Goal: Task Accomplishment & Management: Manage account settings

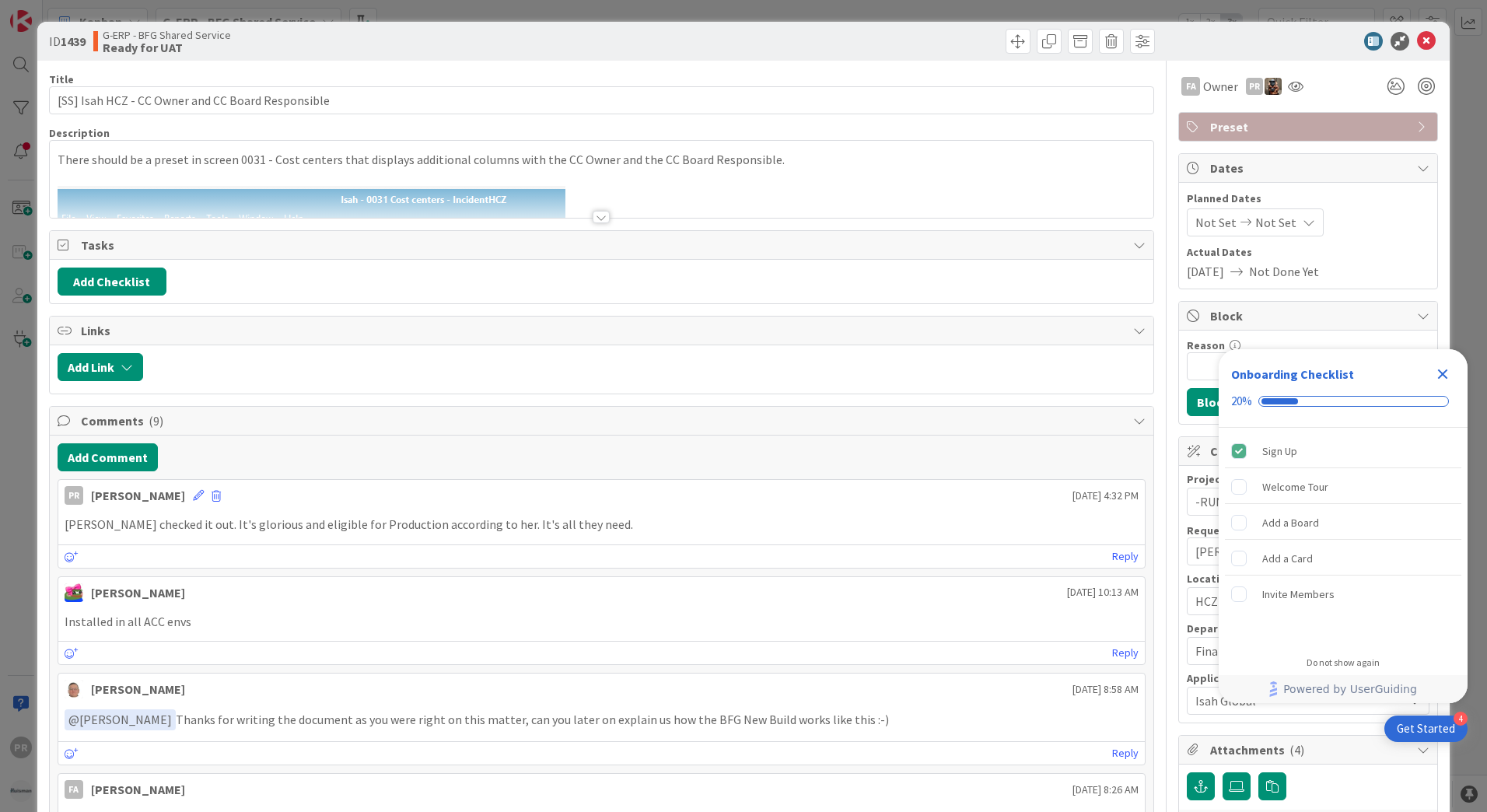
click at [1417, 40] on icon at bounding box center [1426, 41] width 18 height 18
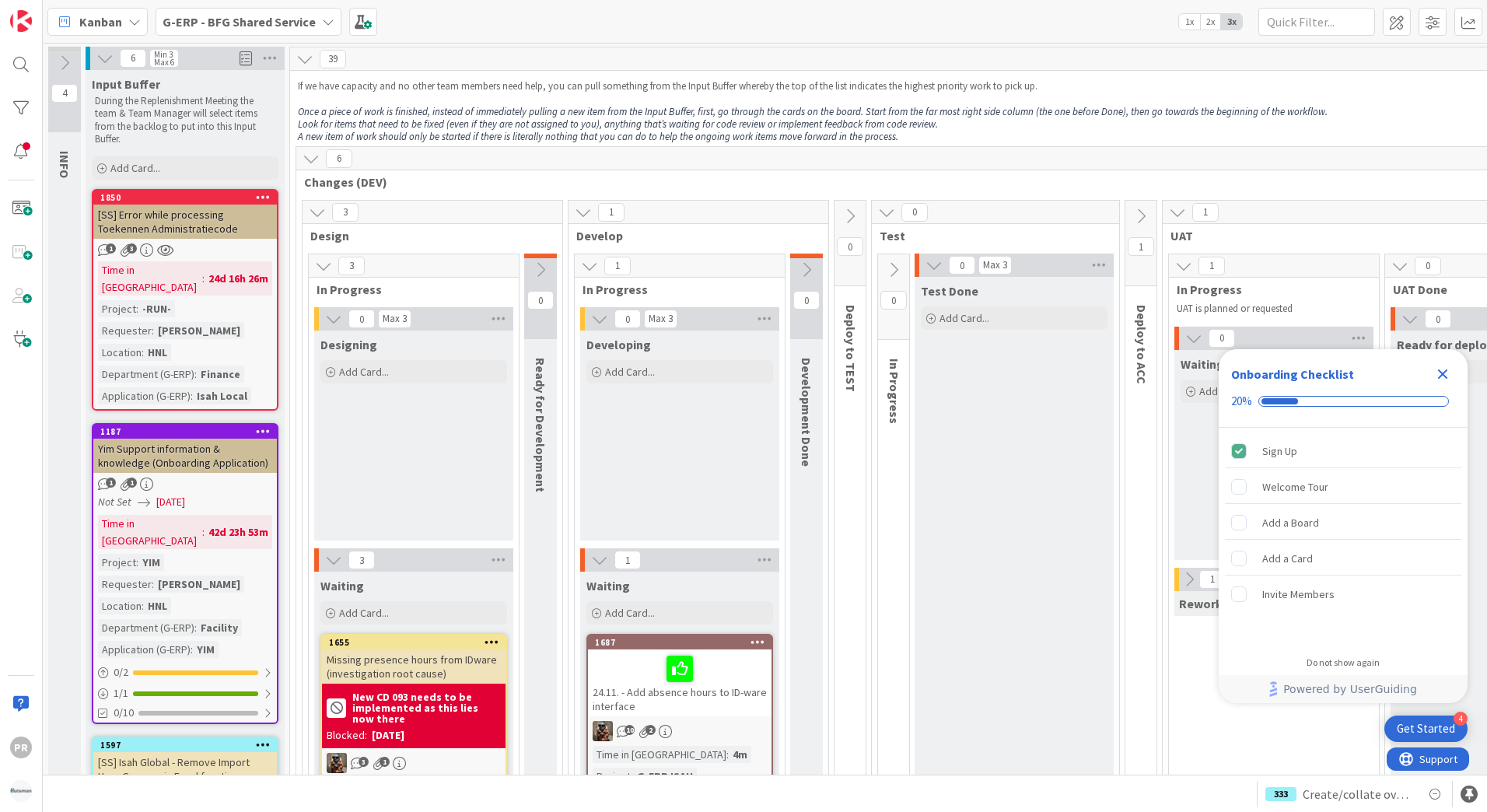
click at [286, 36] on div "Kanban G-ERP - BFG Shared Service 1x 2x 3x" at bounding box center [765, 22] width 1444 height 43
click at [283, 33] on div "G-ERP - BFG Shared Service" at bounding box center [248, 22] width 186 height 28
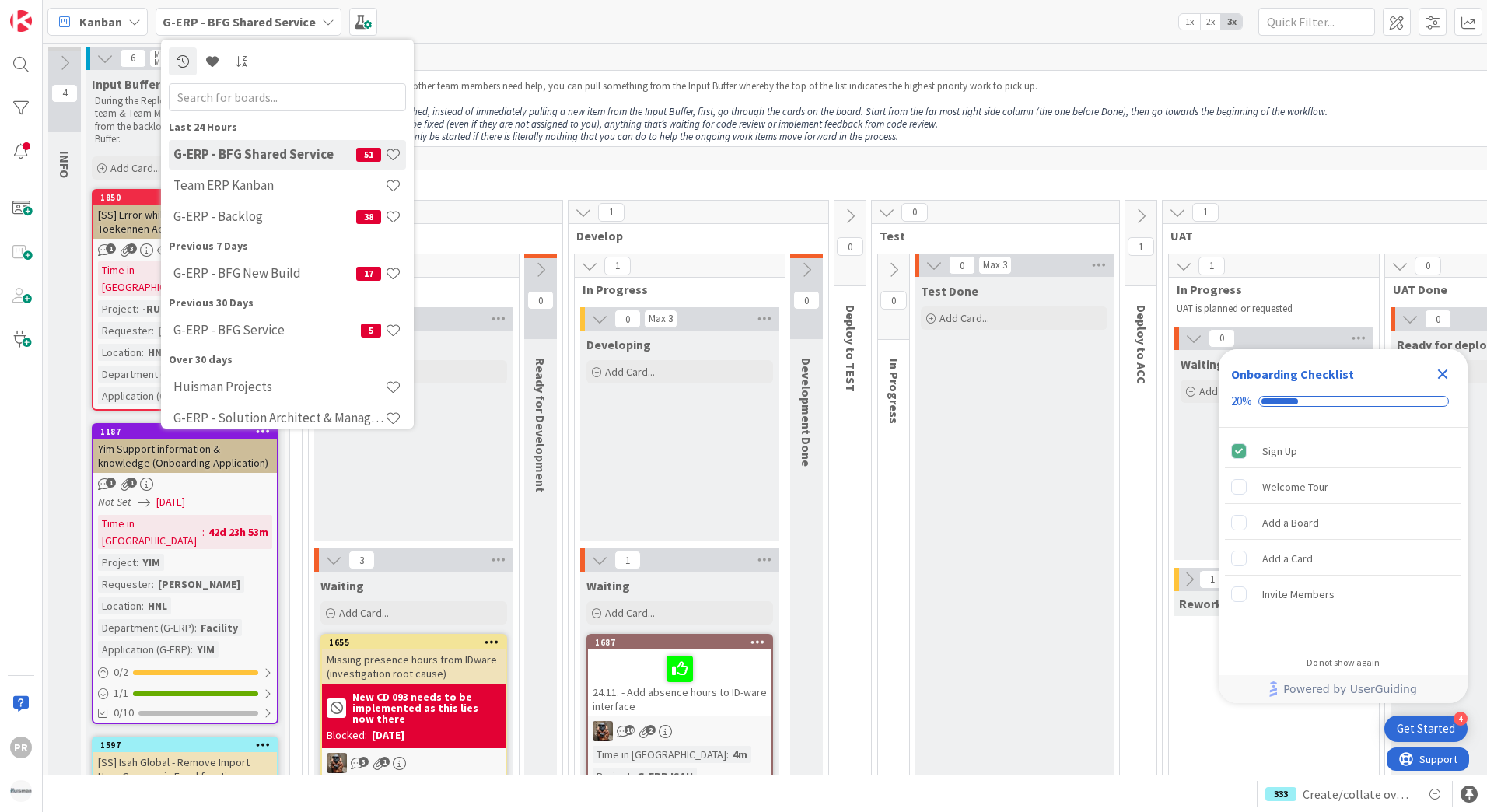
click at [541, 152] on div "6" at bounding box center [951, 158] width 1311 height 23
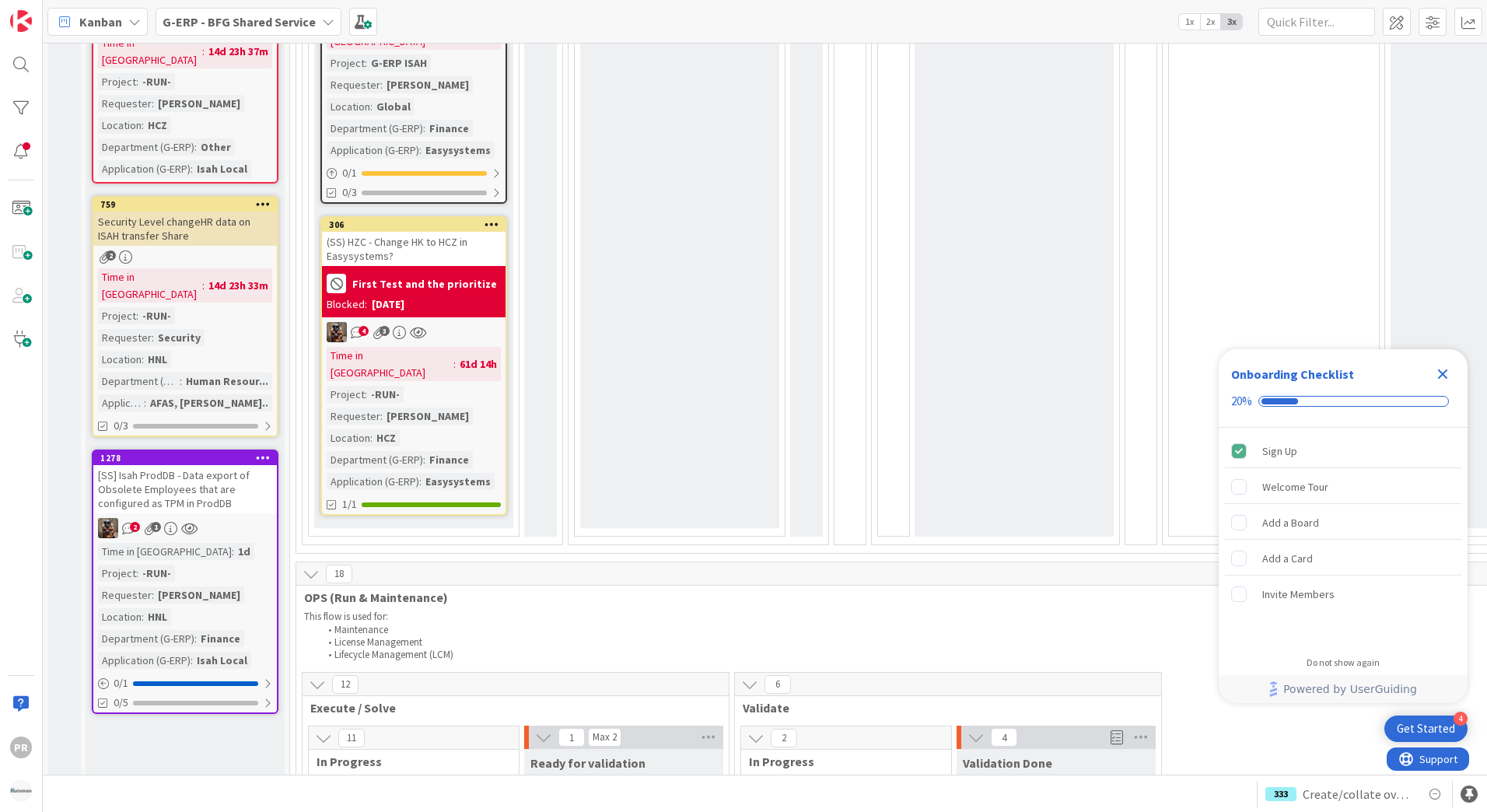
scroll to position [1322, 0]
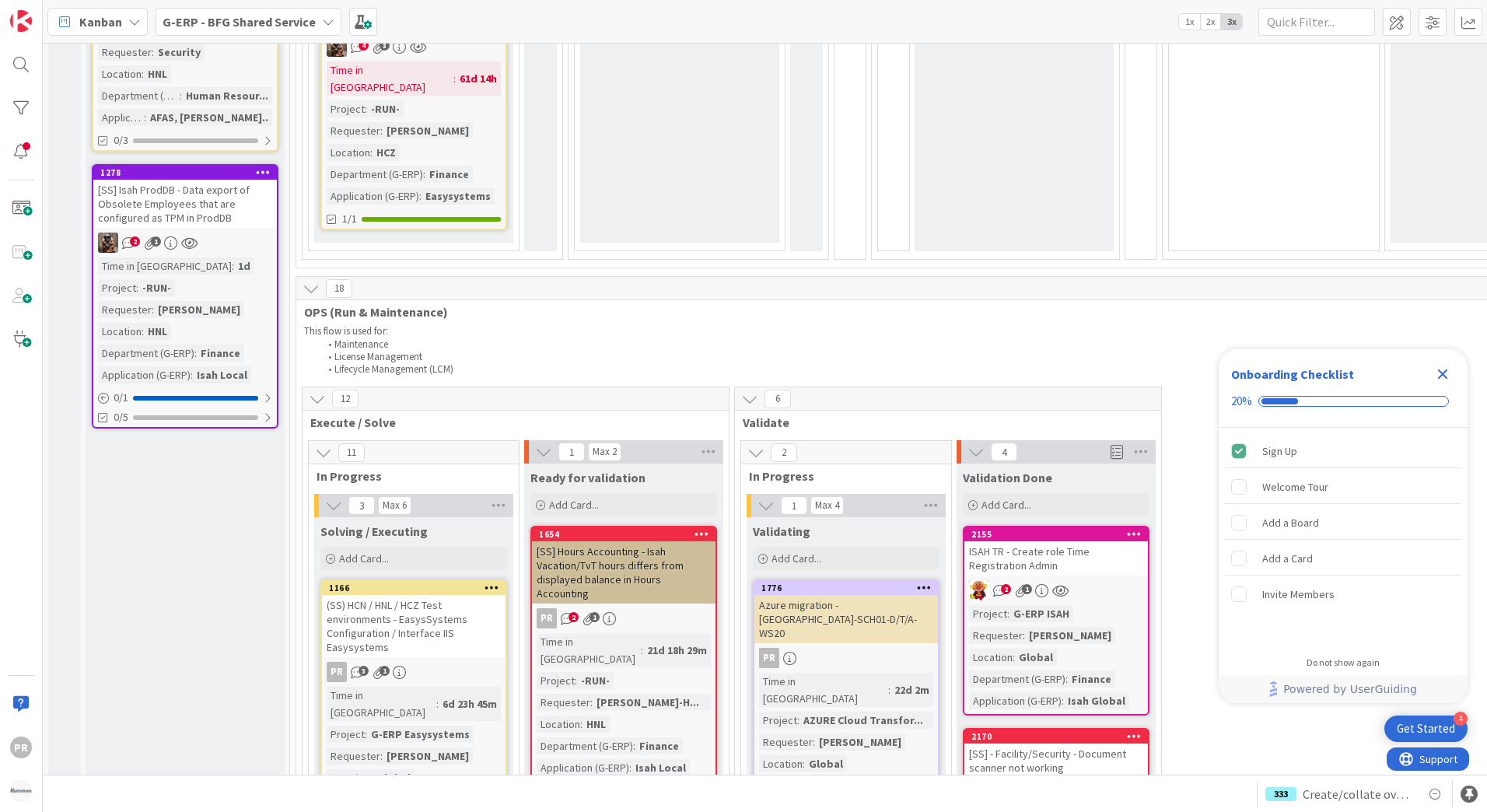
click at [1446, 374] on icon "Close Checklist" at bounding box center [1442, 373] width 18 height 18
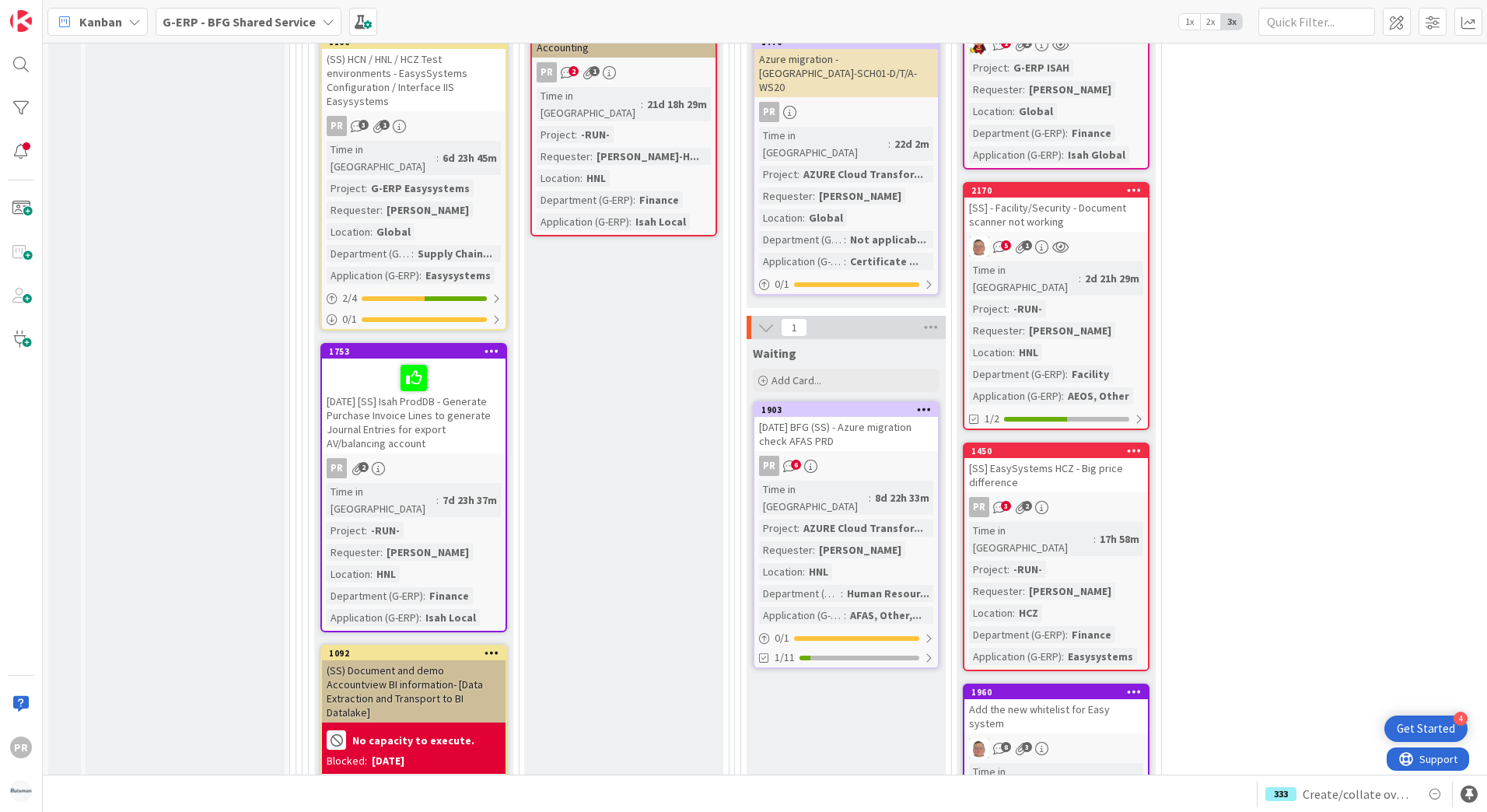
scroll to position [1710, 0]
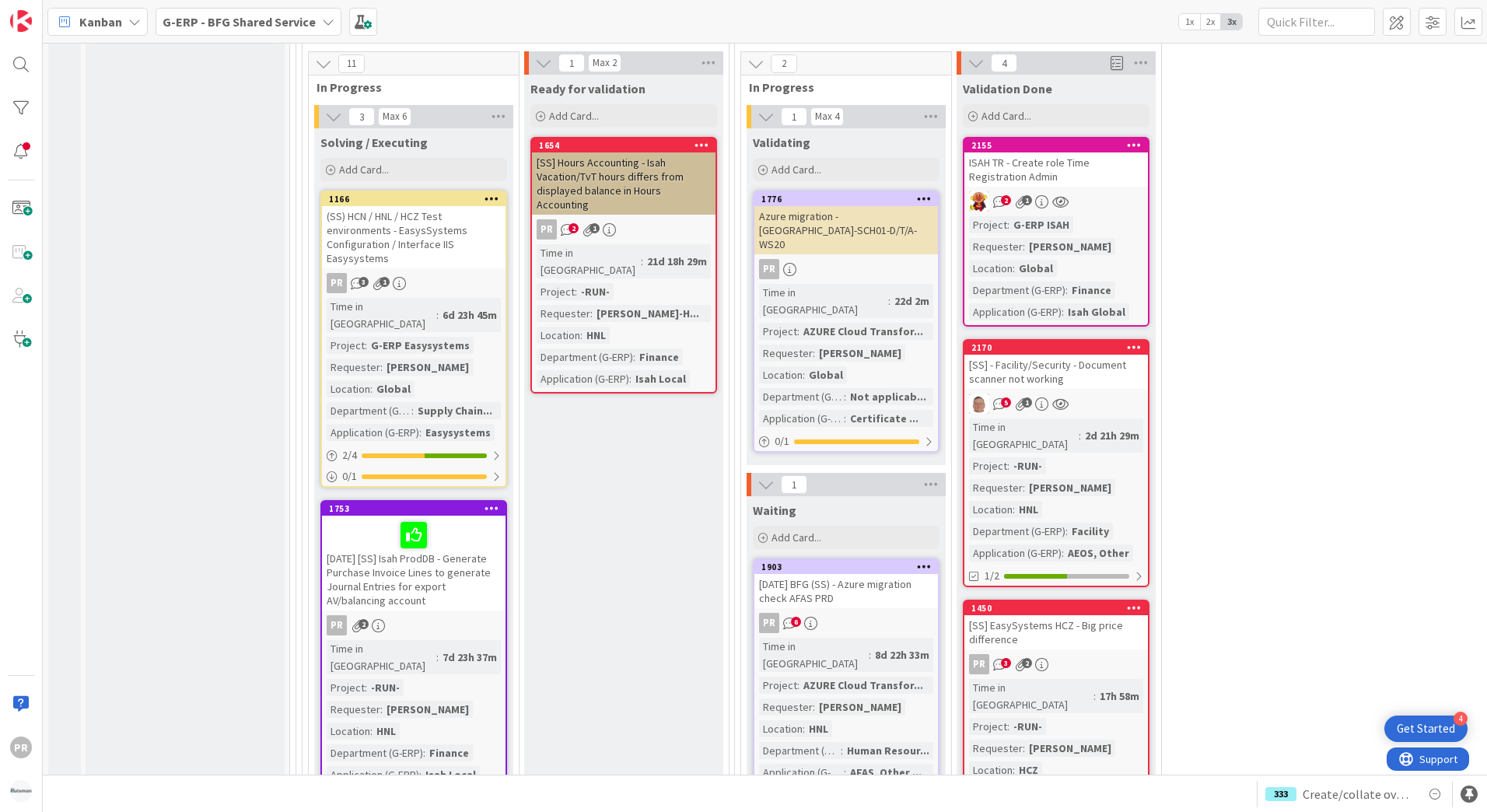
click at [1064, 152] on div "ISAH TR - Create role Time Registration Admin" at bounding box center [1056, 169] width 183 height 34
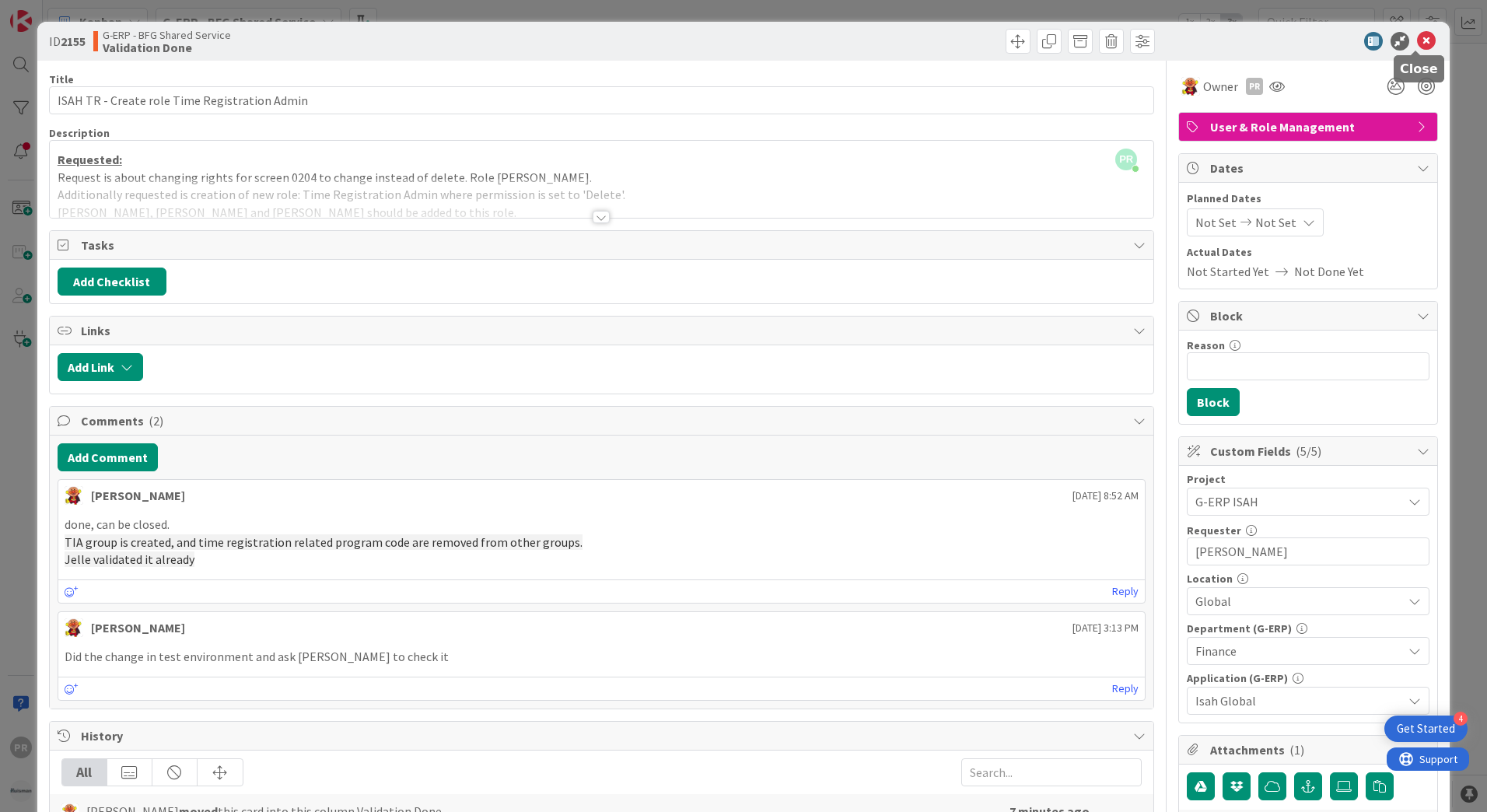
click at [1417, 37] on icon at bounding box center [1426, 41] width 18 height 18
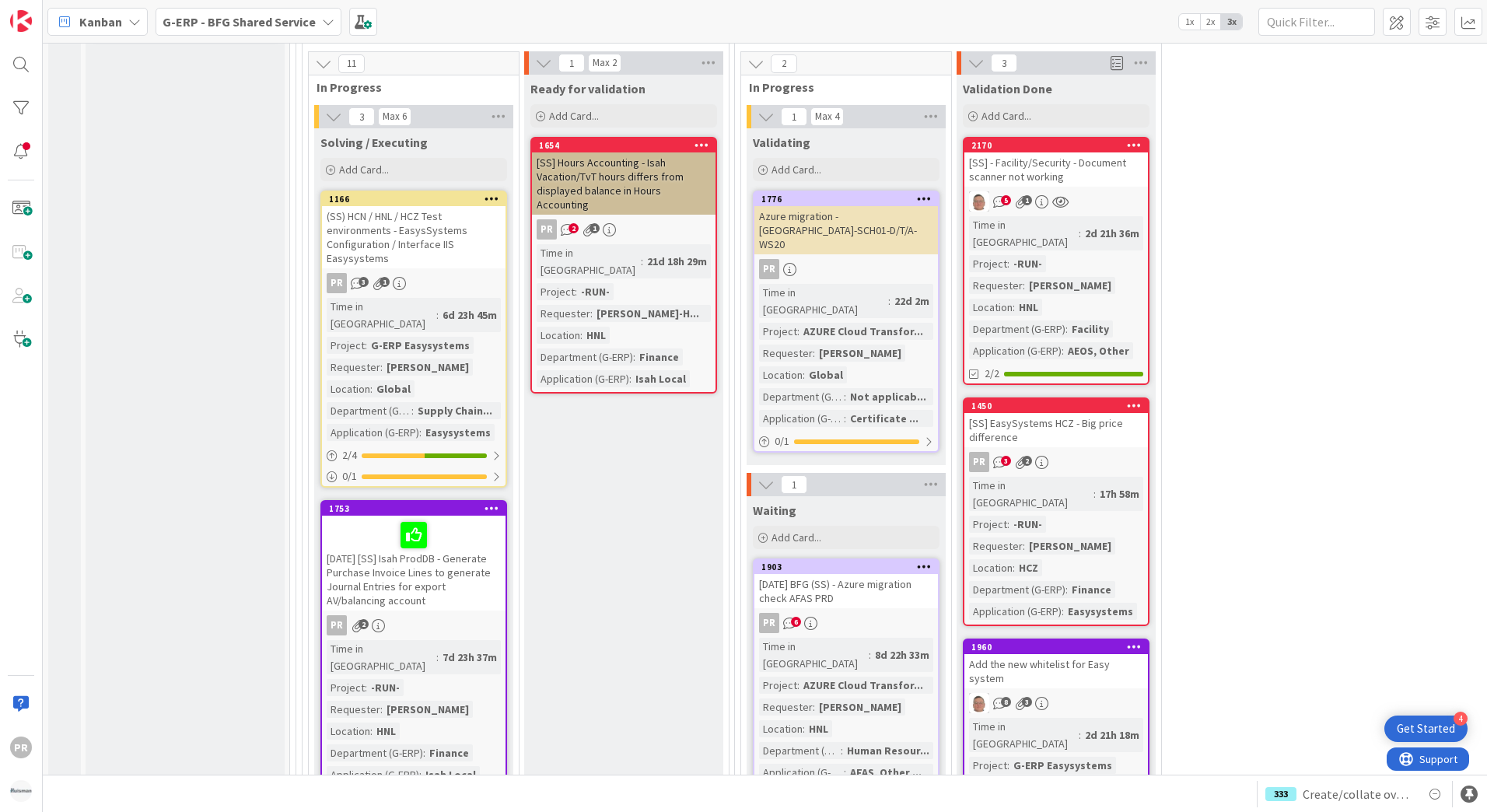
click at [1051, 152] on div "[SS] - Facility/Security - Document scanner not working" at bounding box center [1056, 169] width 183 height 34
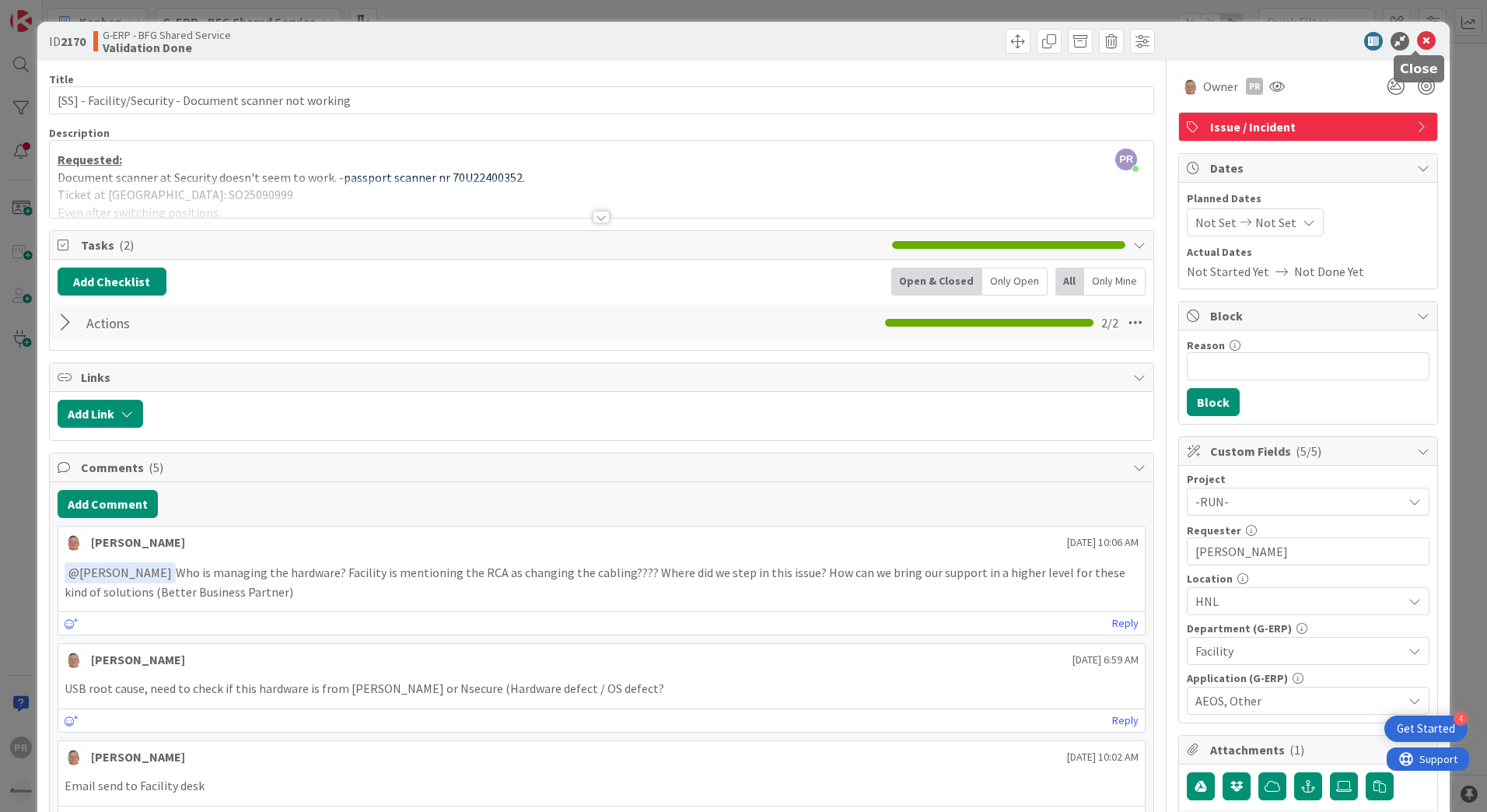
click at [1417, 44] on icon at bounding box center [1426, 41] width 18 height 18
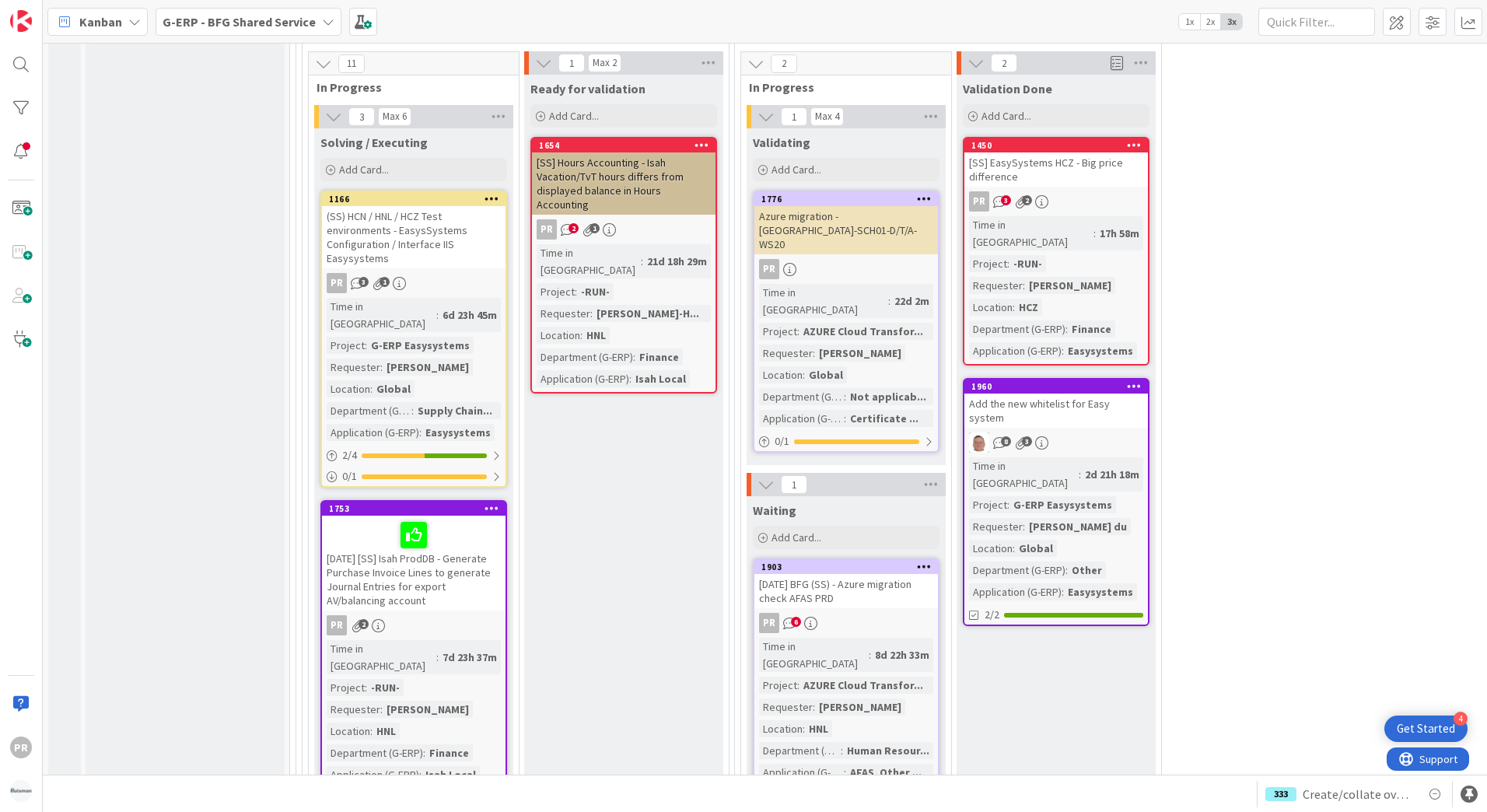
click at [1036, 152] on div "[SS] EasySystems HCZ - Big price difference" at bounding box center [1056, 169] width 183 height 34
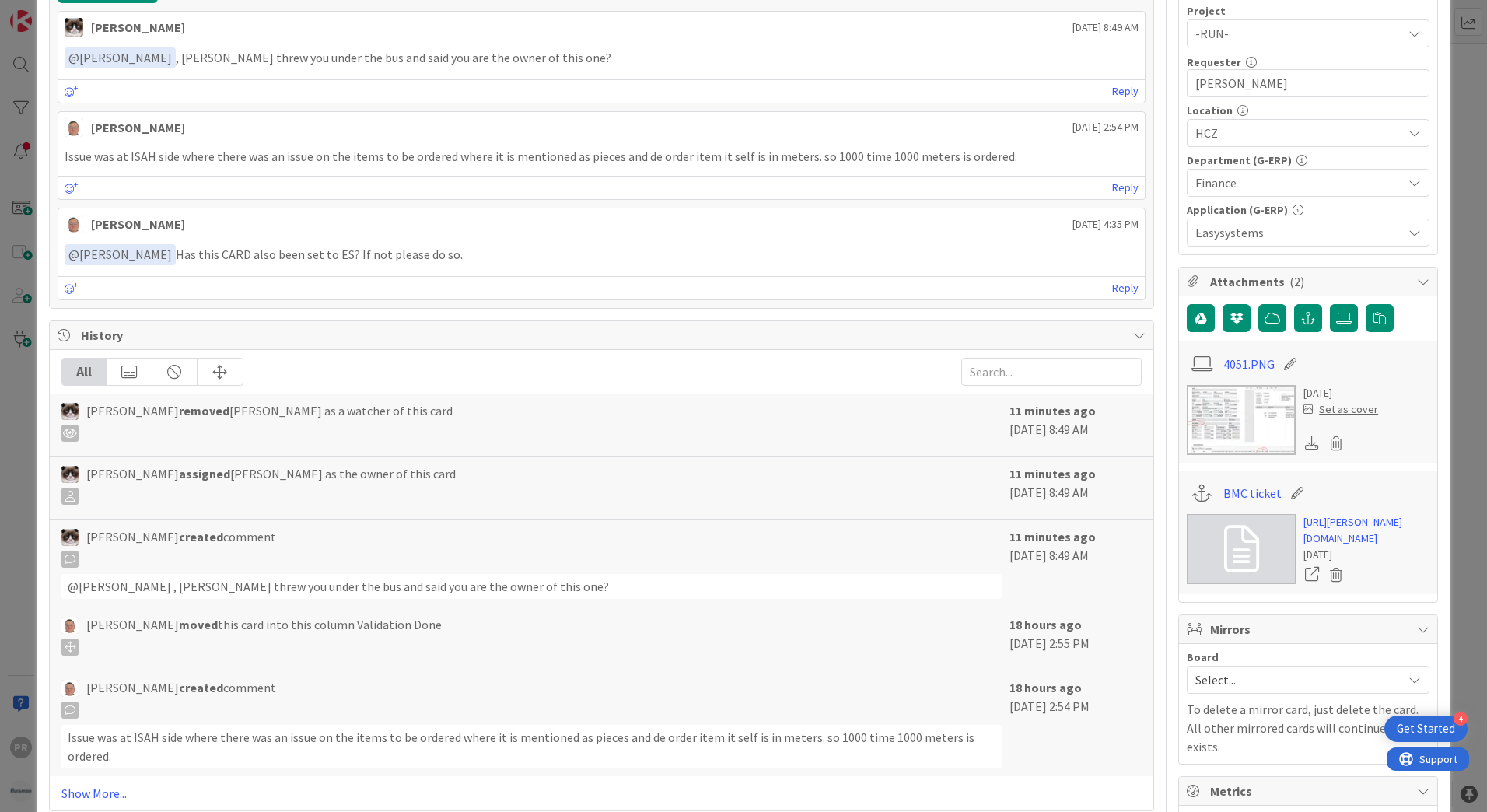
scroll to position [544, 0]
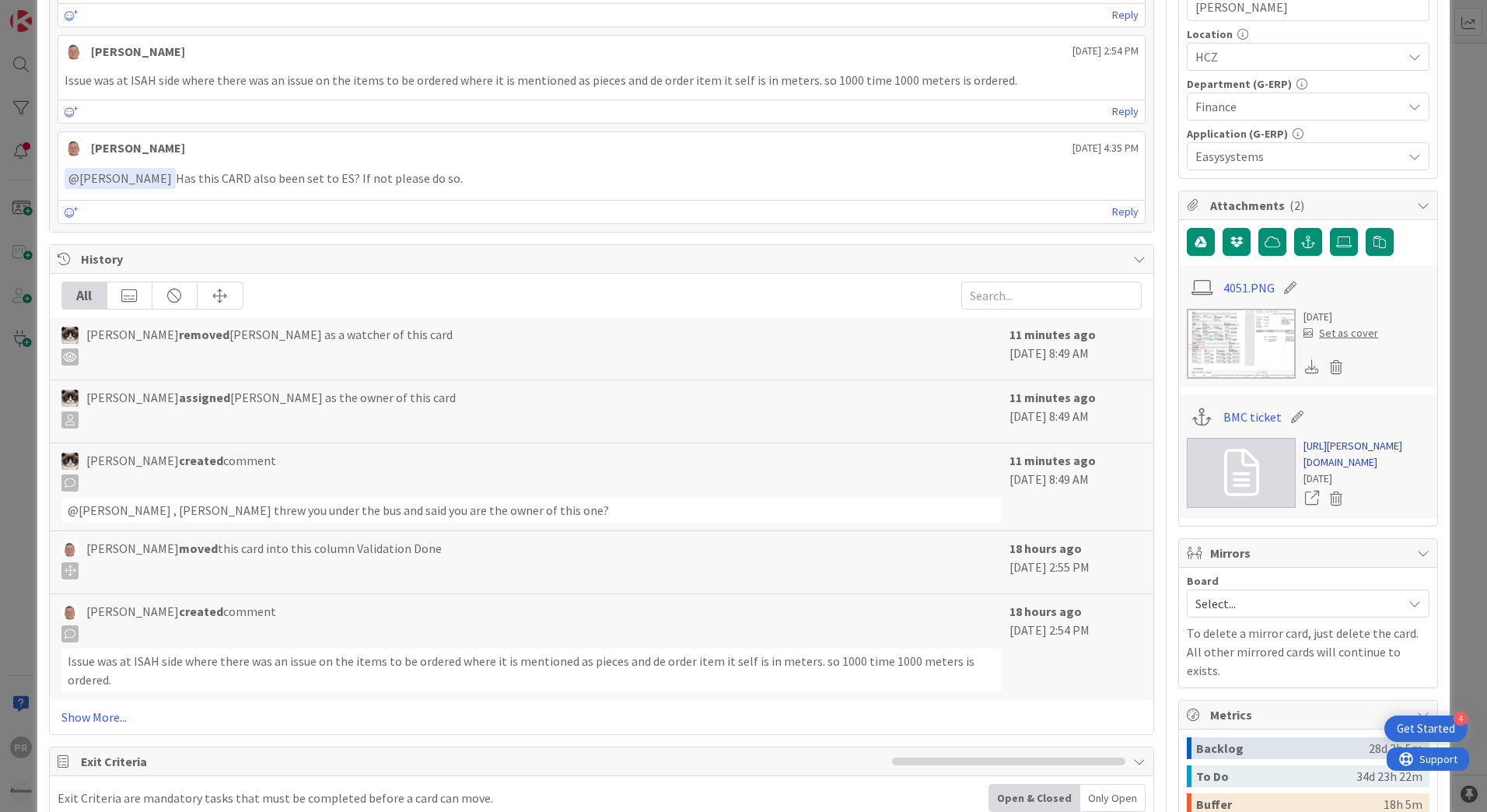
click at [1312, 463] on link "[URL][PERSON_NAME][DOMAIN_NAME]" at bounding box center [1367, 454] width 126 height 33
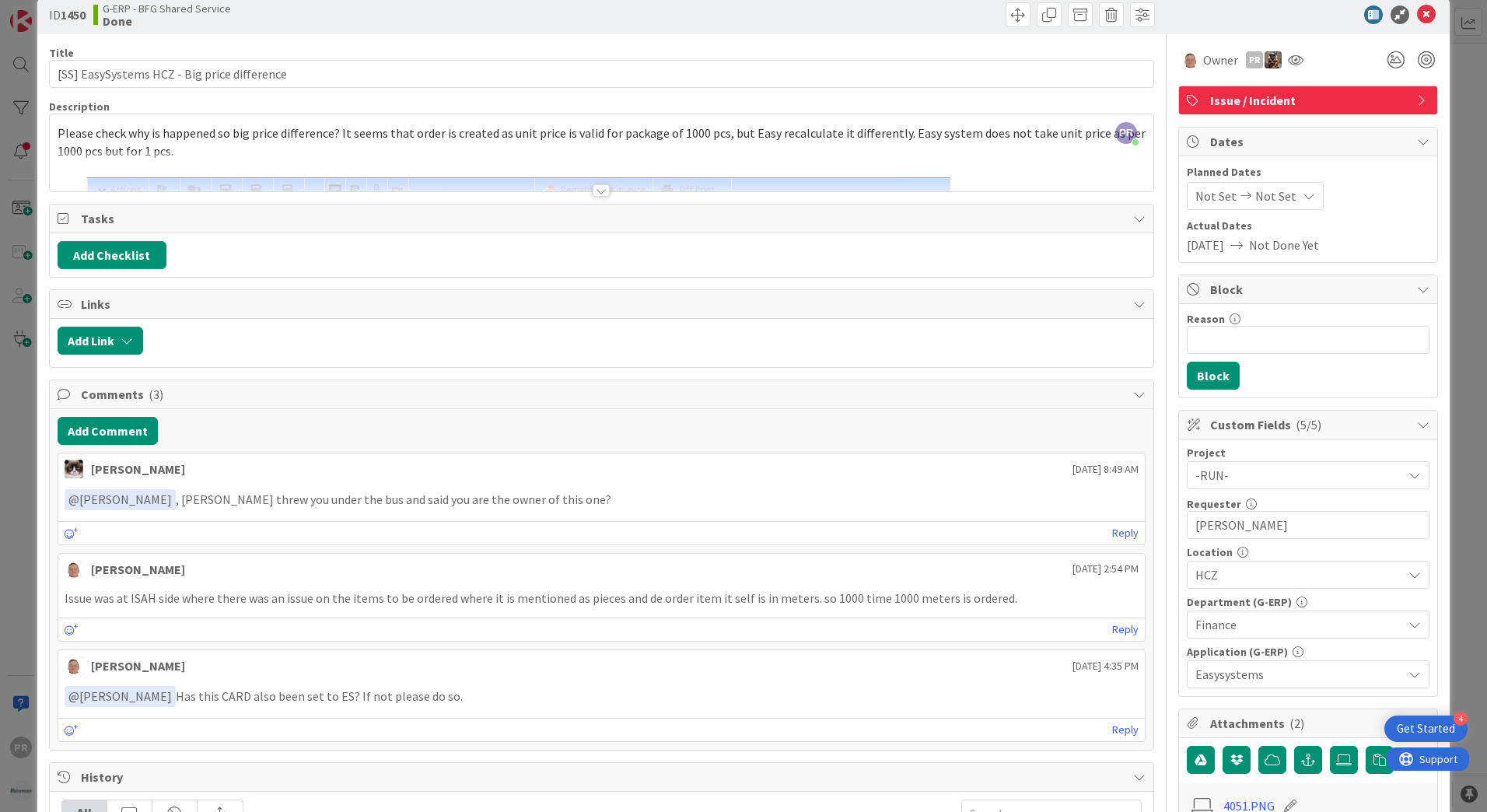
scroll to position [0, 0]
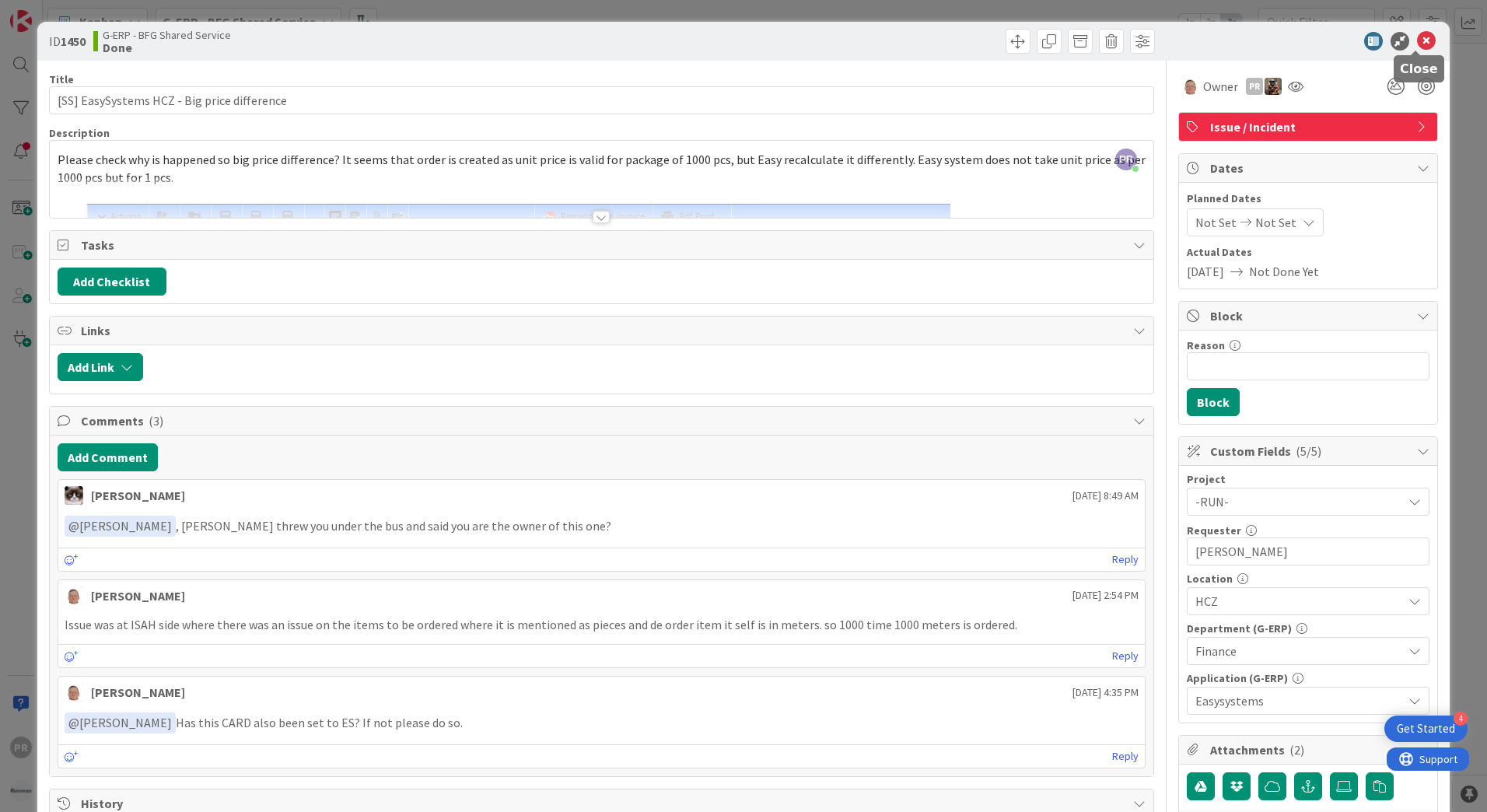
click at [1423, 34] on icon at bounding box center [1426, 41] width 18 height 18
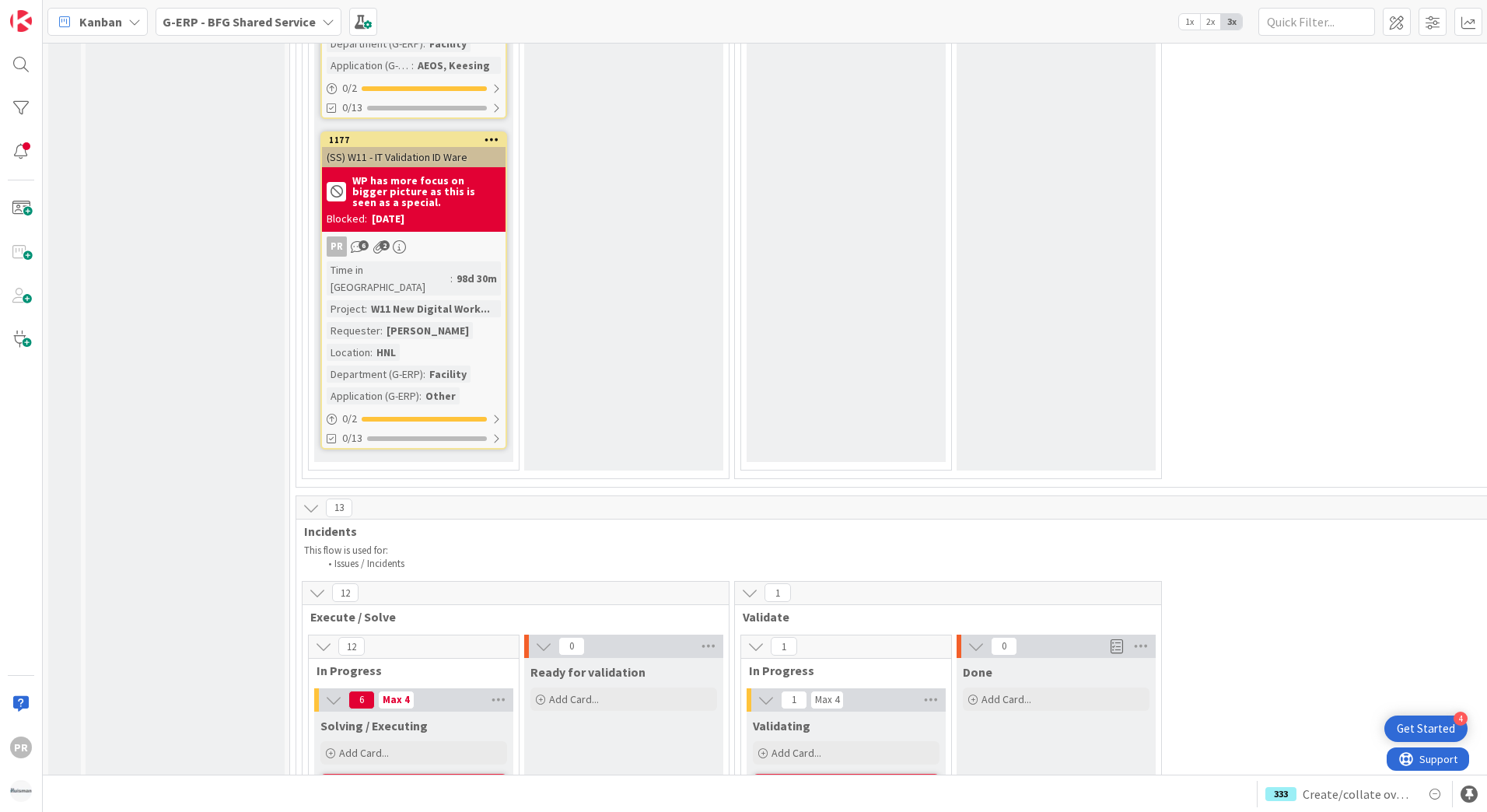
scroll to position [5209, 0]
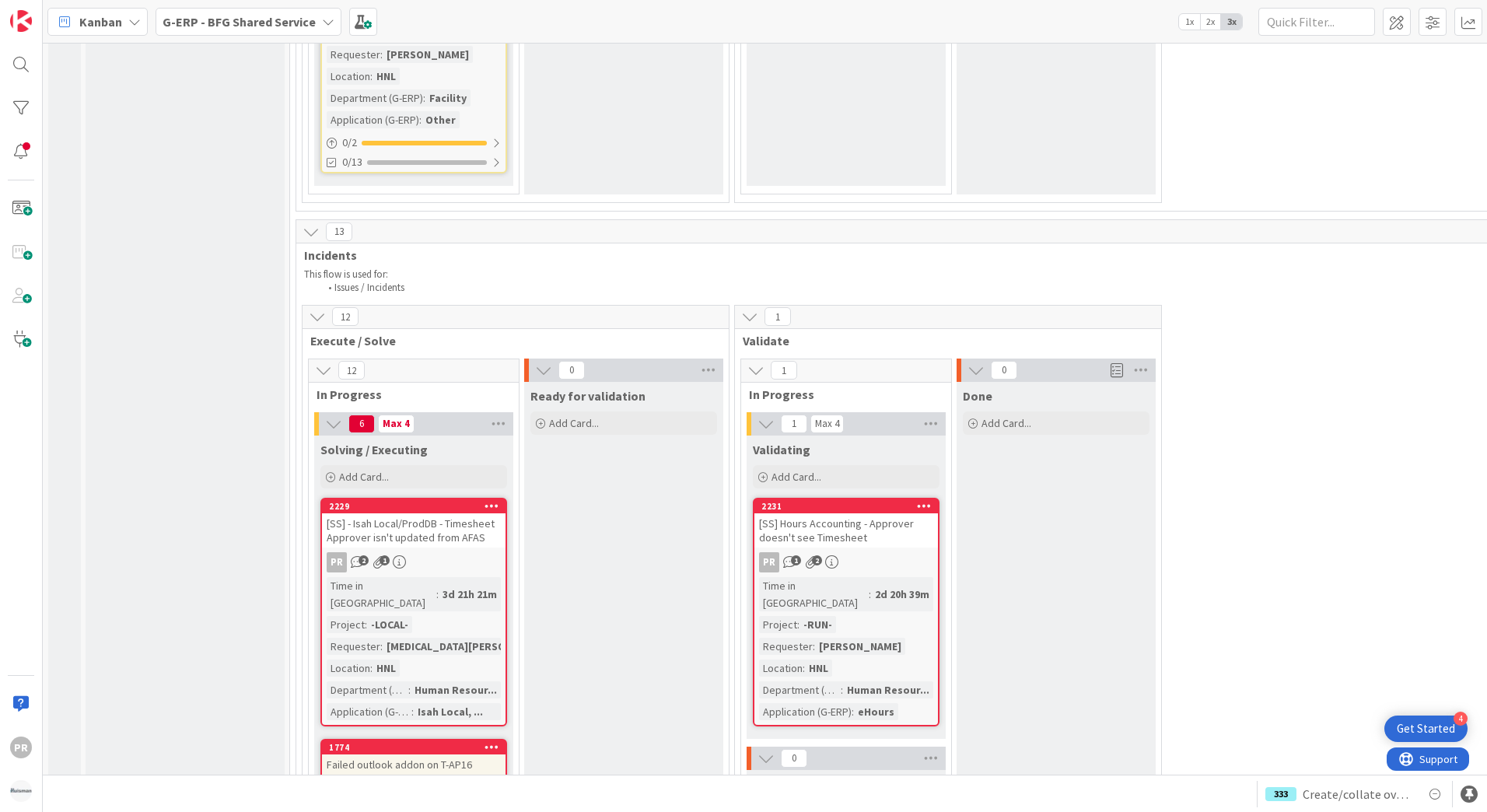
click at [861, 513] on div "[SS] Hours Accounting - Approver doesn't see Timesheet" at bounding box center [846, 530] width 183 height 34
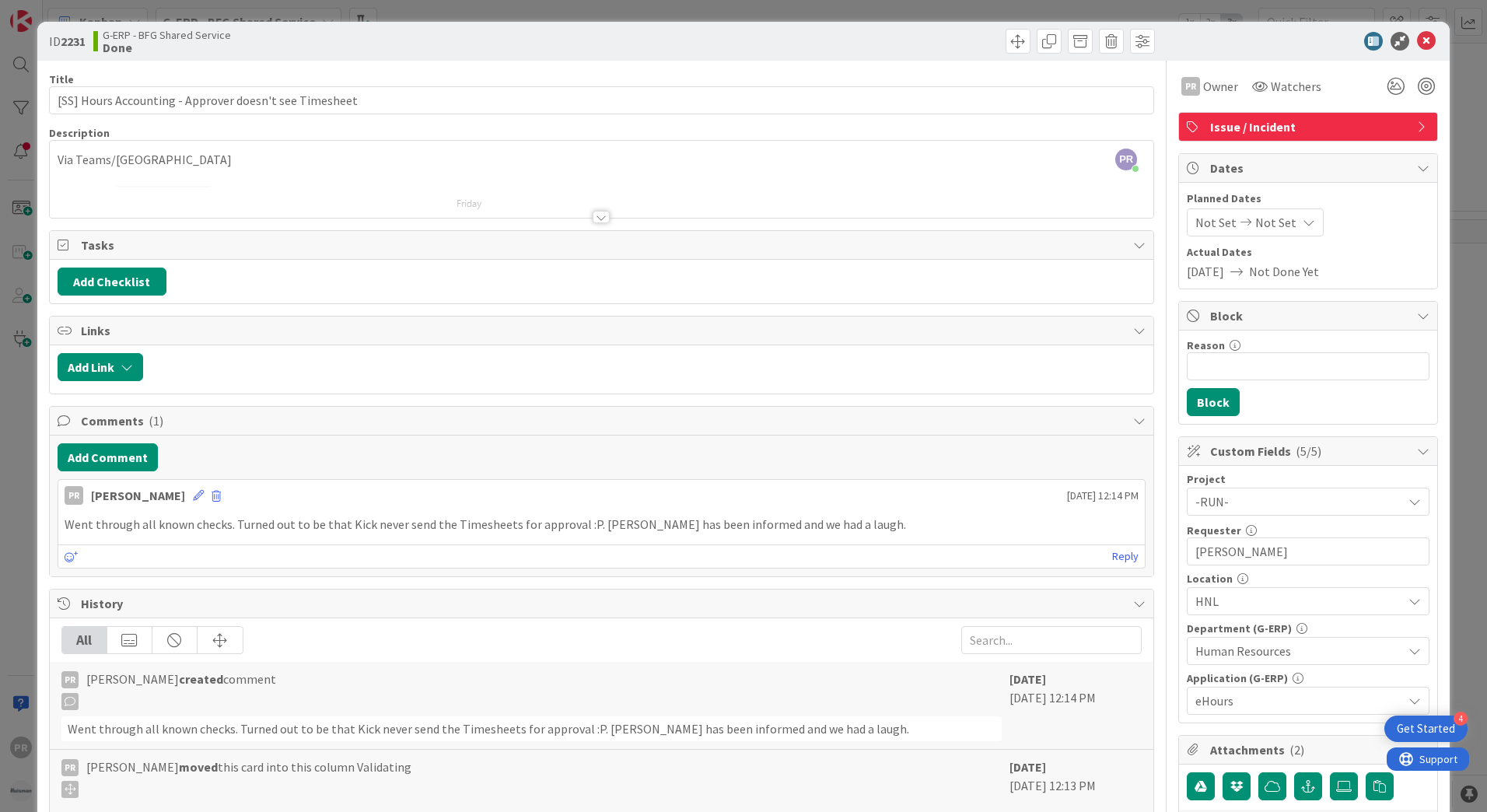
click at [1404, 42] on div at bounding box center [1300, 41] width 275 height 18
click at [1417, 42] on icon at bounding box center [1426, 41] width 18 height 18
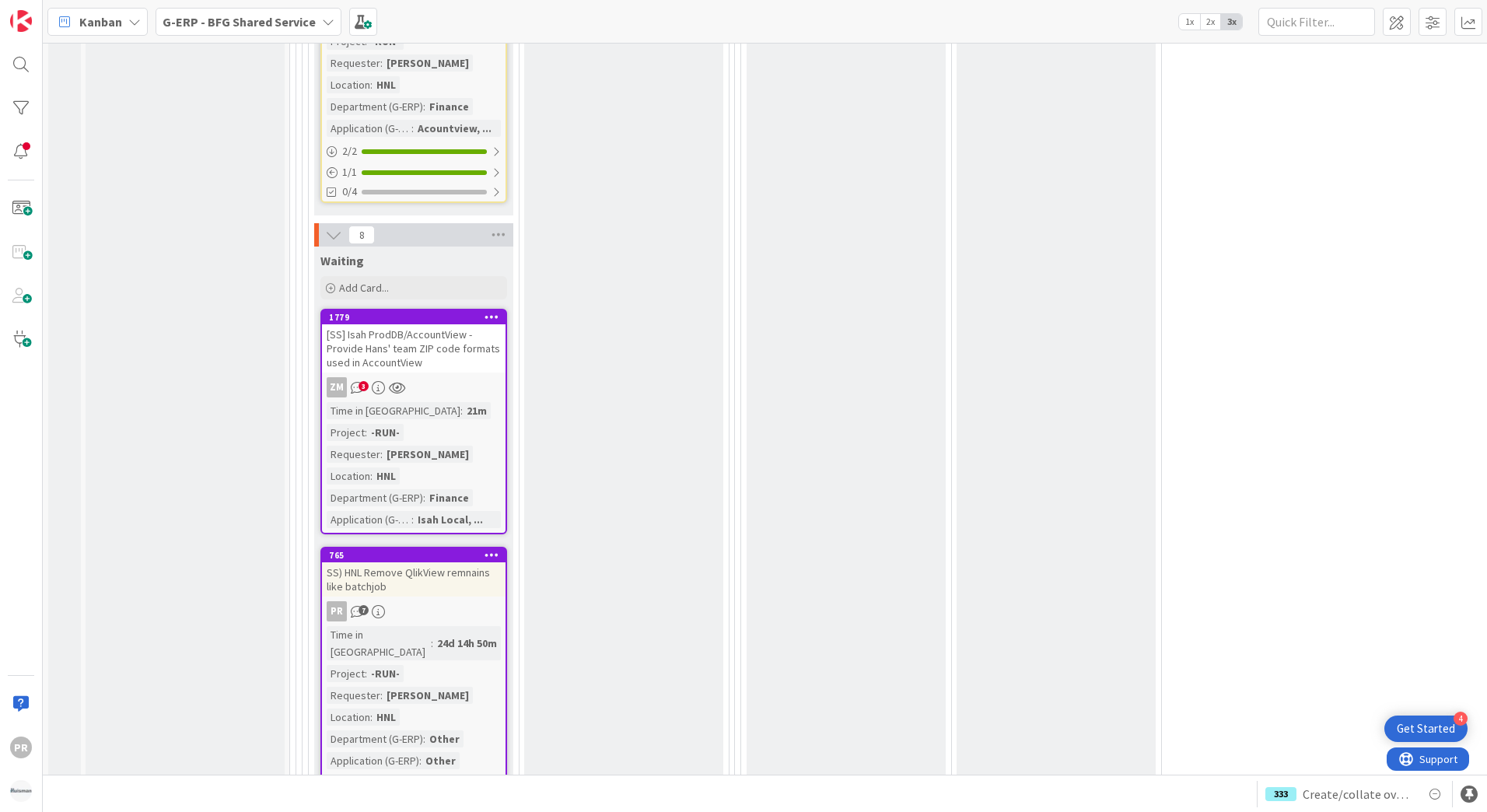
scroll to position [2643, 0]
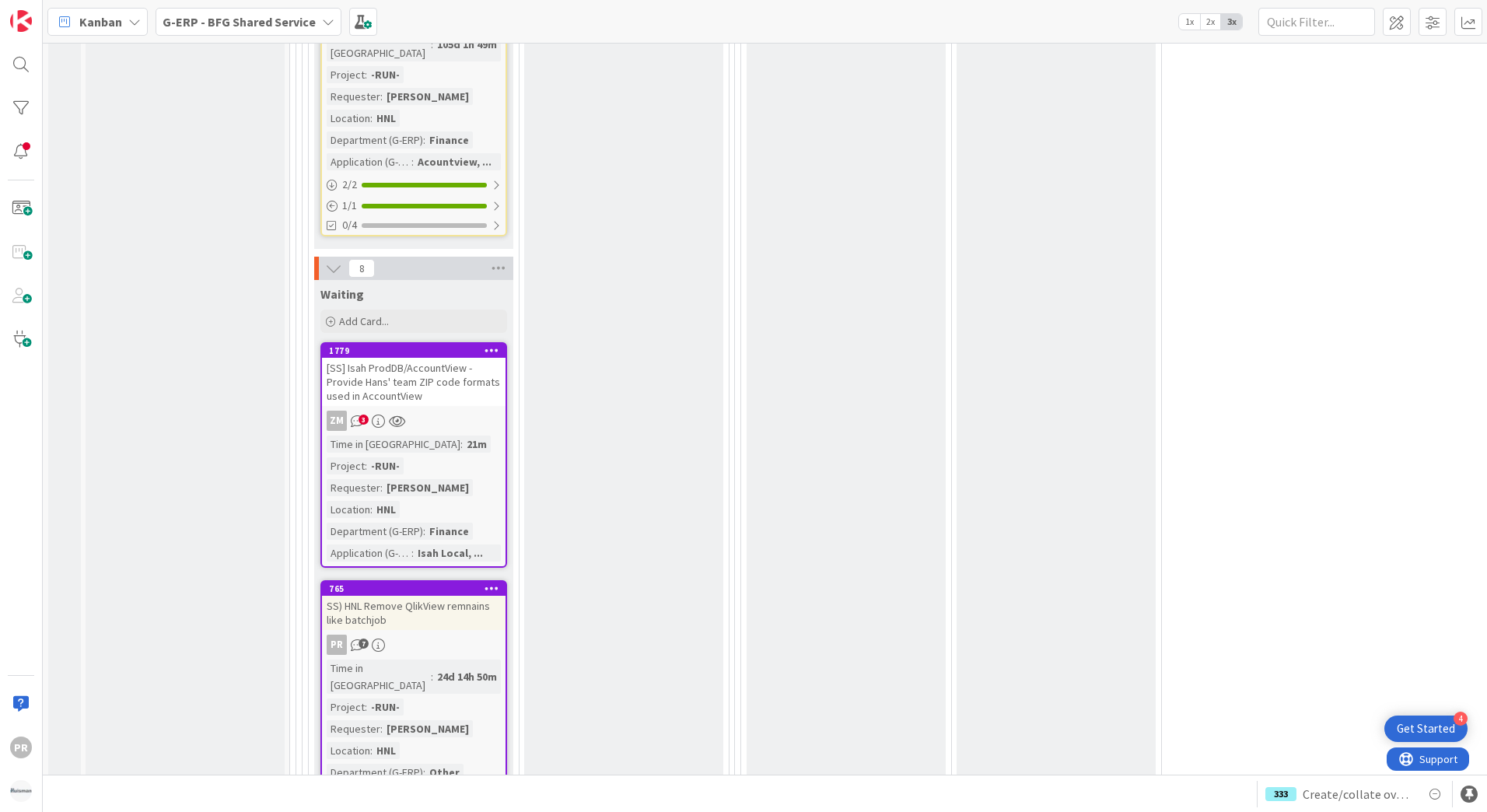
click at [446, 357] on div "[SS] Isah ProdDB/AccountView - Provide Hans' team ZIP code formats used in Acco…" at bounding box center [414, 381] width 183 height 48
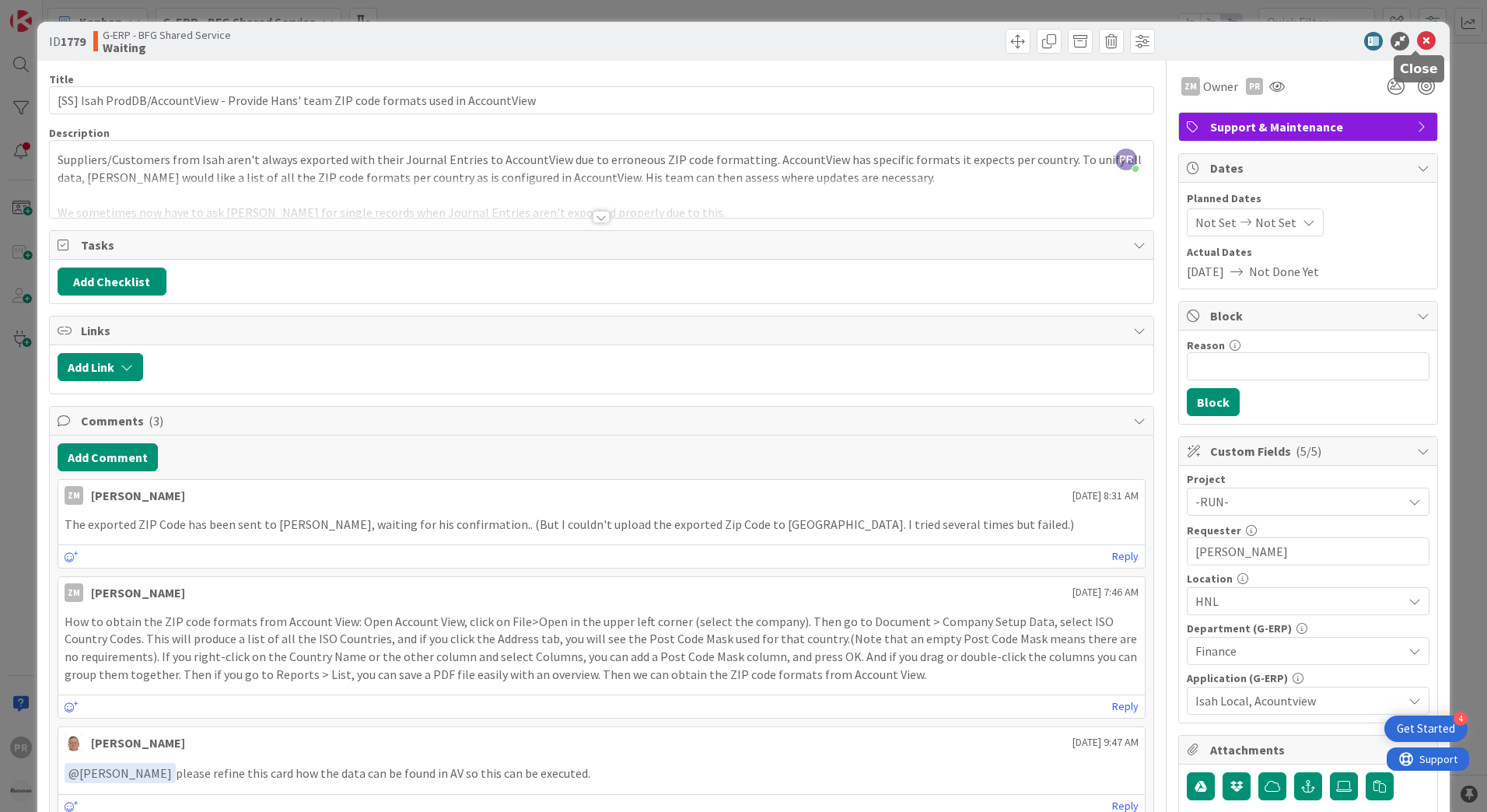
click at [1418, 44] on icon at bounding box center [1426, 41] width 18 height 18
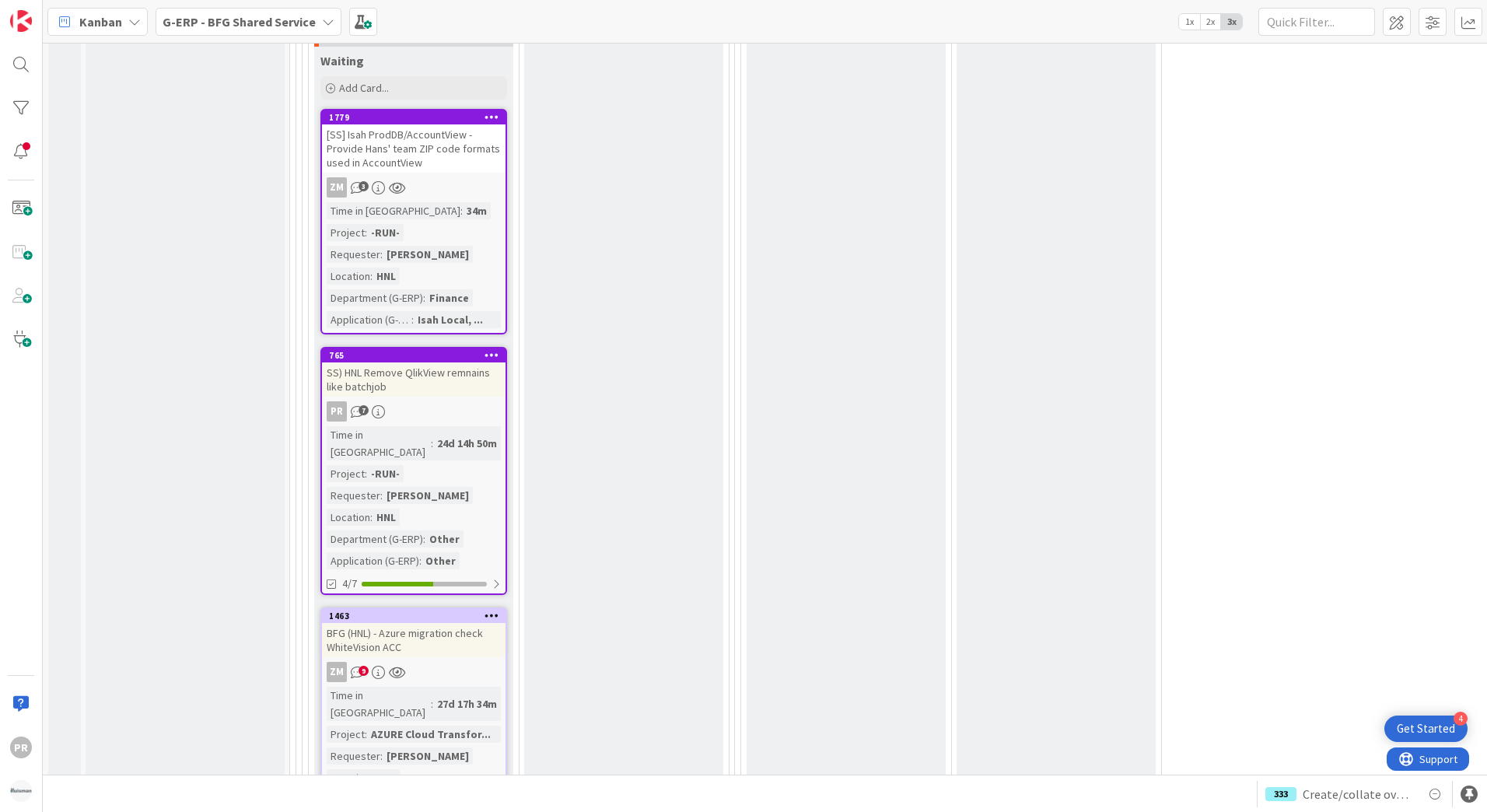
click at [461, 362] on div "SS) HNL Remove QlikView remnains like batchjob" at bounding box center [414, 379] width 183 height 34
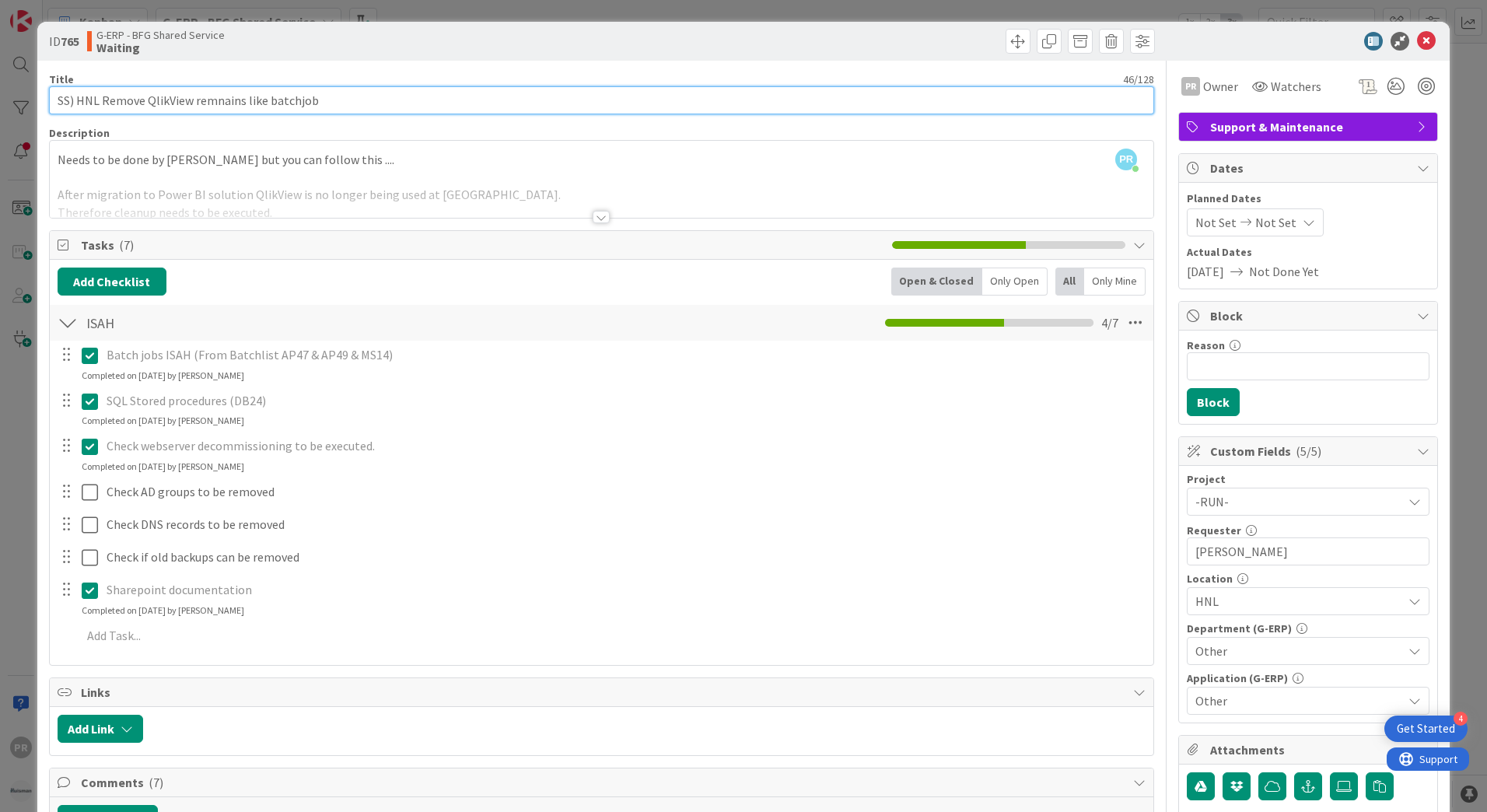
click at [169, 108] on input "SS) HNL Remove QlikView remnains like batchjob" at bounding box center [601, 100] width 1105 height 28
drag, startPoint x: 191, startPoint y: 103, endPoint x: 167, endPoint y: 102, distance: 24.0
click at [167, 102] on input "SS) HNL Remove QlikView remnains like batchjob" at bounding box center [601, 100] width 1105 height 28
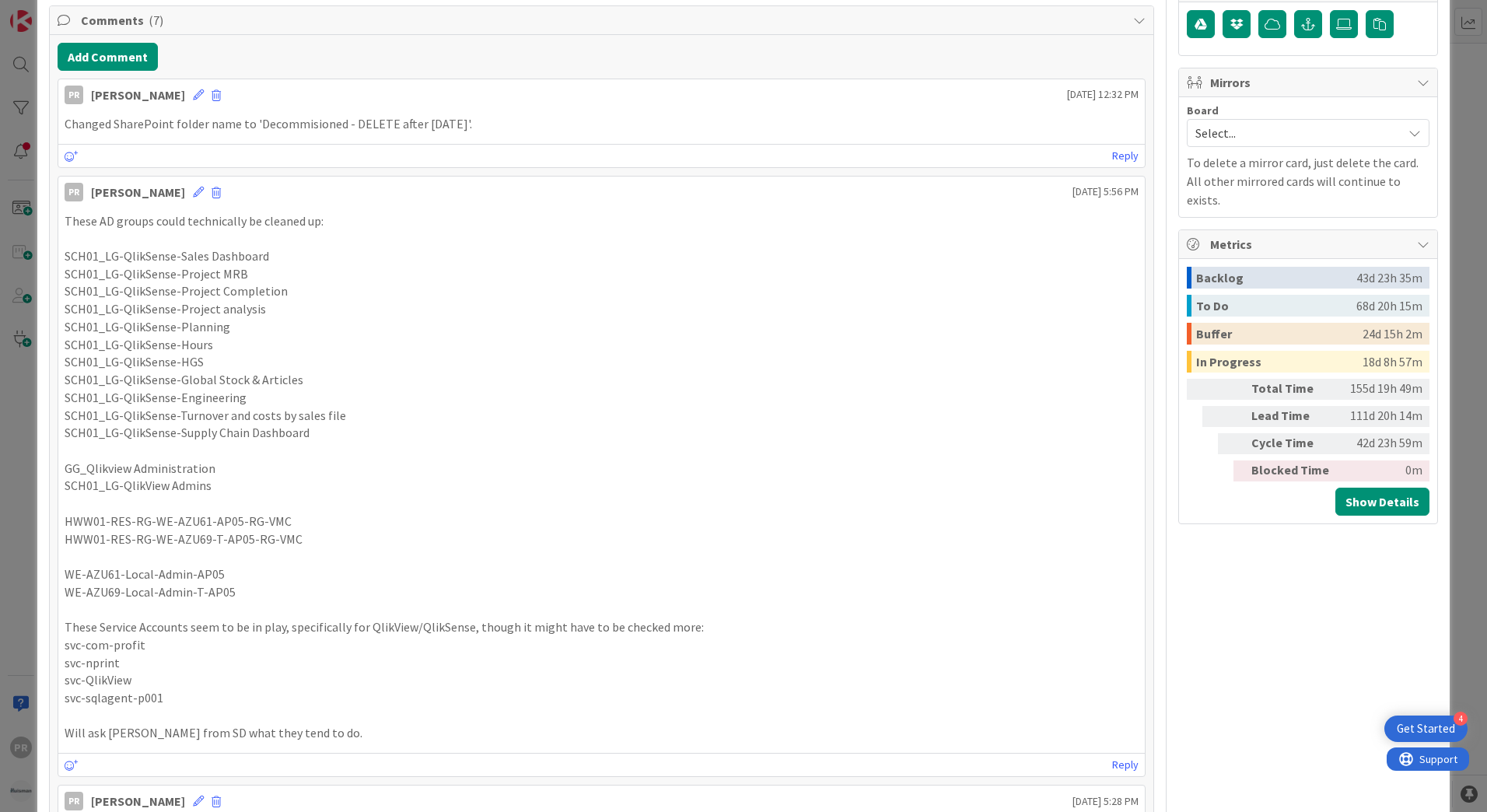
scroll to position [778, 0]
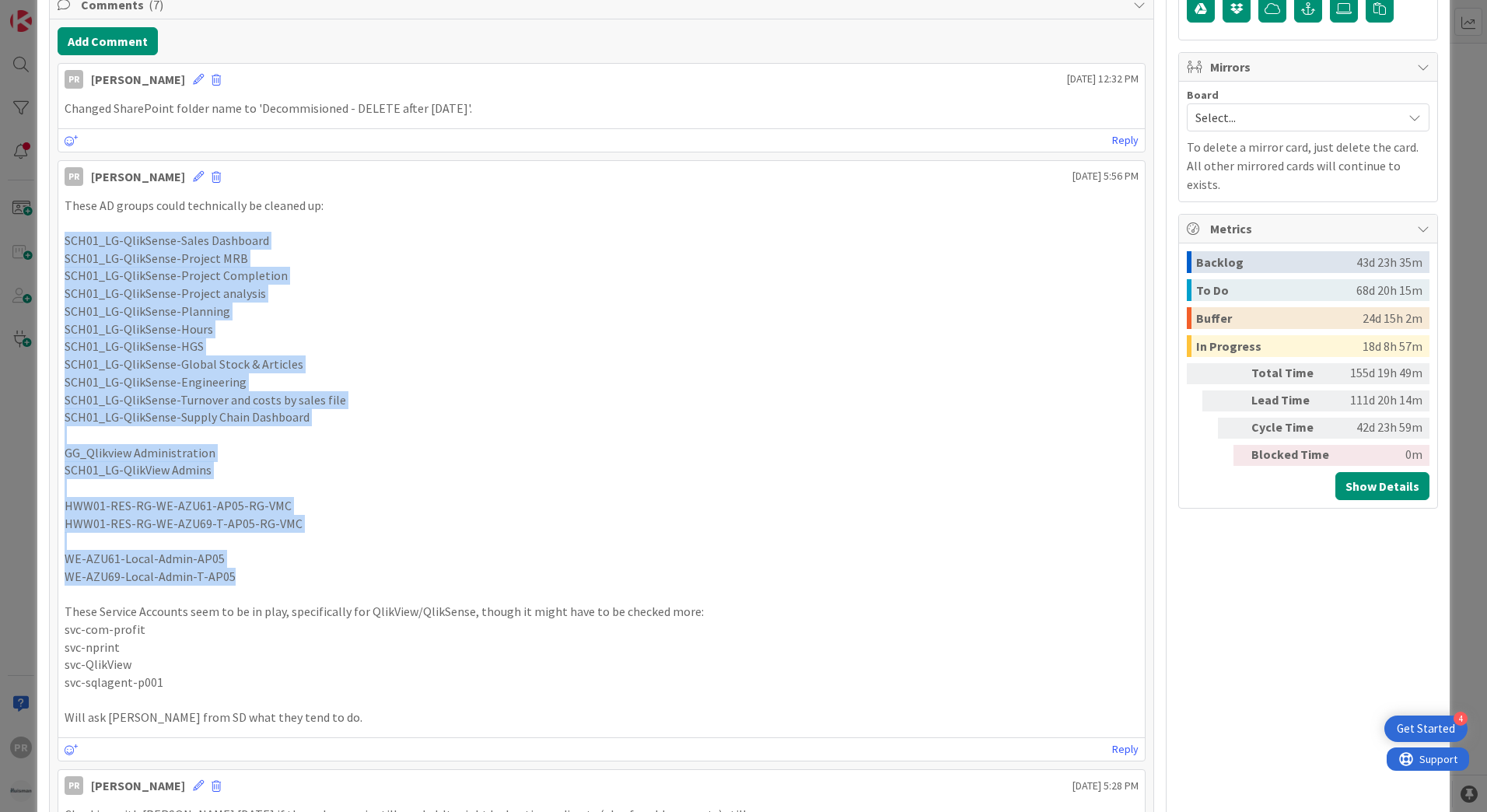
drag, startPoint x: 250, startPoint y: 582, endPoint x: 62, endPoint y: 242, distance: 388.5
click at [62, 242] on div "These AD groups could technically be cleaned up: SCH01_LG-QlikSense-Sales Dashb…" at bounding box center [602, 462] width 1087 height 542
copy div "SCH01_LG-QlikSense-Sales Dashboard SCH01_LG-QlikSense-Project MRB SCH01_LG-Qlik…"
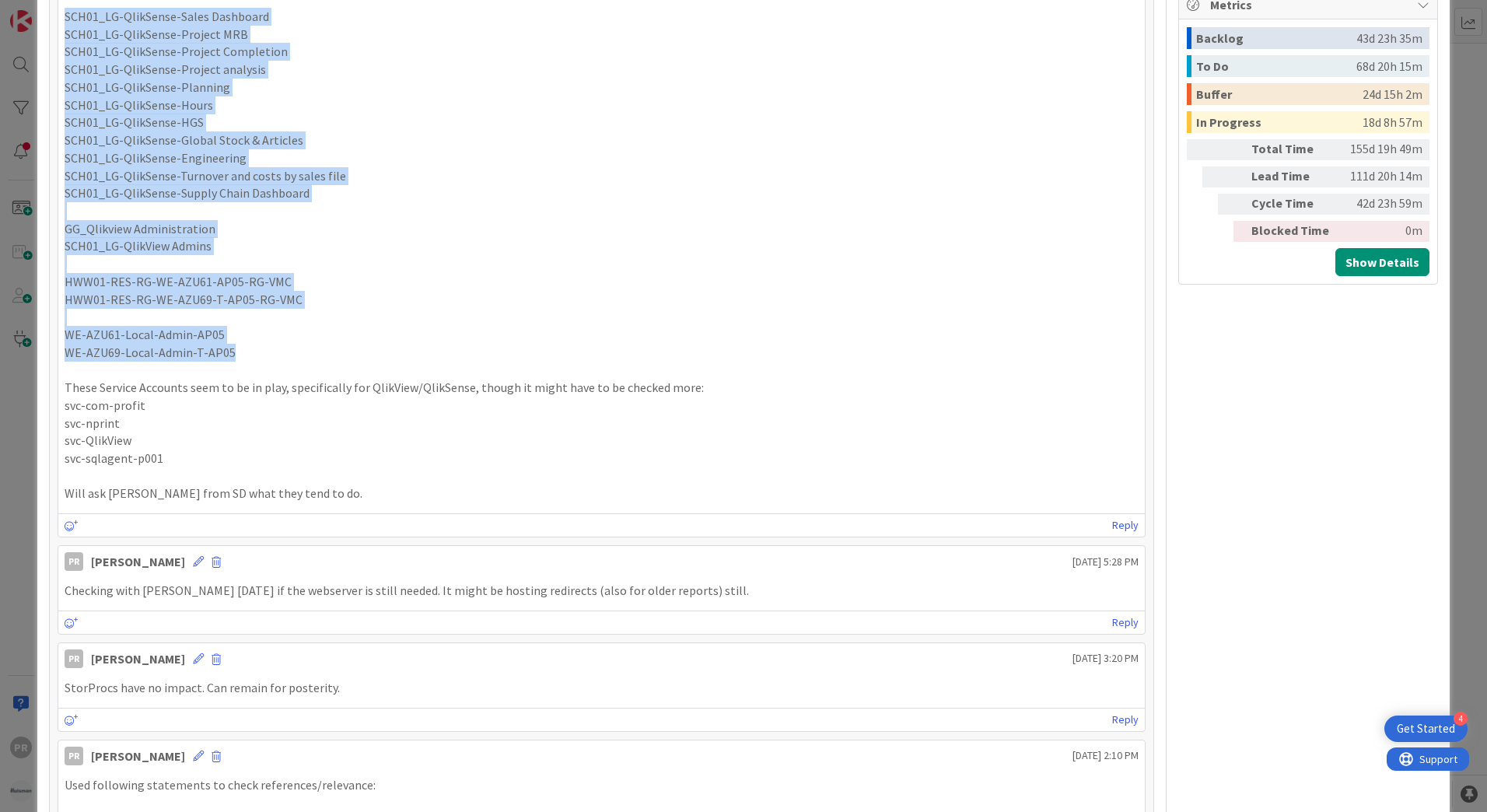
scroll to position [1011, 0]
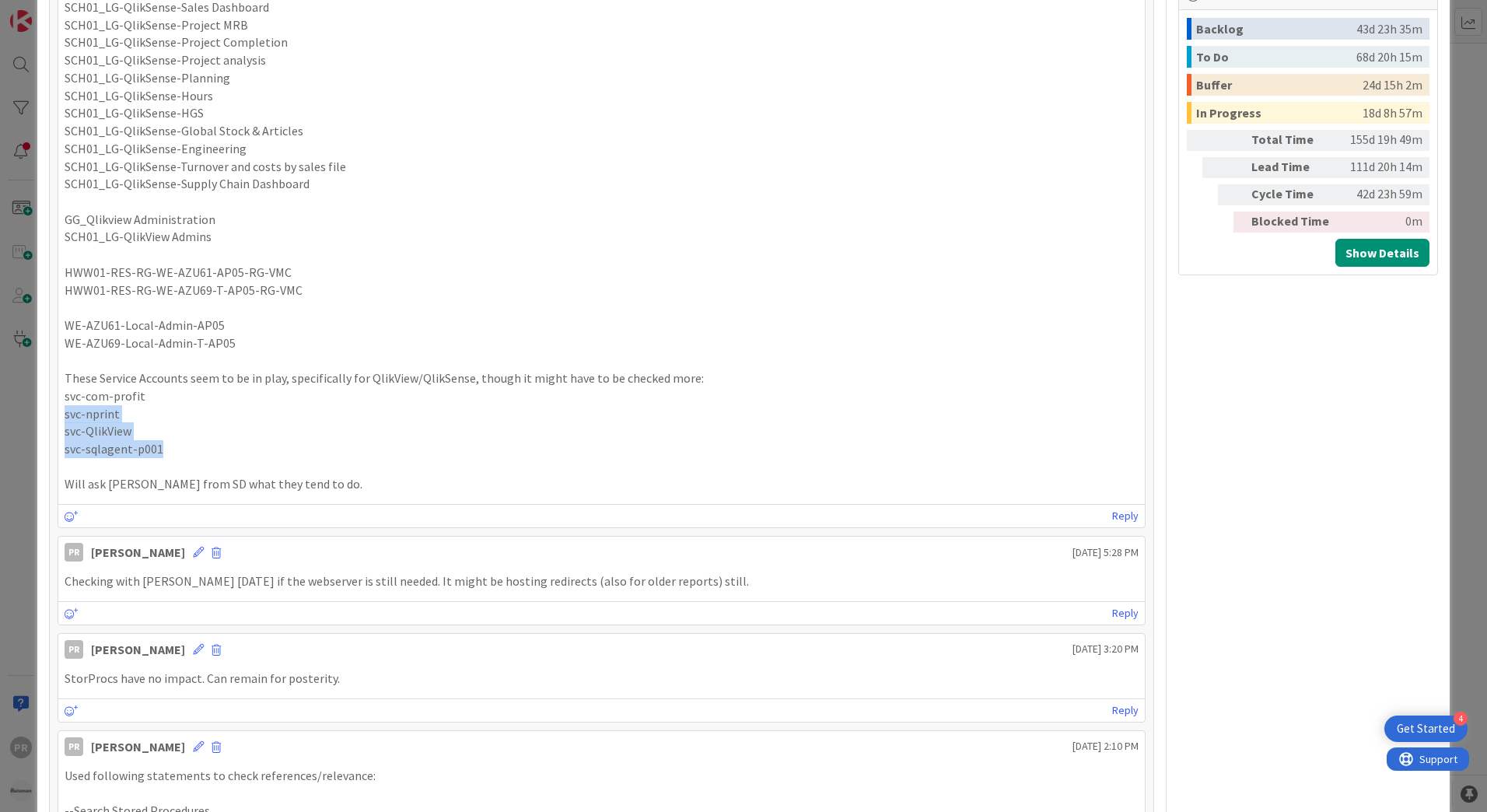
drag, startPoint x: 161, startPoint y: 449, endPoint x: 64, endPoint y: 404, distance: 106.9
click at [65, 404] on div "These AD groups could technically be cleaned up: SCH01_LG-QlikSense-Sales Dashb…" at bounding box center [602, 228] width 1074 height 530
drag, startPoint x: 64, startPoint y: 404, endPoint x: 126, endPoint y: 430, distance: 67.2
click at [126, 430] on p "svc-QlikView" at bounding box center [602, 431] width 1074 height 18
drag, startPoint x: 170, startPoint y: 451, endPoint x: 64, endPoint y: 403, distance: 116.4
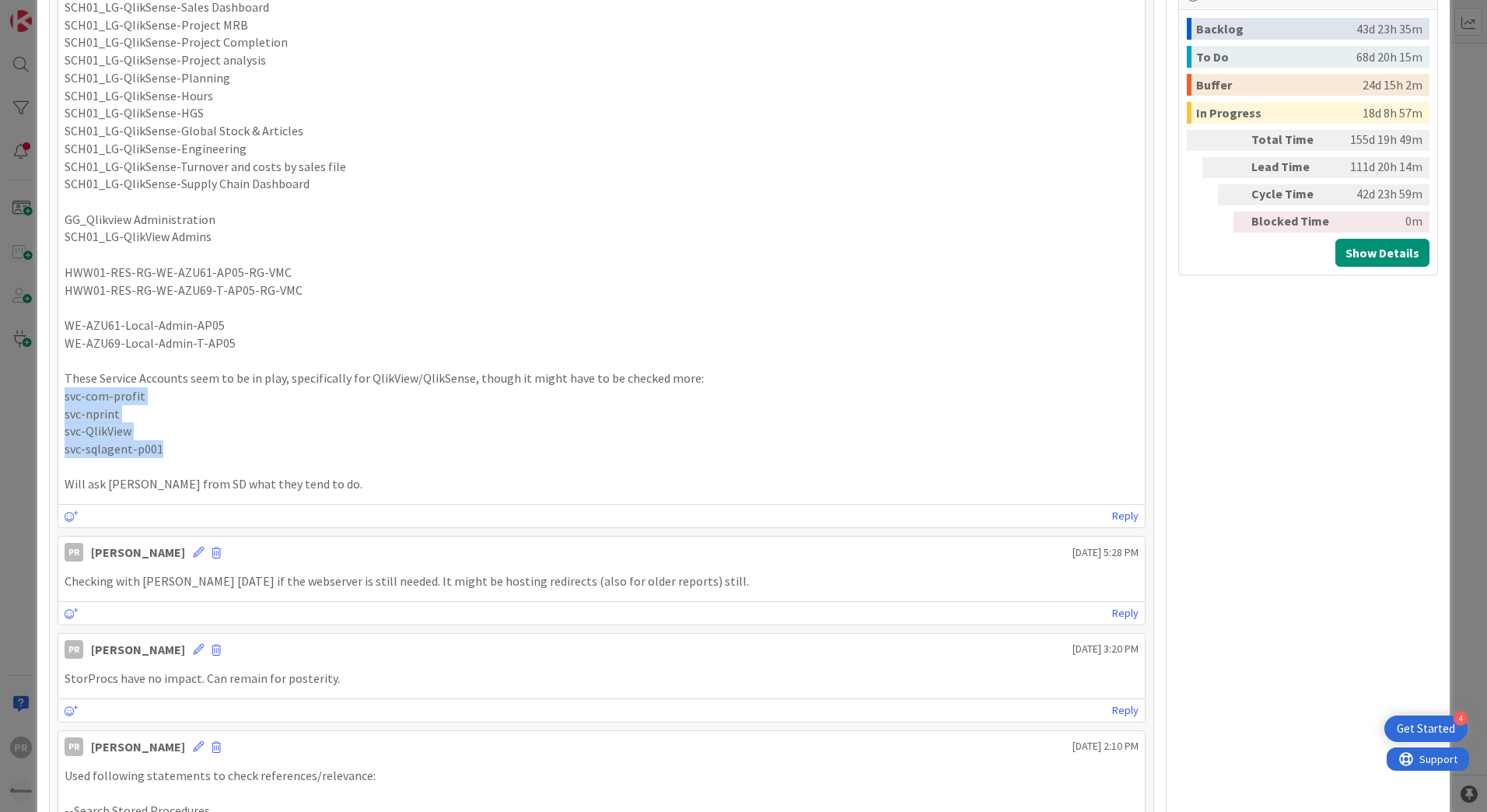
click at [65, 403] on div "These AD groups could technically be cleaned up: SCH01_LG-QlikSense-Sales Dashb…" at bounding box center [602, 228] width 1074 height 530
copy div "svc-com-profit svc-nprint svc-QlikView svc-sqlagent-p001"
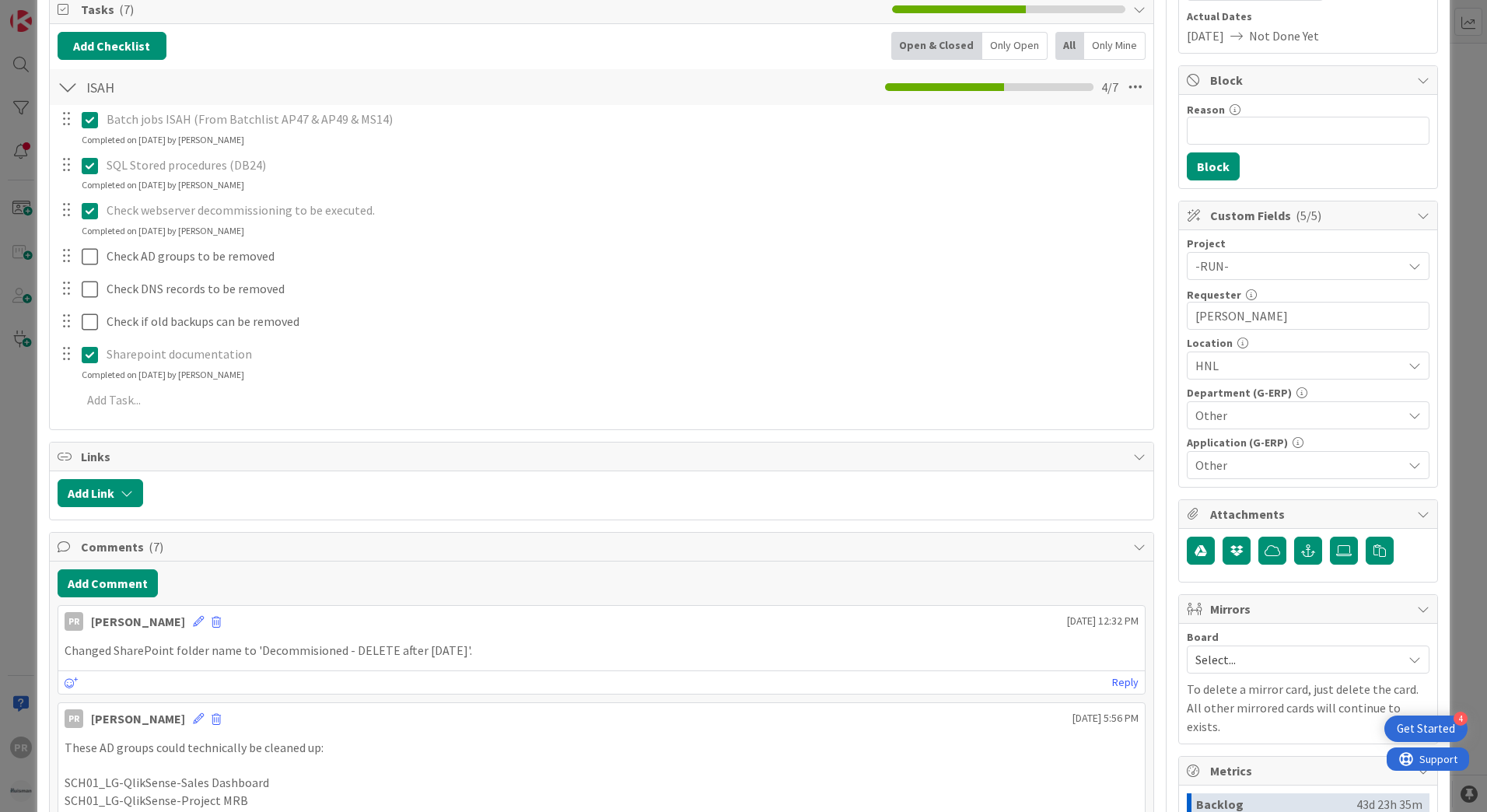
scroll to position [233, 0]
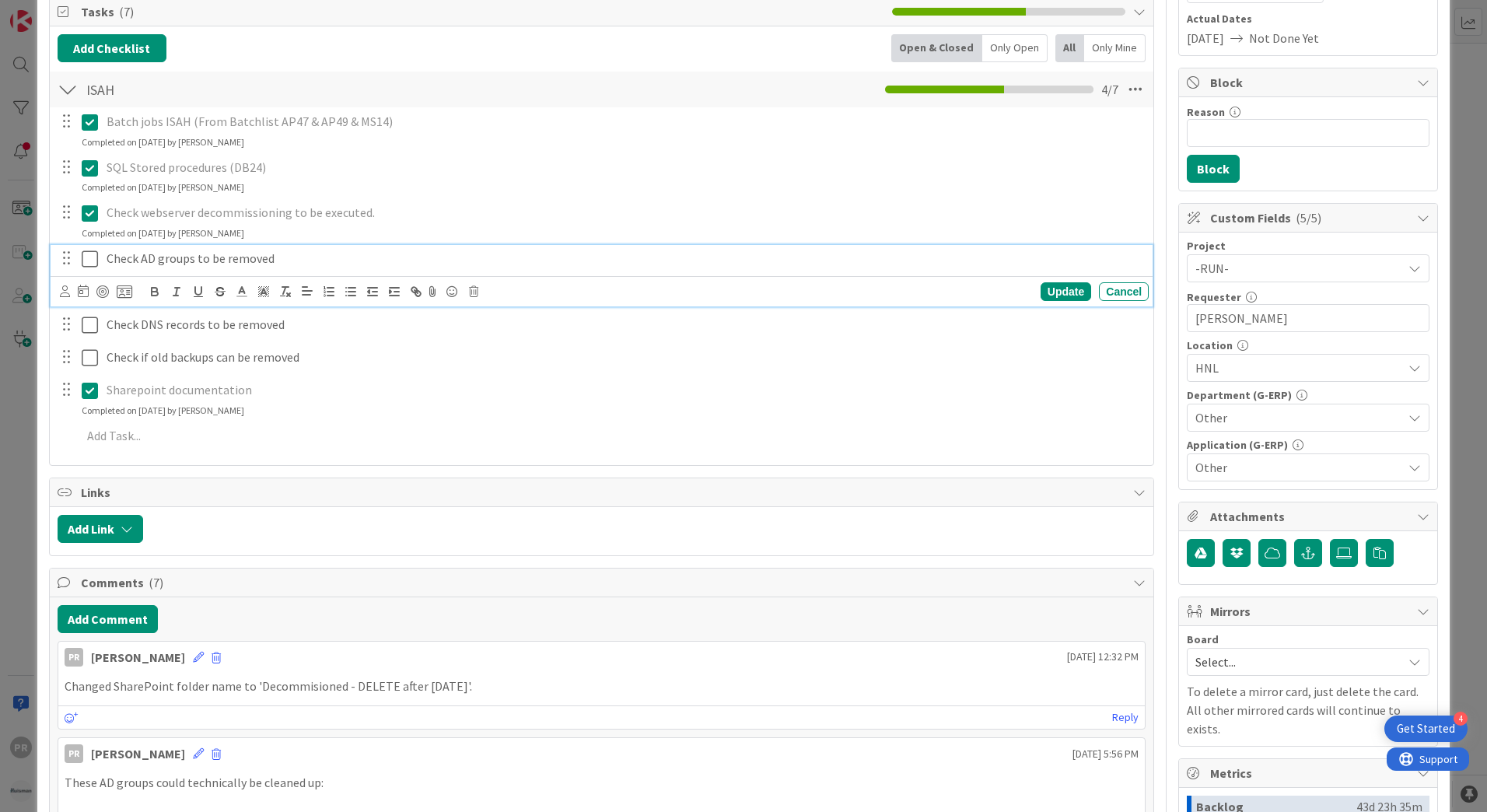
click at [83, 262] on icon at bounding box center [89, 258] width 16 height 18
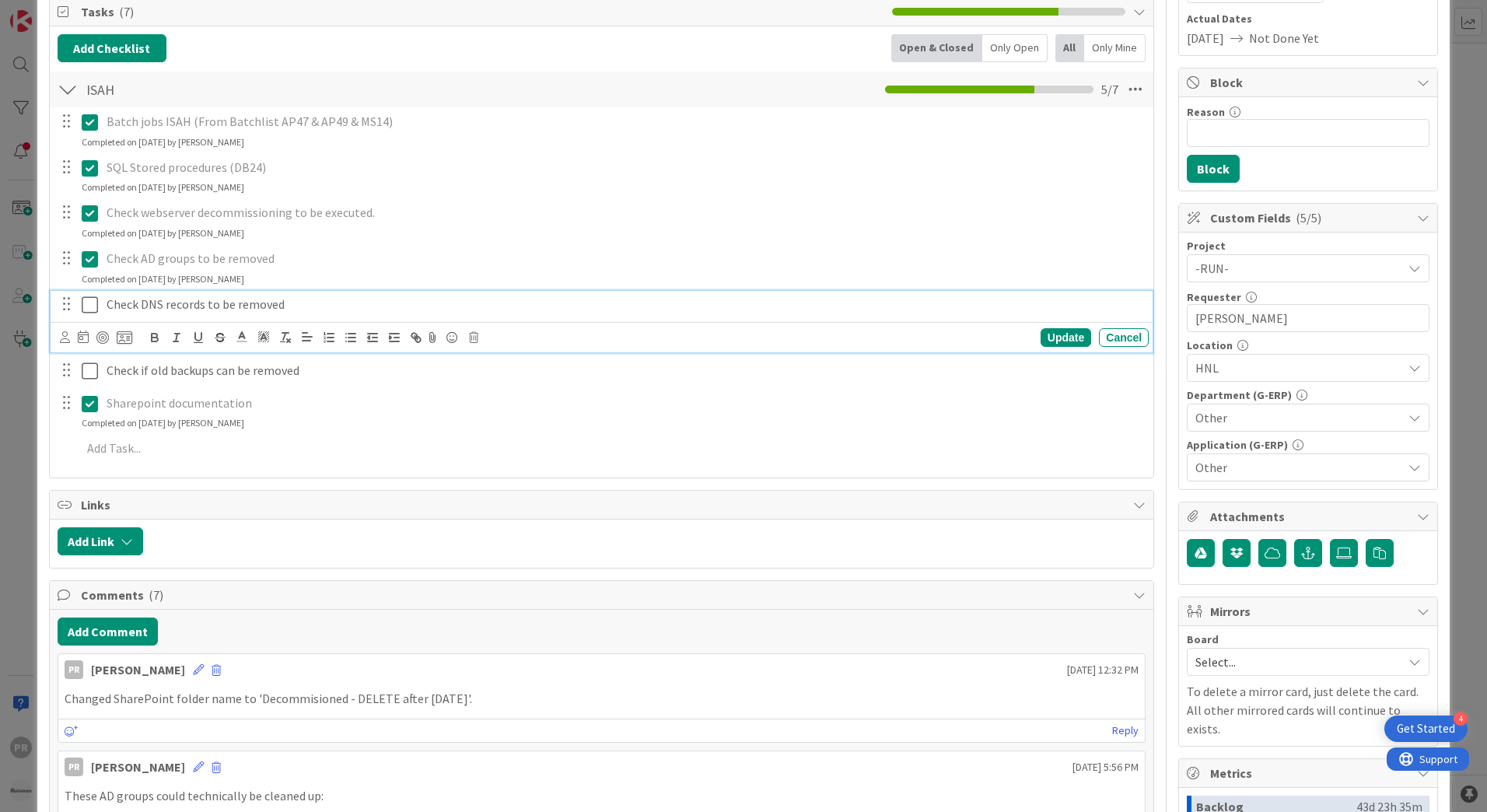
click at [85, 302] on icon at bounding box center [89, 304] width 16 height 18
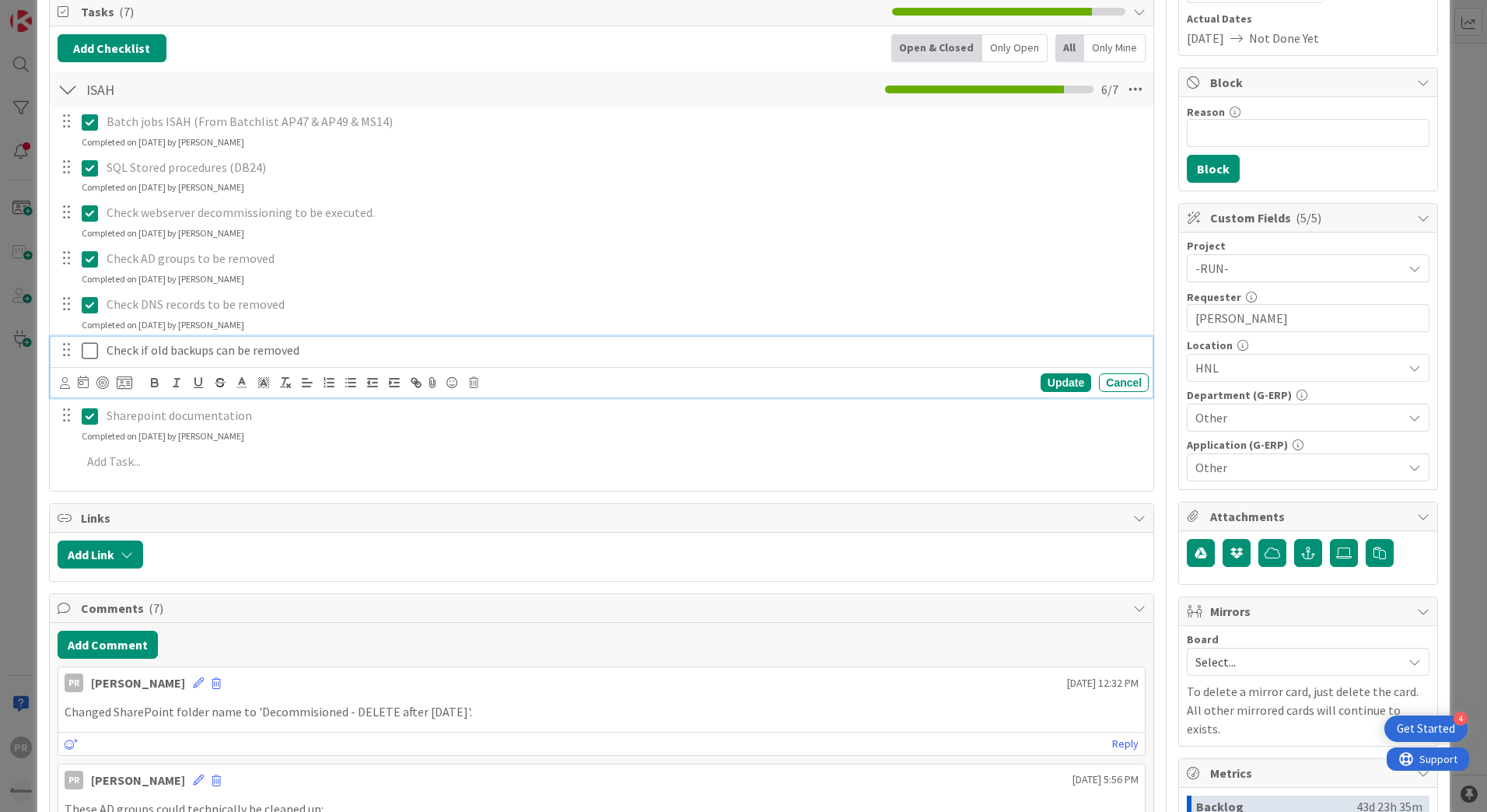
click at [91, 349] on icon at bounding box center [89, 350] width 16 height 18
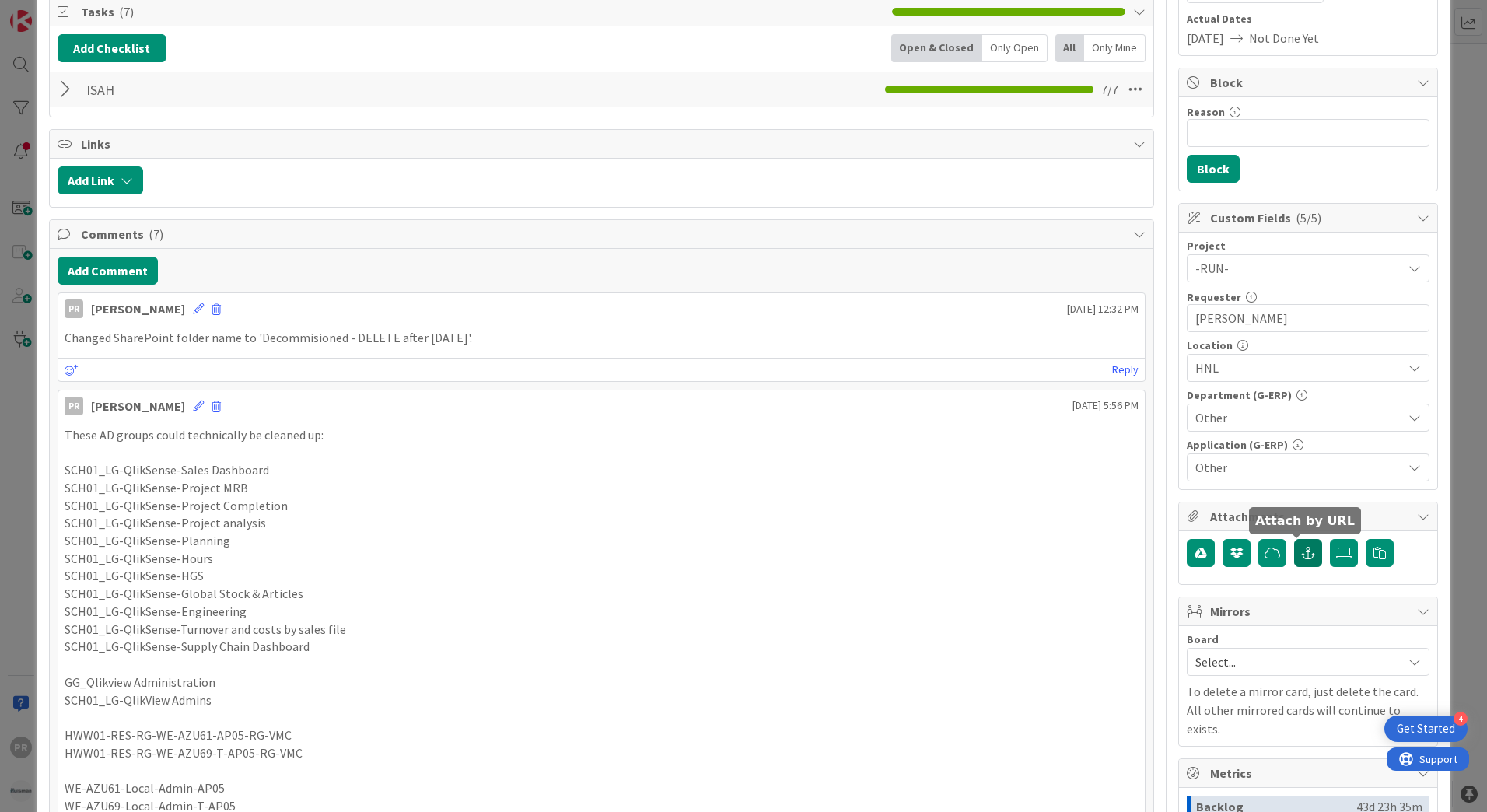
click at [1301, 552] on icon "button" at bounding box center [1308, 553] width 14 height 13
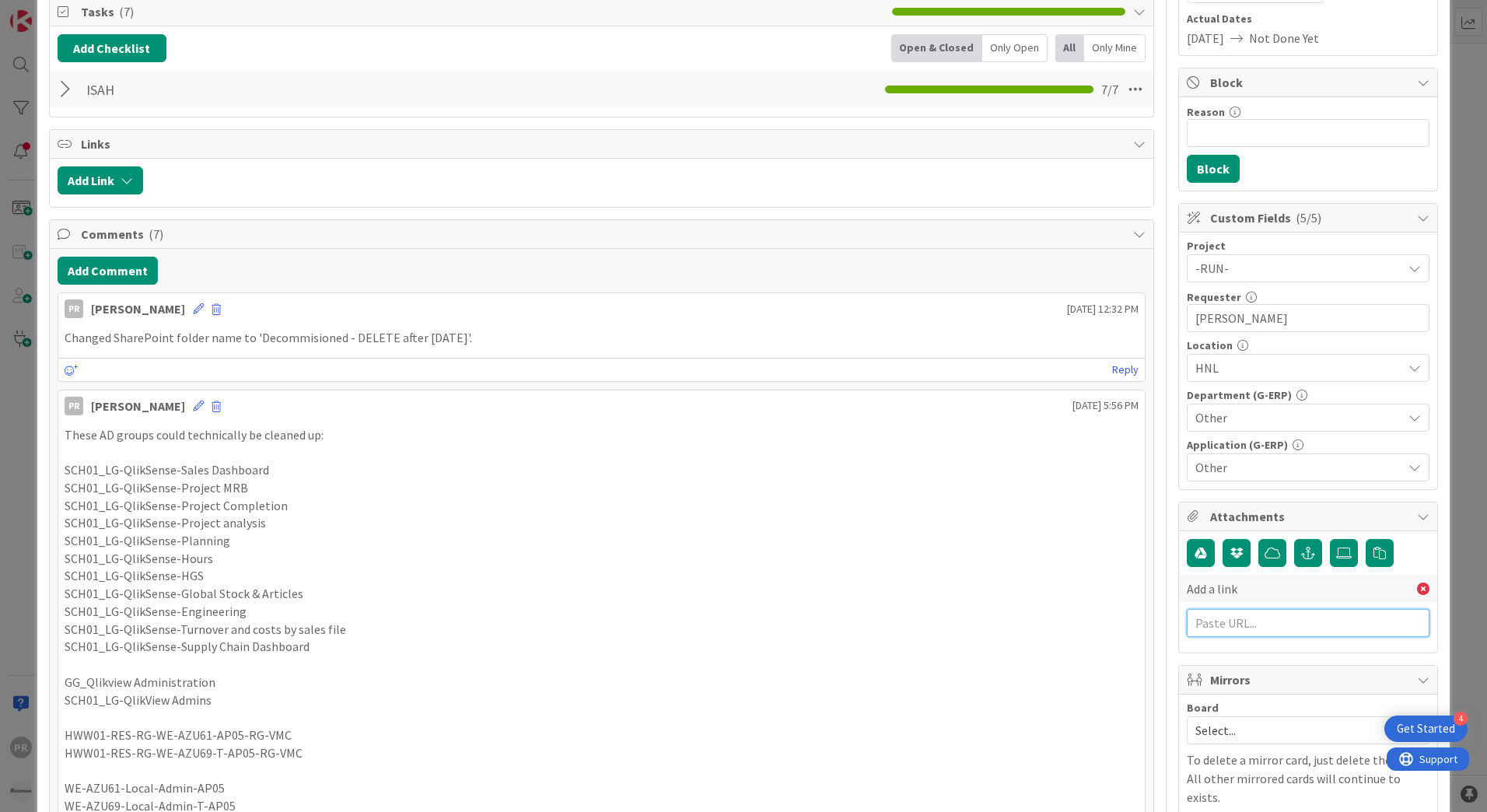
click at [1276, 626] on input "text" at bounding box center [1308, 622] width 243 height 28
paste input "[URL][PERSON_NAME][DOMAIN_NAME]"
type input "[URL][PERSON_NAME][DOMAIN_NAME]"
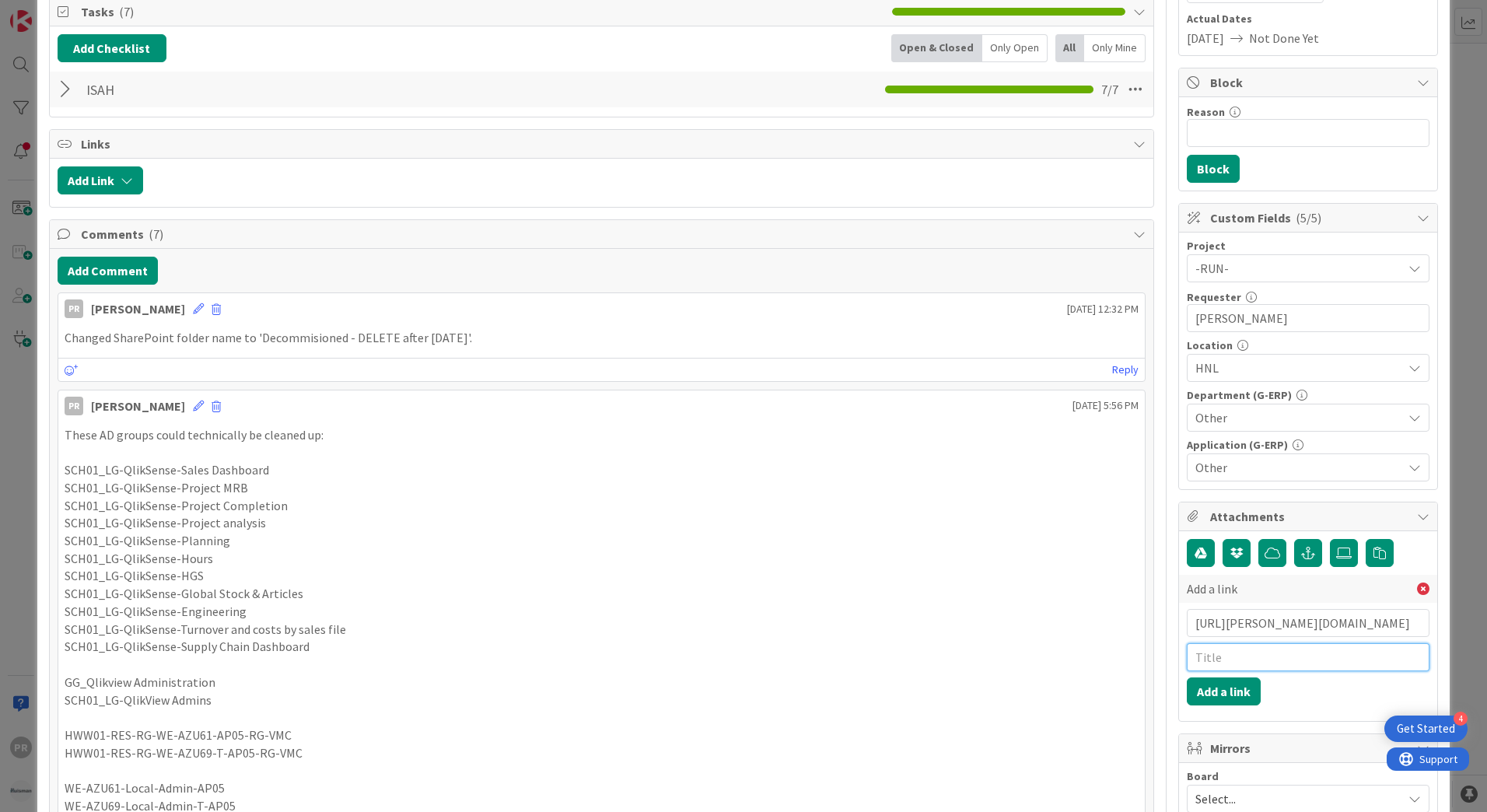
click at [1266, 659] on input "text" at bounding box center [1308, 656] width 243 height 28
type input "Ticket for cleanup"
click at [1219, 687] on button "Add a link" at bounding box center [1223, 691] width 74 height 28
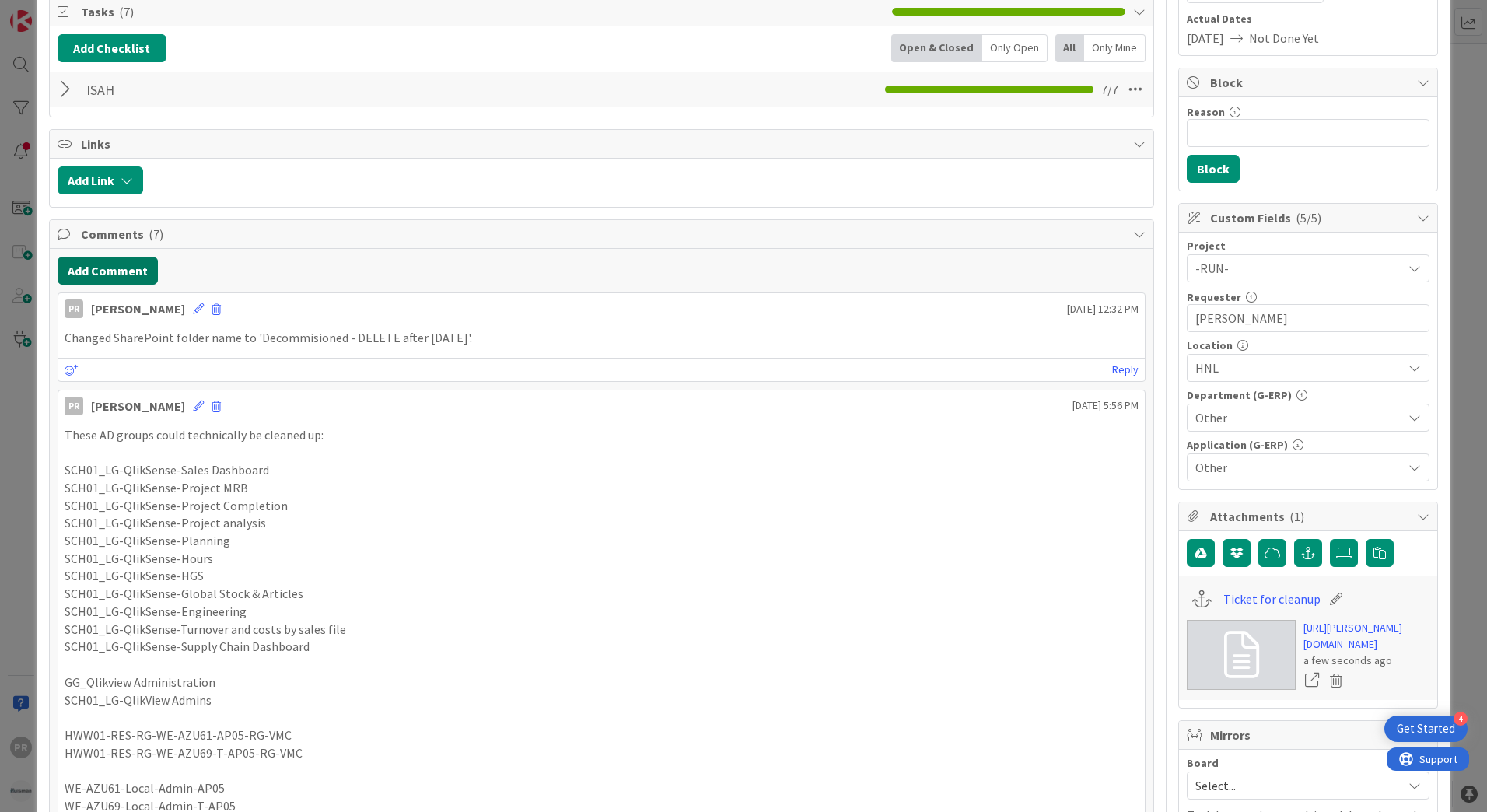
click at [124, 264] on button "Add Comment" at bounding box center [108, 270] width 101 height 28
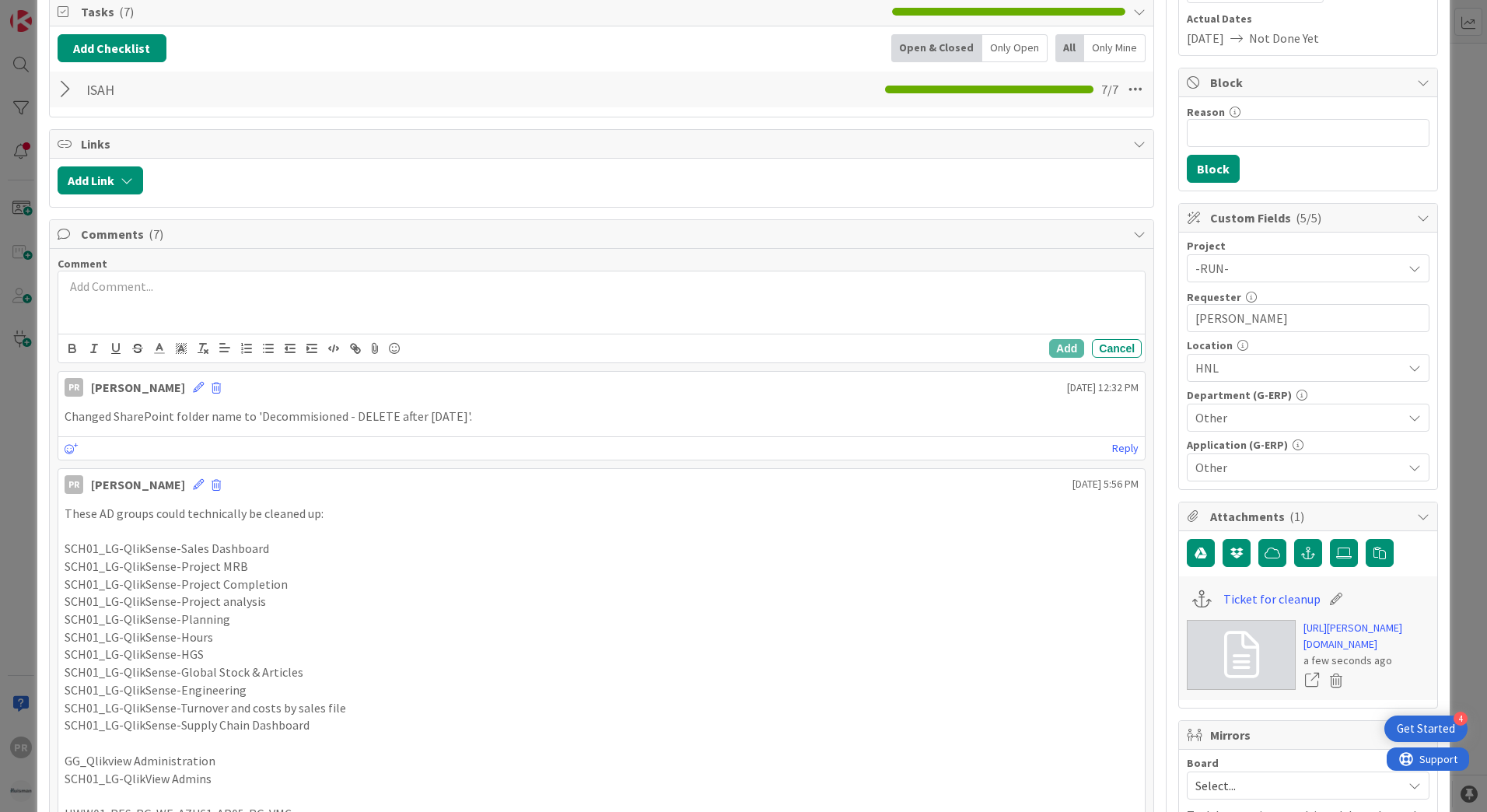
click at [130, 317] on div at bounding box center [602, 302] width 1087 height 62
click at [1052, 352] on button "Add" at bounding box center [1067, 348] width 35 height 18
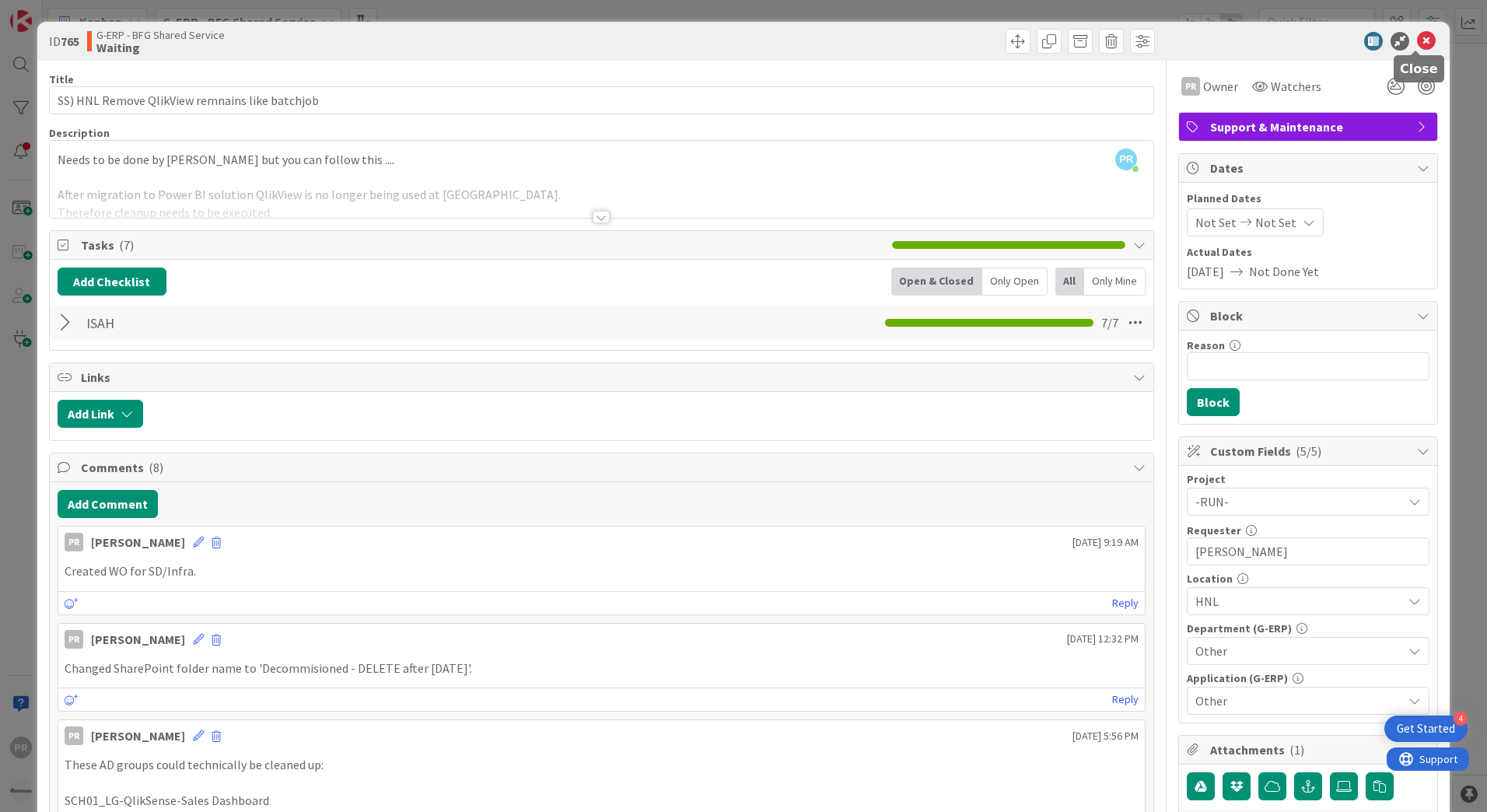
click at [1419, 41] on icon at bounding box center [1426, 41] width 18 height 18
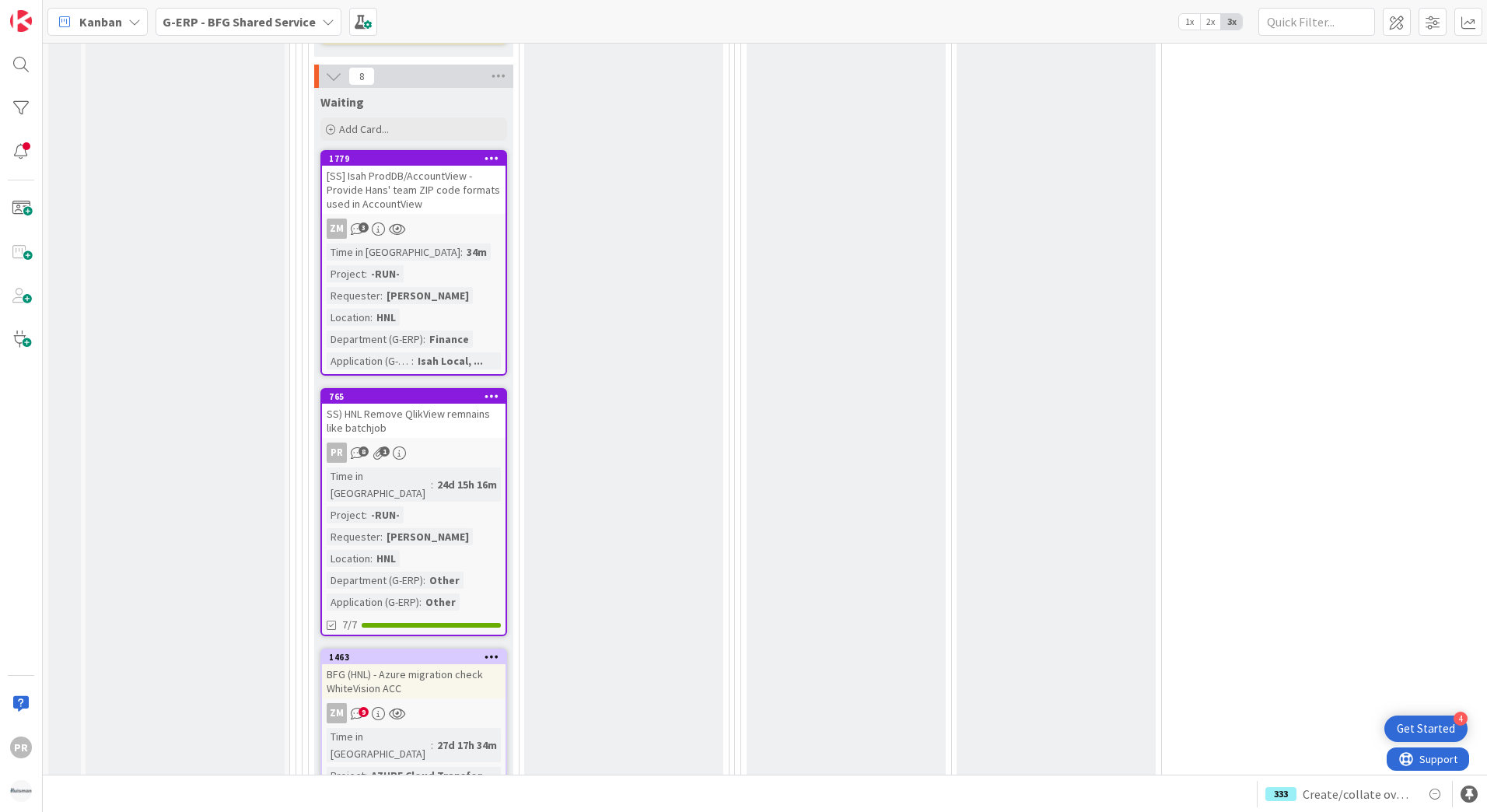
scroll to position [2799, 0]
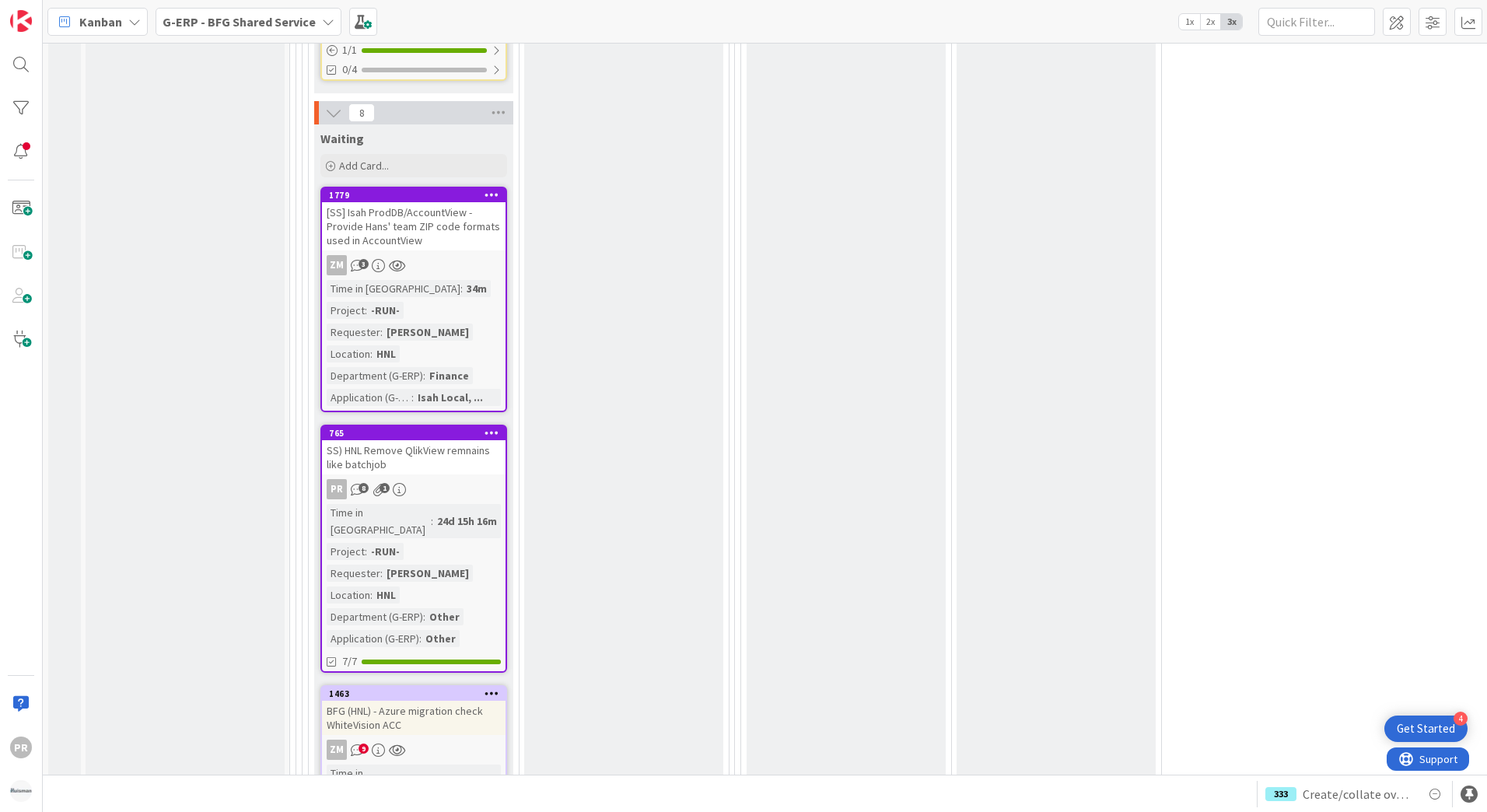
click at [444, 440] on div "SS) HNL Remove QlikView remnains like batchjob" at bounding box center [414, 457] width 183 height 34
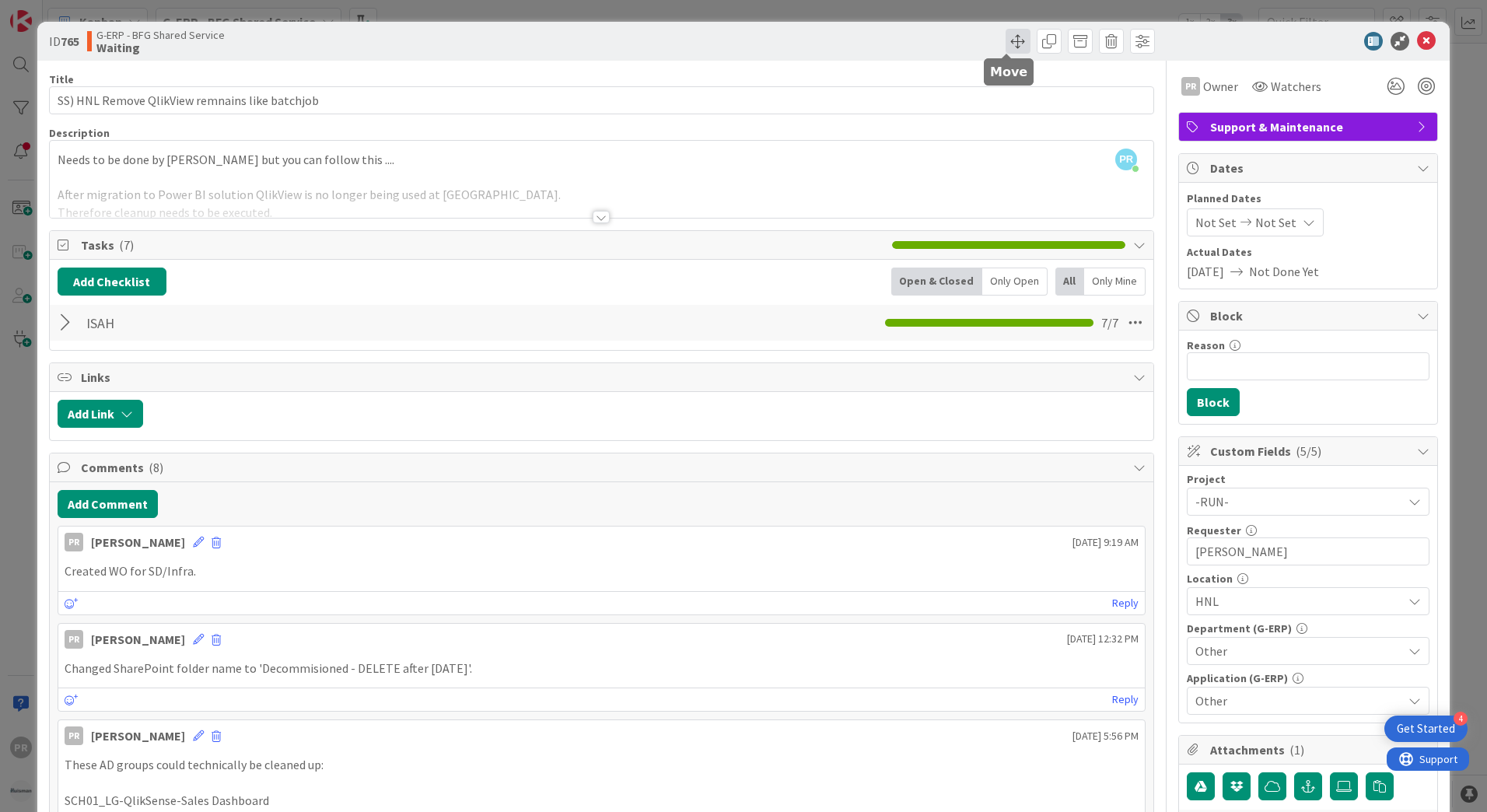
click at [1010, 38] on span at bounding box center [1017, 41] width 25 height 25
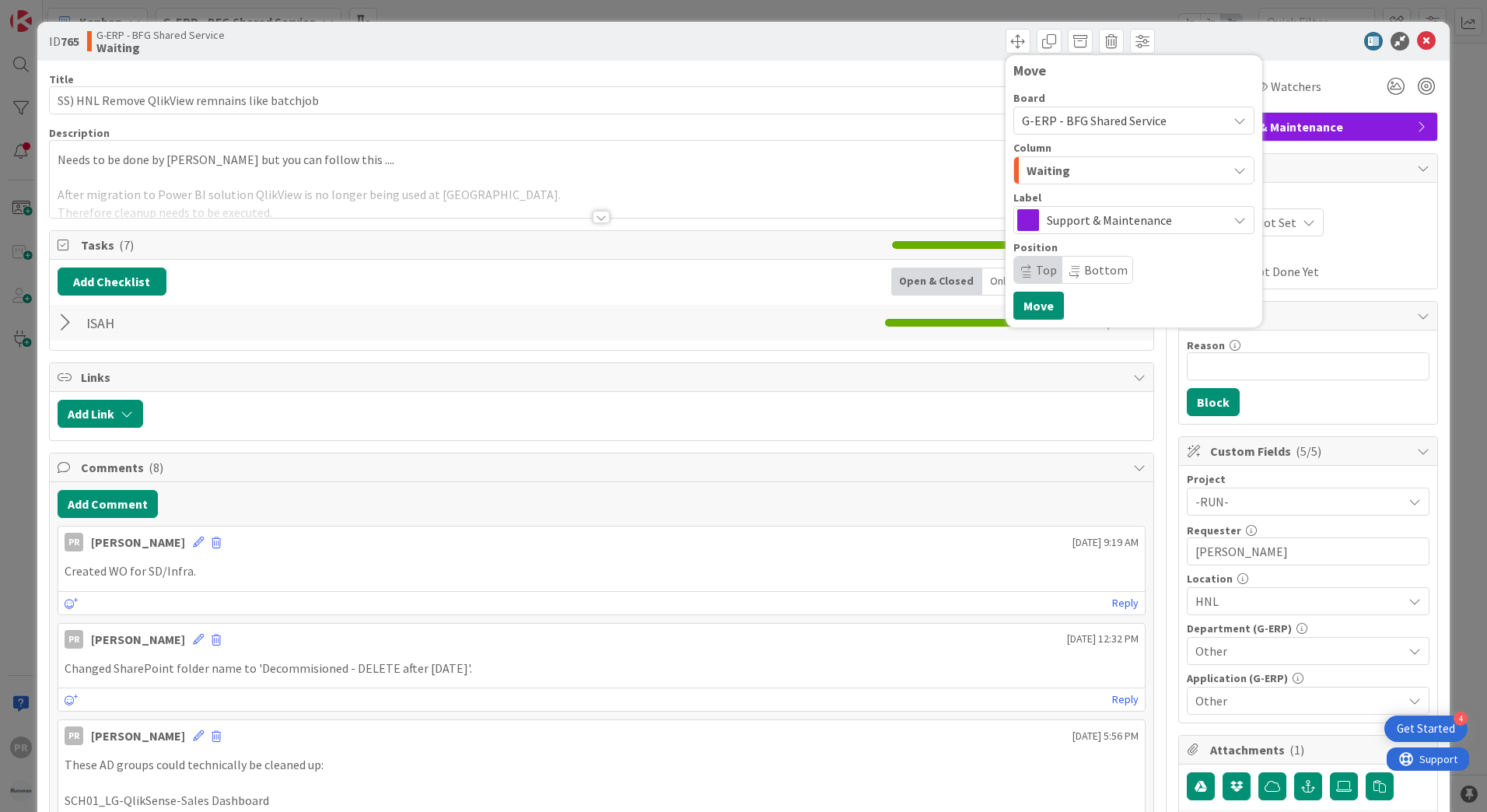
click at [1065, 170] on div "Waiting" at bounding box center [1125, 170] width 204 height 25
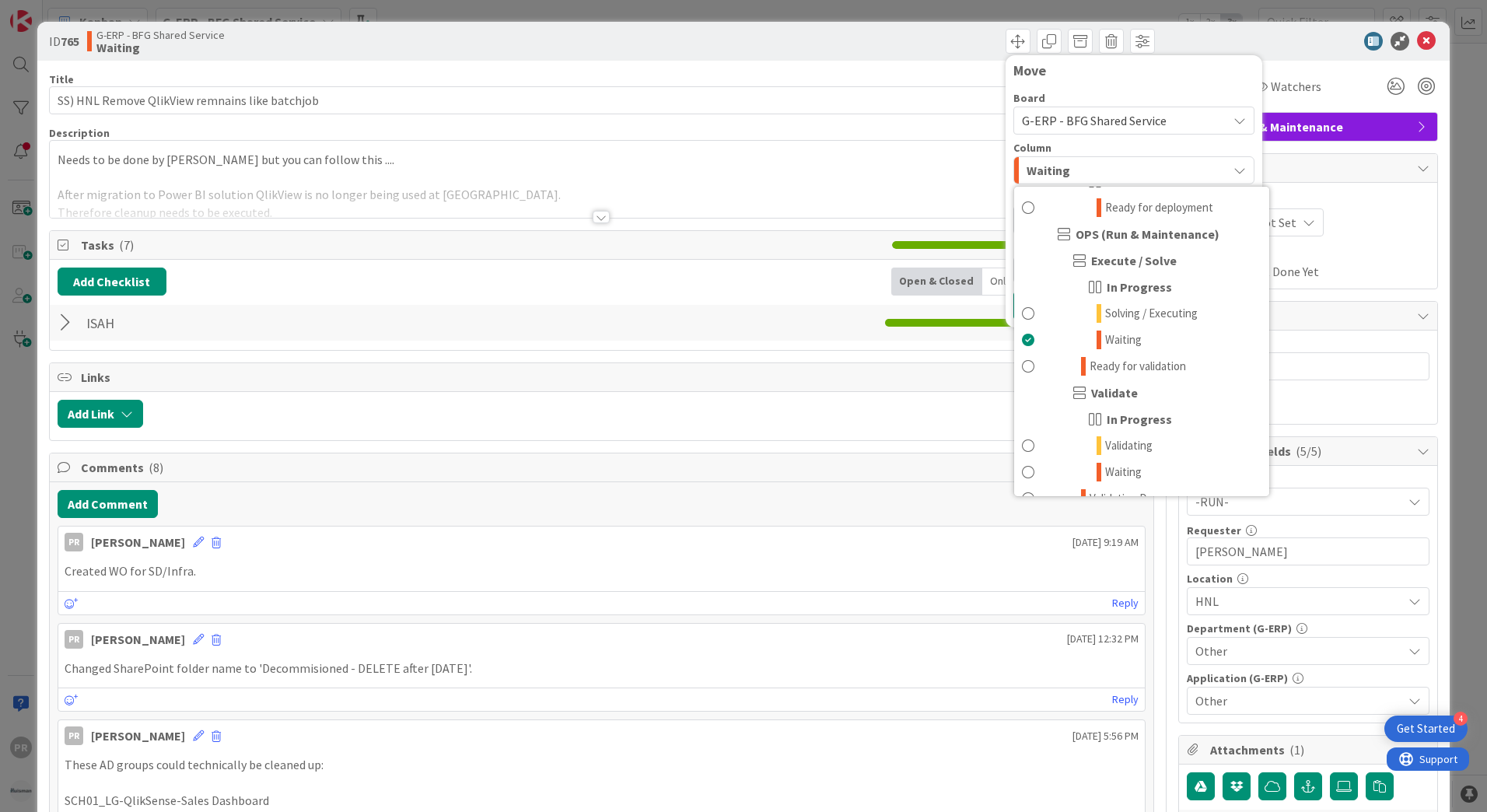
scroll to position [1011, 0]
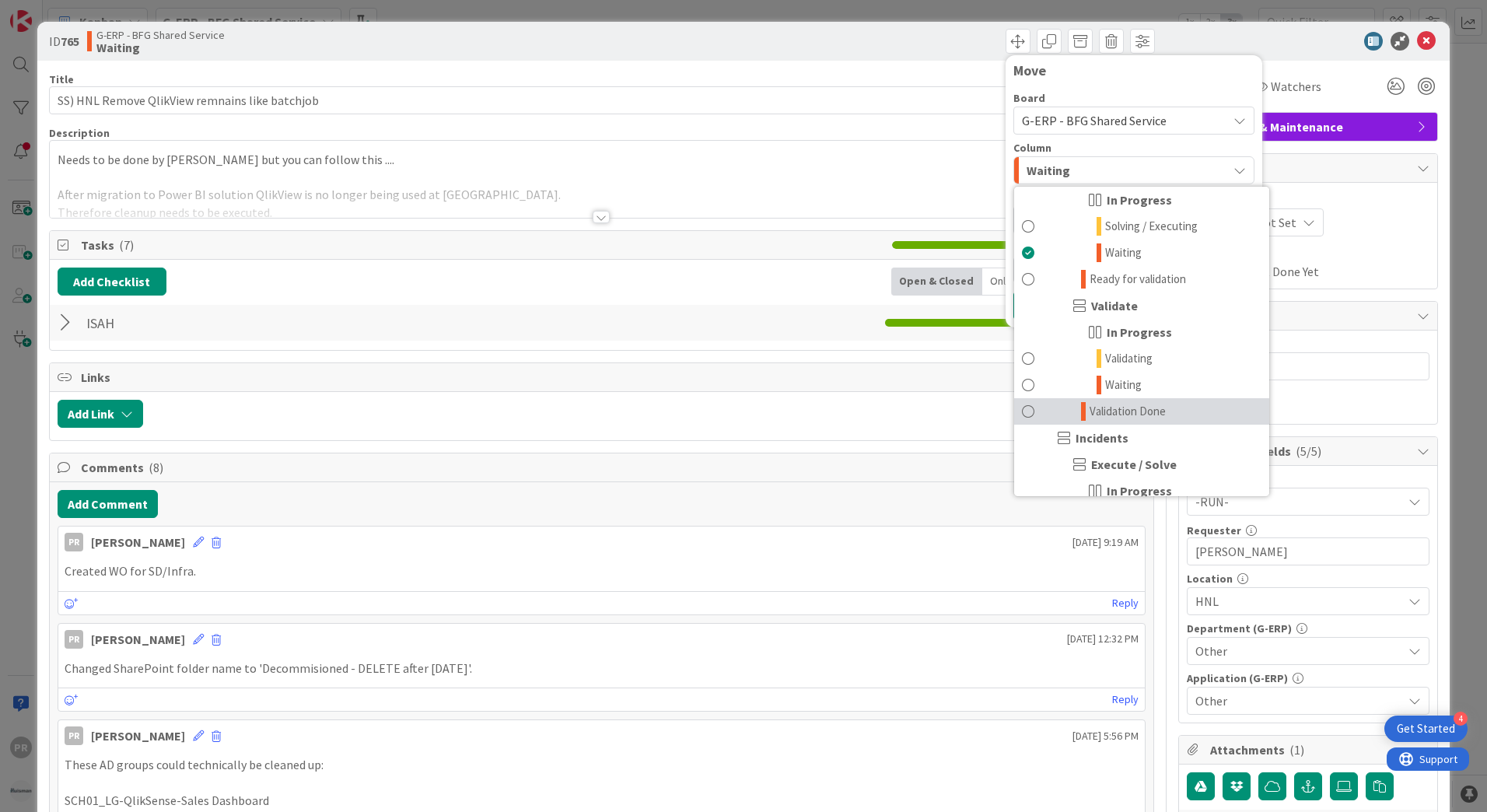
click at [1124, 404] on span "Validation Done" at bounding box center [1128, 411] width 77 height 18
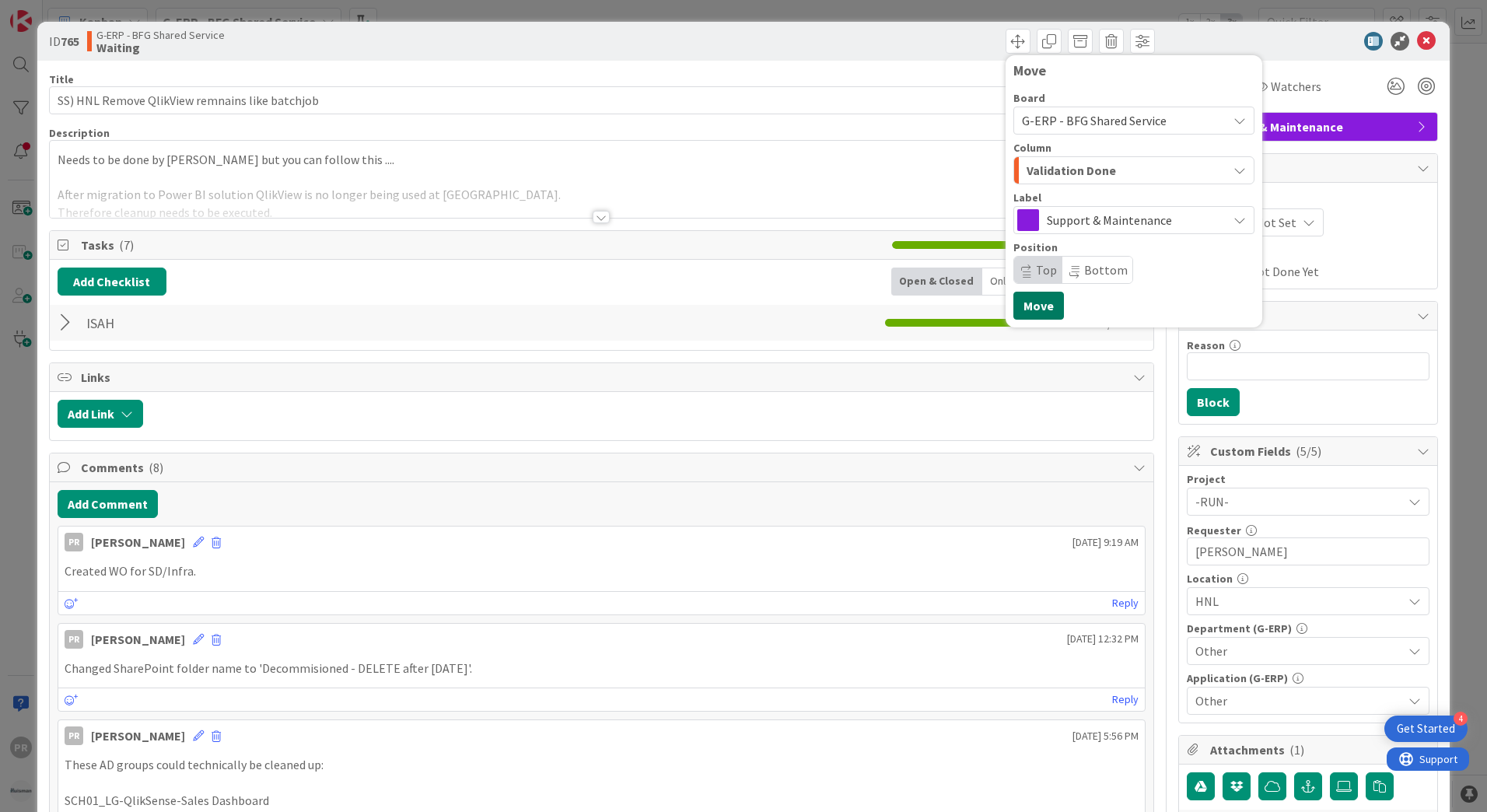
click at [1041, 298] on button "Move" at bounding box center [1038, 305] width 50 height 28
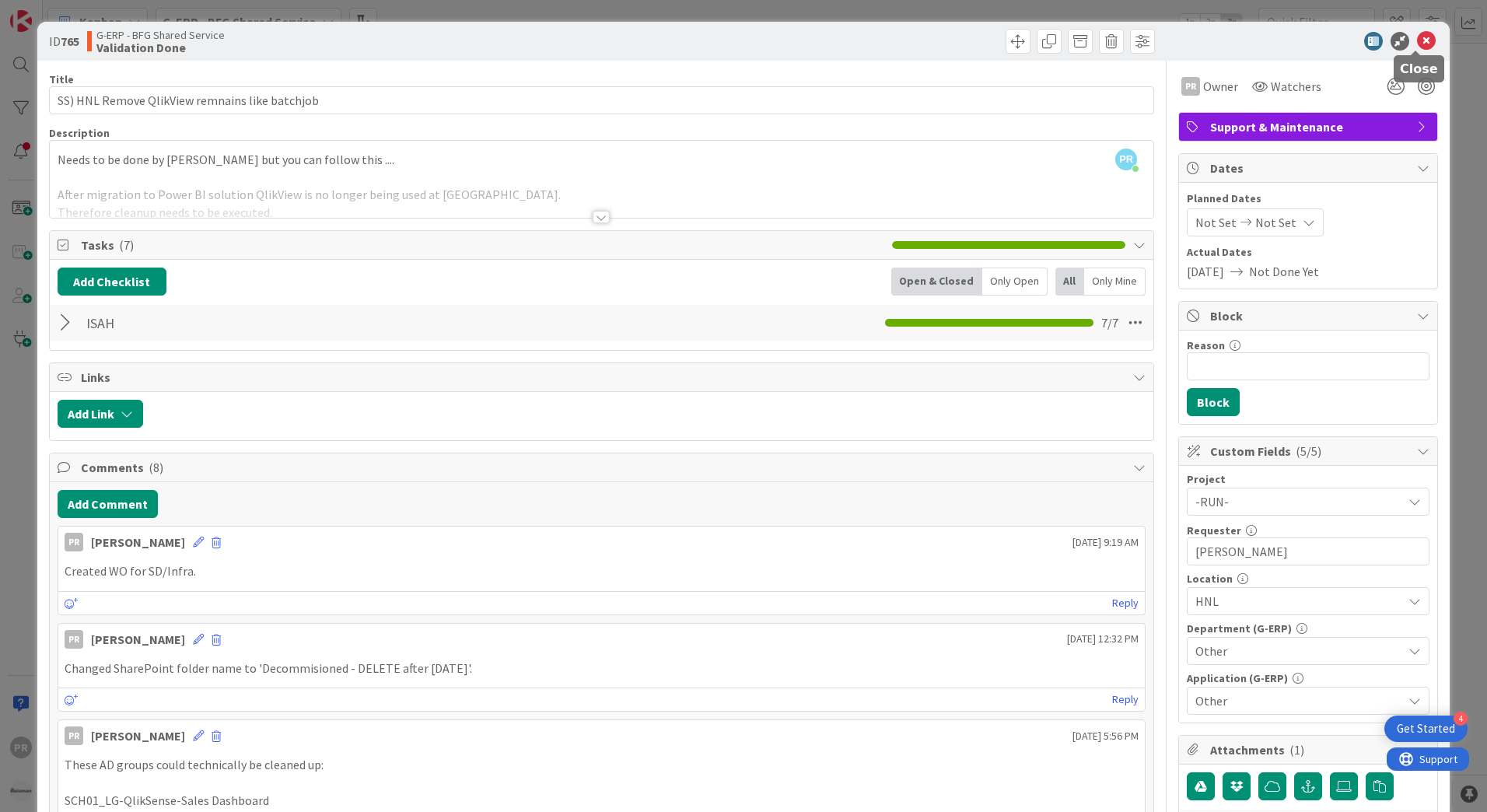
click at [1417, 44] on icon at bounding box center [1426, 41] width 18 height 18
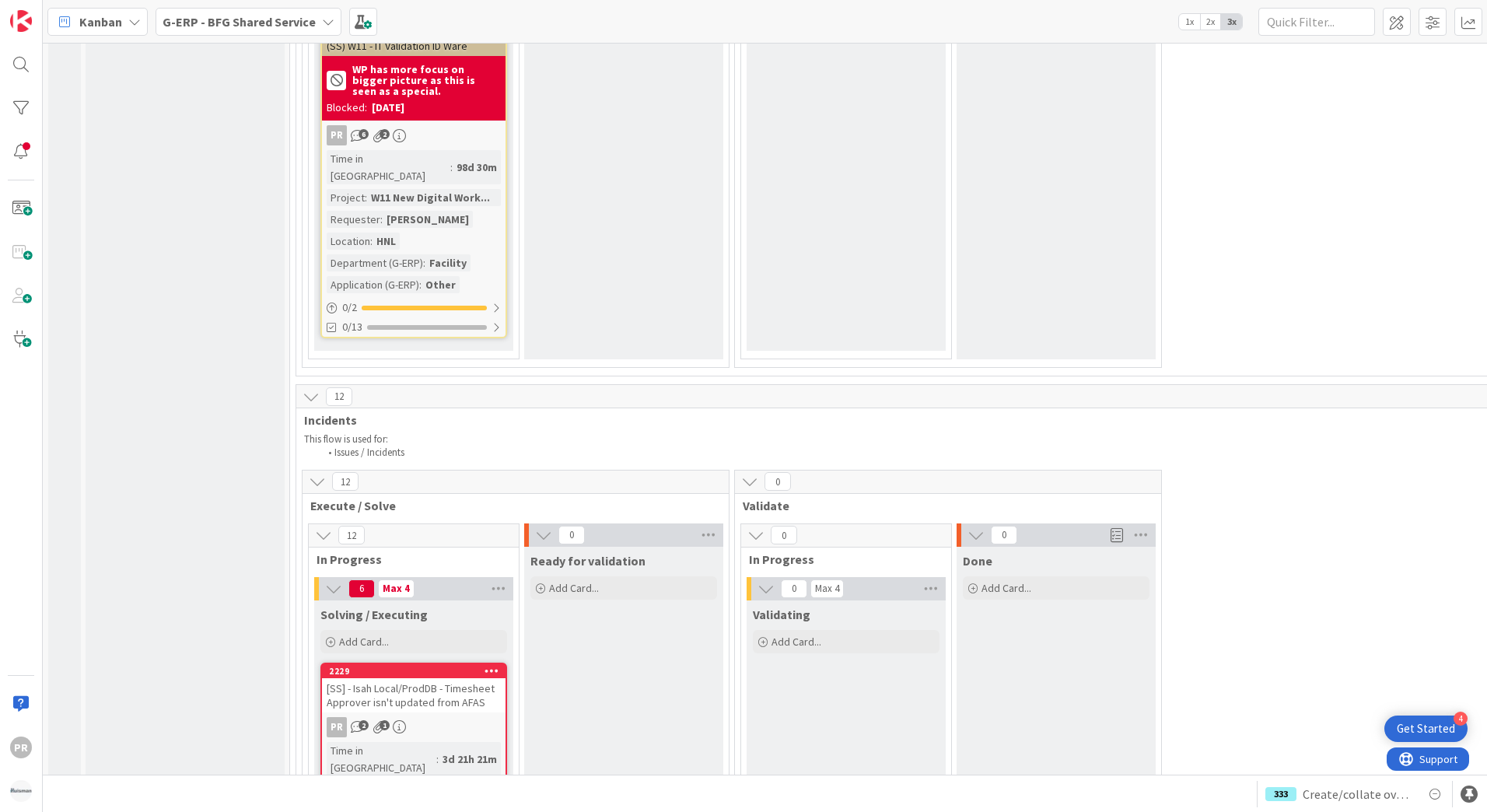
scroll to position [4898, 0]
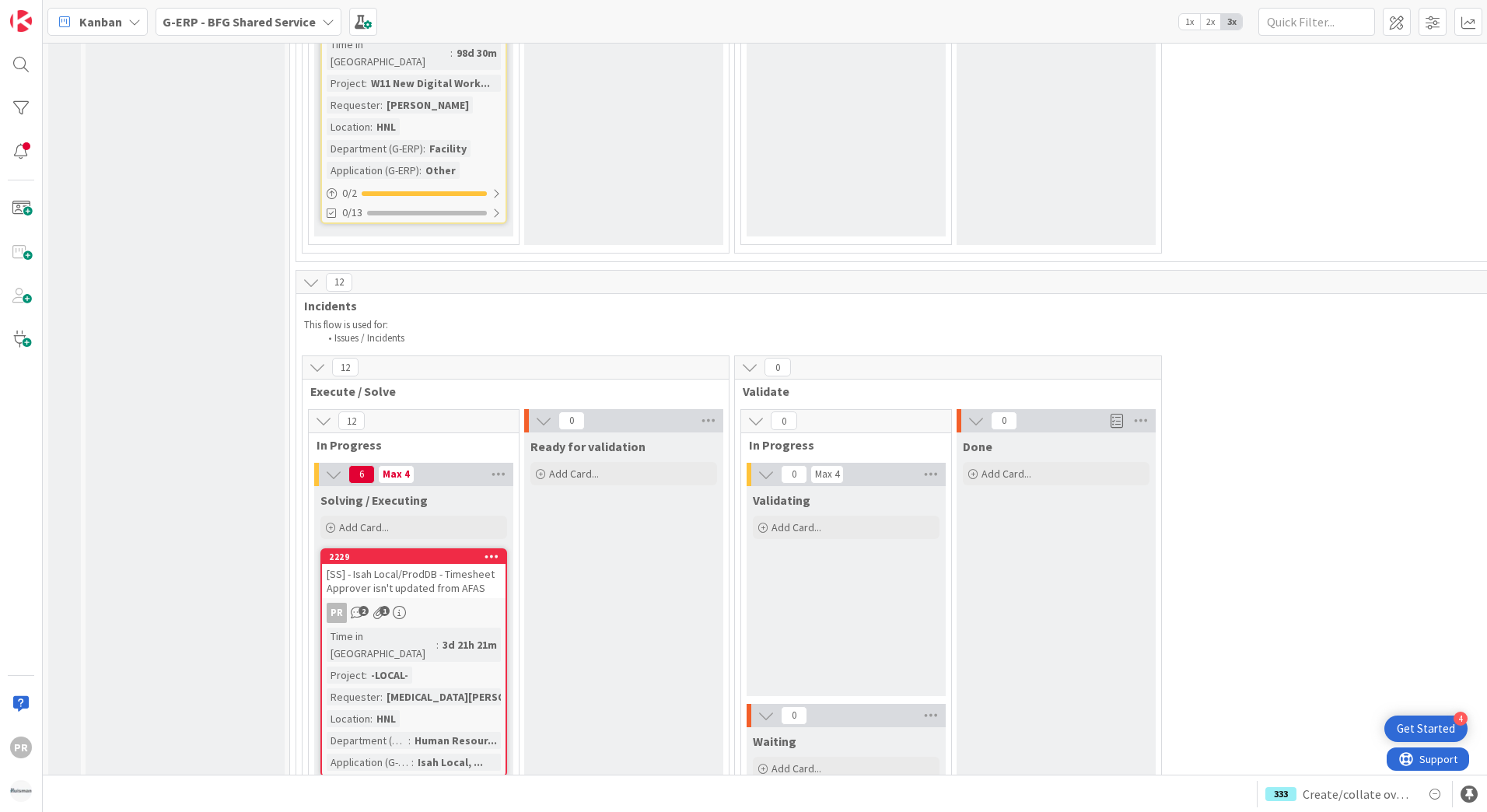
click at [462, 564] on div "[SS] - Isah Local/ProdDB - Timesheet Approver isn't updated from AFAS" at bounding box center [414, 581] width 183 height 34
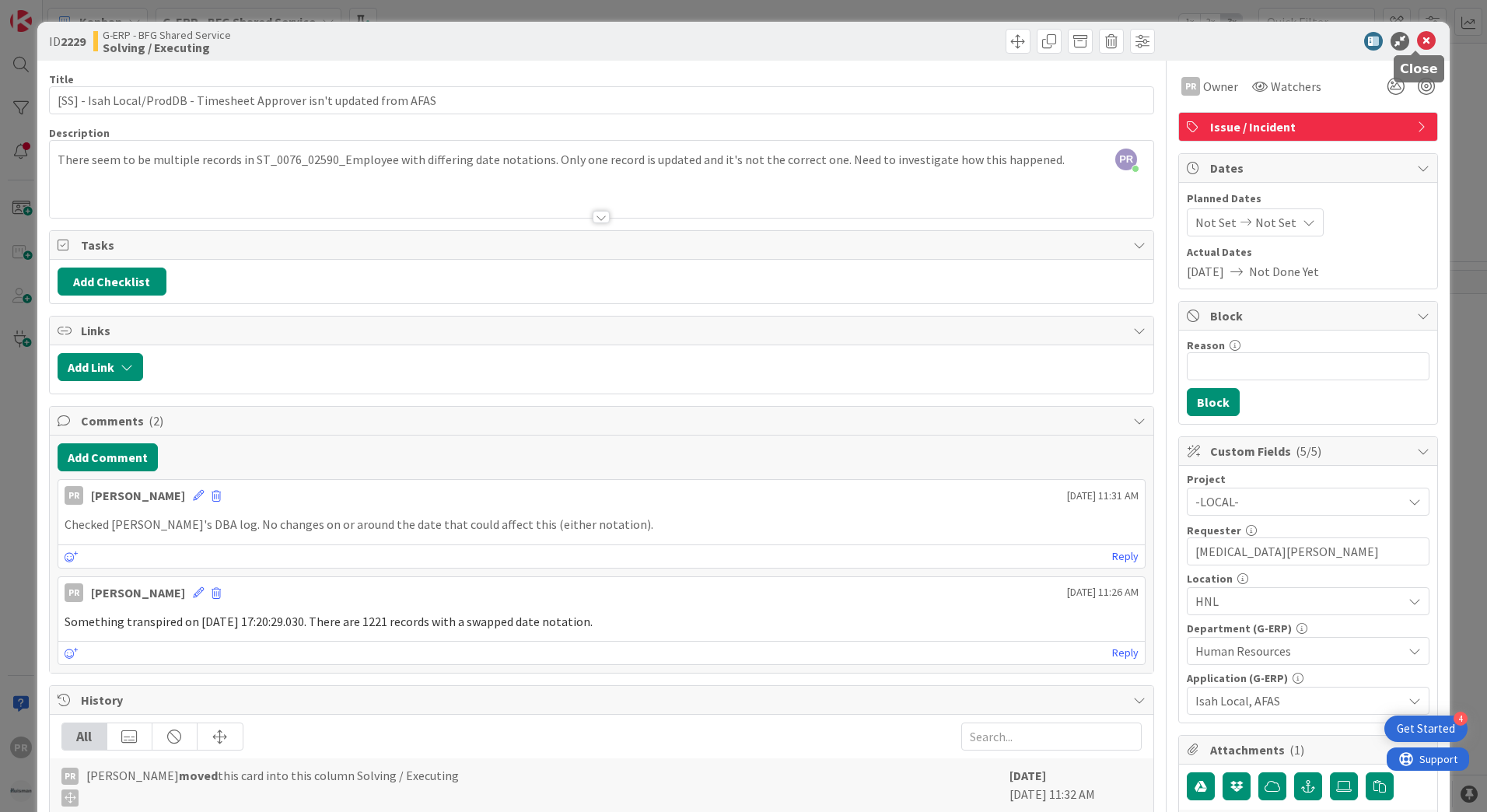
click at [1417, 41] on icon at bounding box center [1426, 41] width 18 height 18
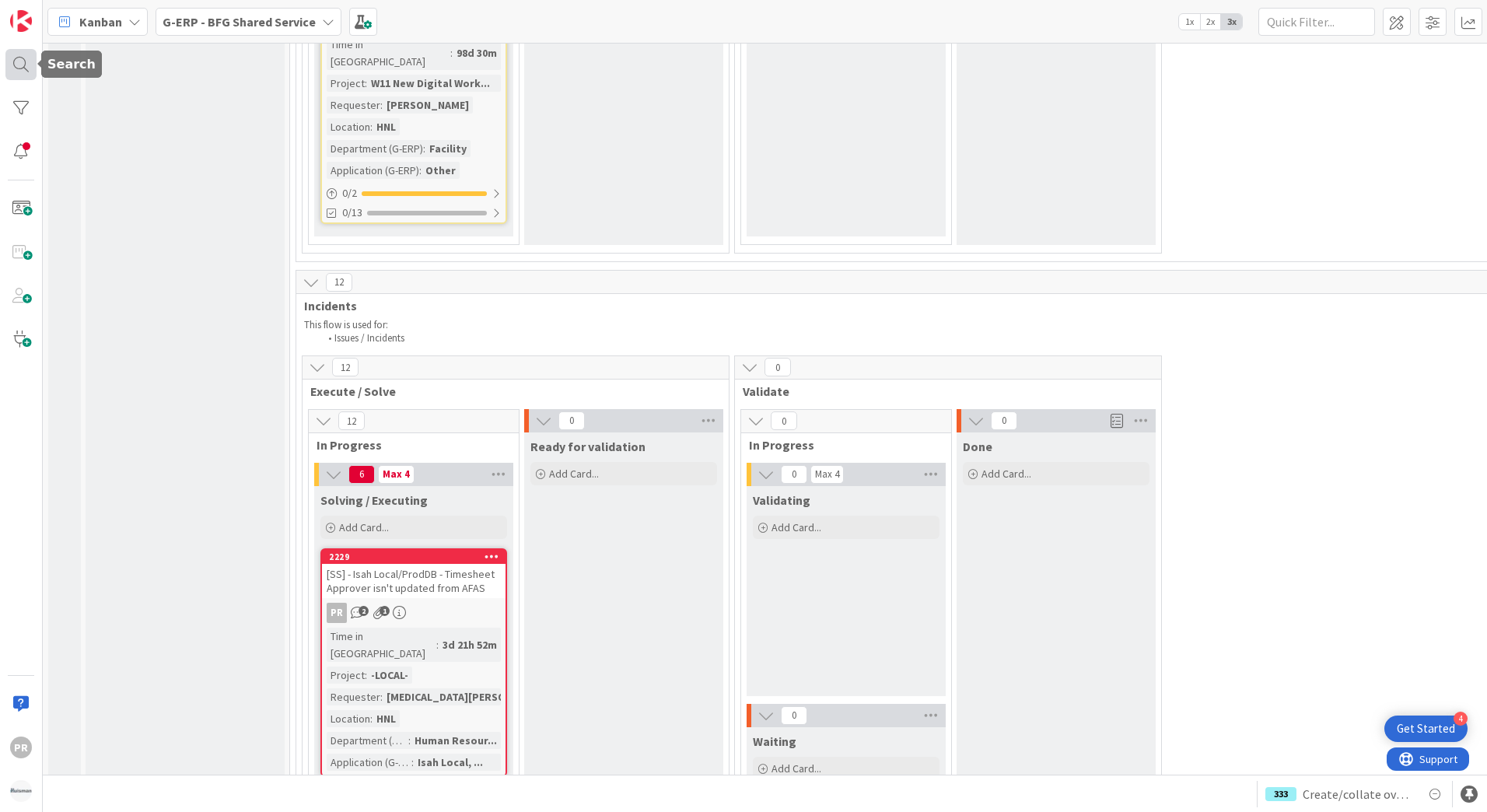
click at [9, 65] on div at bounding box center [21, 64] width 31 height 31
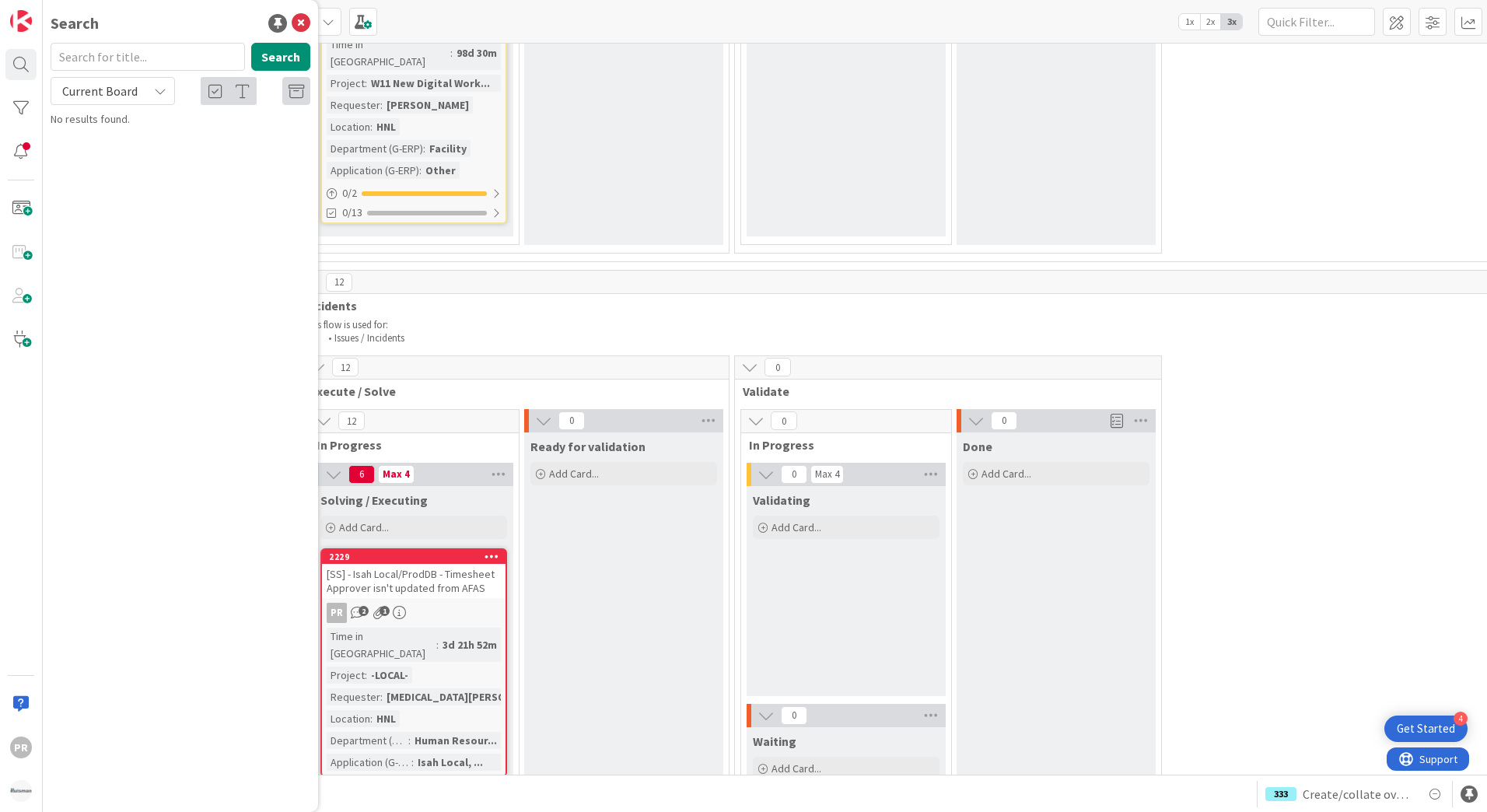
click at [106, 85] on span "Current Board" at bounding box center [100, 90] width 76 height 15
click at [108, 151] on span "All Boards" at bounding box center [140, 155] width 162 height 23
click at [116, 58] on input "text" at bounding box center [148, 57] width 195 height 28
type input "1837"
click at [165, 141] on span "EasySystems didn't return the approved invoice pdf" at bounding box center [186, 145] width 227 height 30
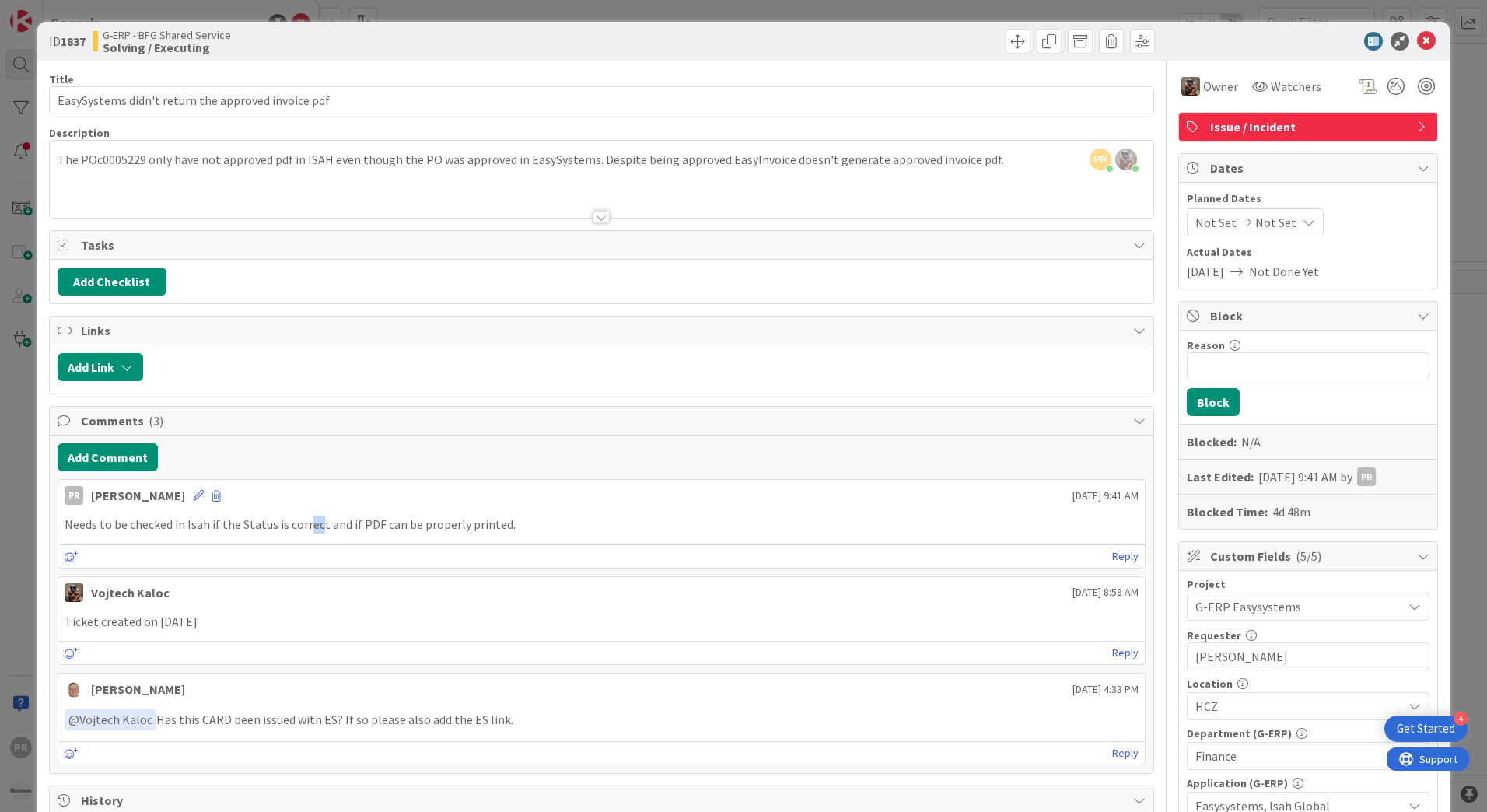
drag, startPoint x: 306, startPoint y: 518, endPoint x: 328, endPoint y: 521, distance: 22.2
click at [319, 519] on p "Needs to be checked in Isah if the Status is correct and if PDF can be properly…" at bounding box center [602, 524] width 1074 height 18
click at [334, 190] on div at bounding box center [601, 198] width 1103 height 40
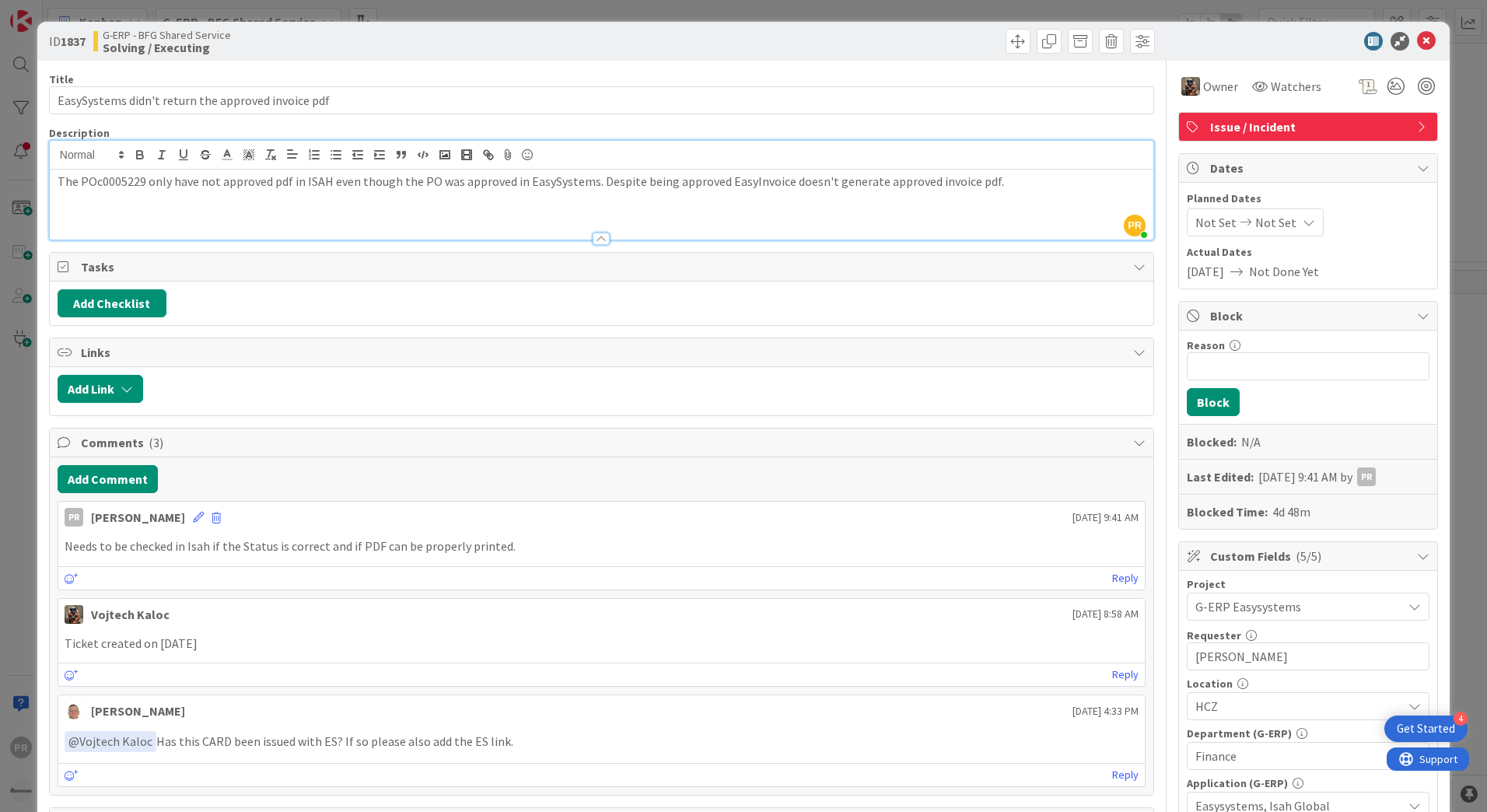
click at [384, 549] on p "Needs to be checked in Isah if the Status is correct and if PDF can be properly…" at bounding box center [602, 546] width 1074 height 18
drag, startPoint x: 1418, startPoint y: 44, endPoint x: 1182, endPoint y: 59, distance: 236.5
click at [1418, 44] on icon at bounding box center [1426, 41] width 18 height 18
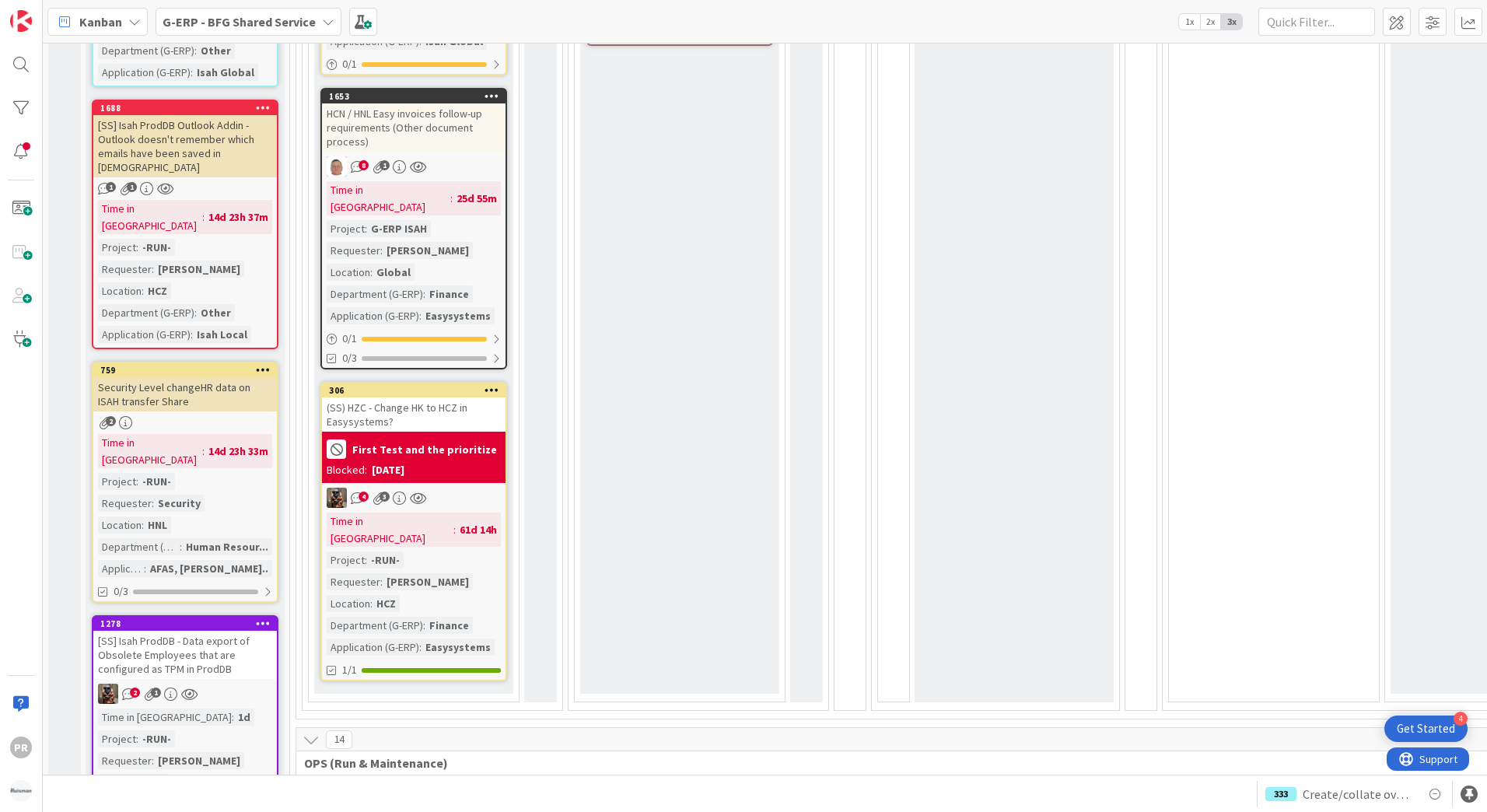
scroll to position [778, 0]
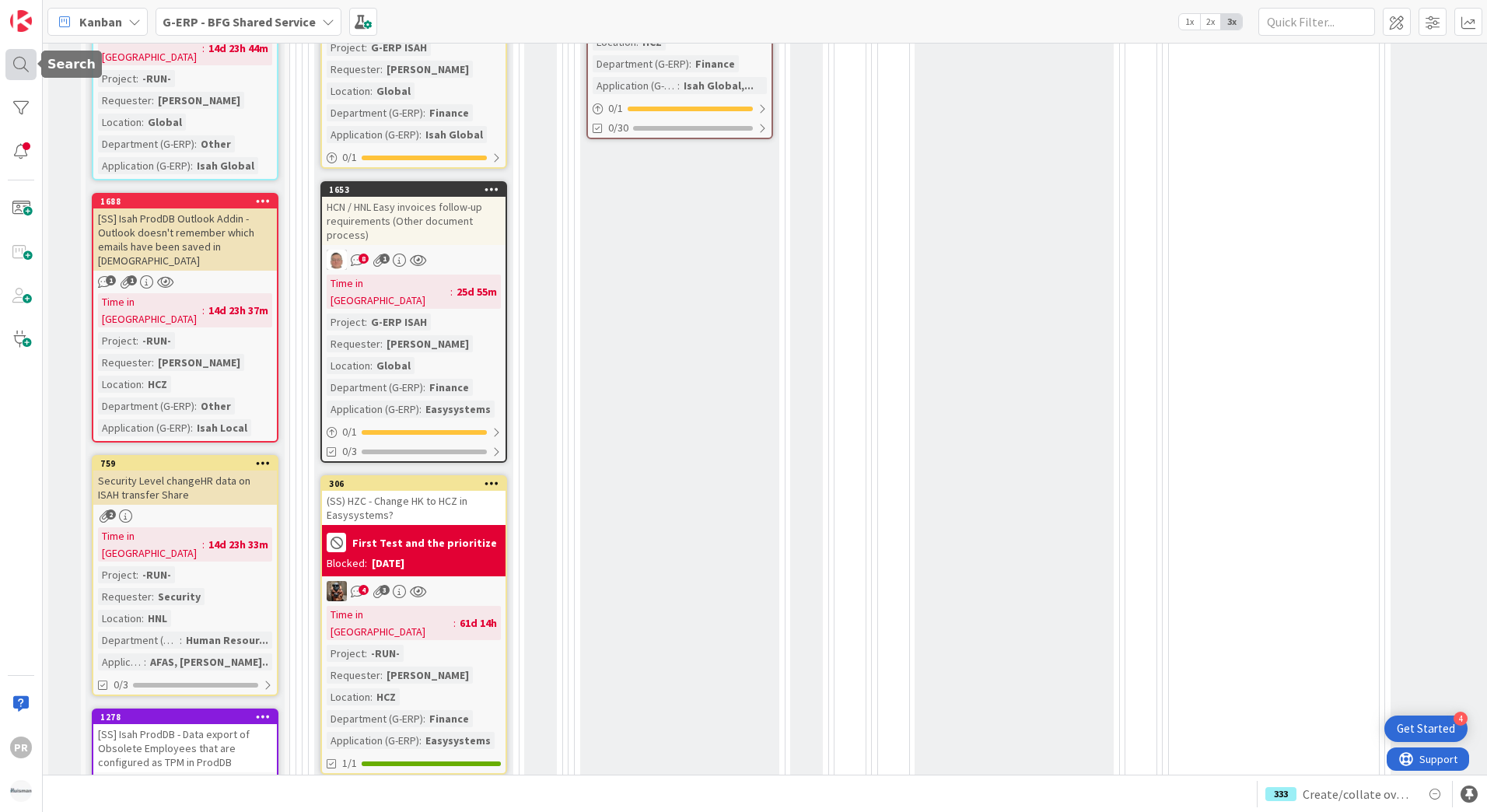
click at [31, 60] on div at bounding box center [21, 64] width 31 height 31
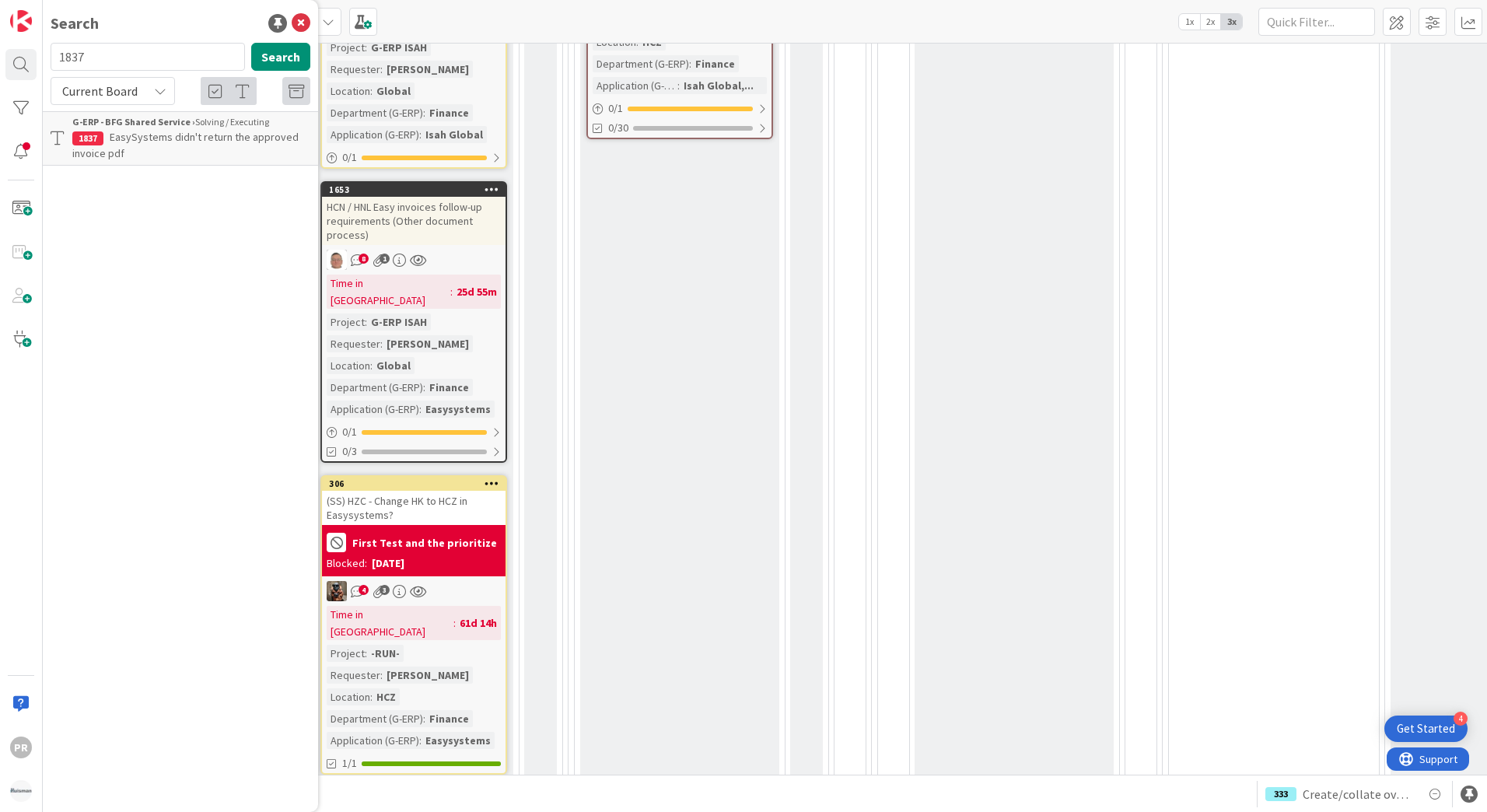
click at [122, 97] on span "Current Board" at bounding box center [100, 90] width 76 height 15
click at [124, 156] on span "All Boards" at bounding box center [140, 155] width 162 height 23
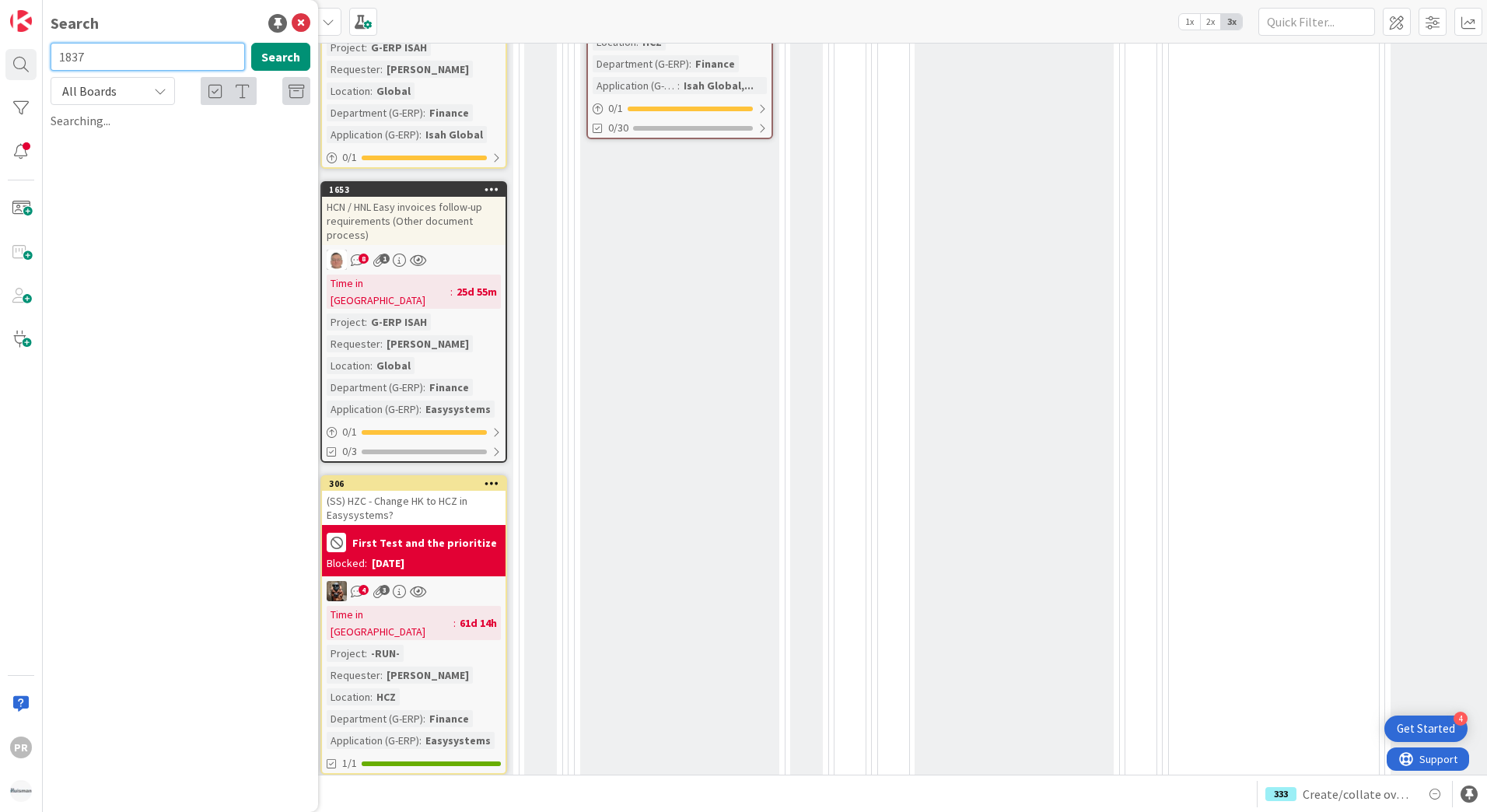
drag, startPoint x: 119, startPoint y: 60, endPoint x: 136, endPoint y: 60, distance: 17.0
click at [120, 60] on input "1837" at bounding box center [148, 57] width 195 height 28
drag, startPoint x: 138, startPoint y: 59, endPoint x: -3, endPoint y: 36, distance: 142.9
click at [0, 36] on html "4 Get Started PR Search 1837 Search All Boards Current Board All Boards G-ERP -…" at bounding box center [744, 406] width 1487 height 812
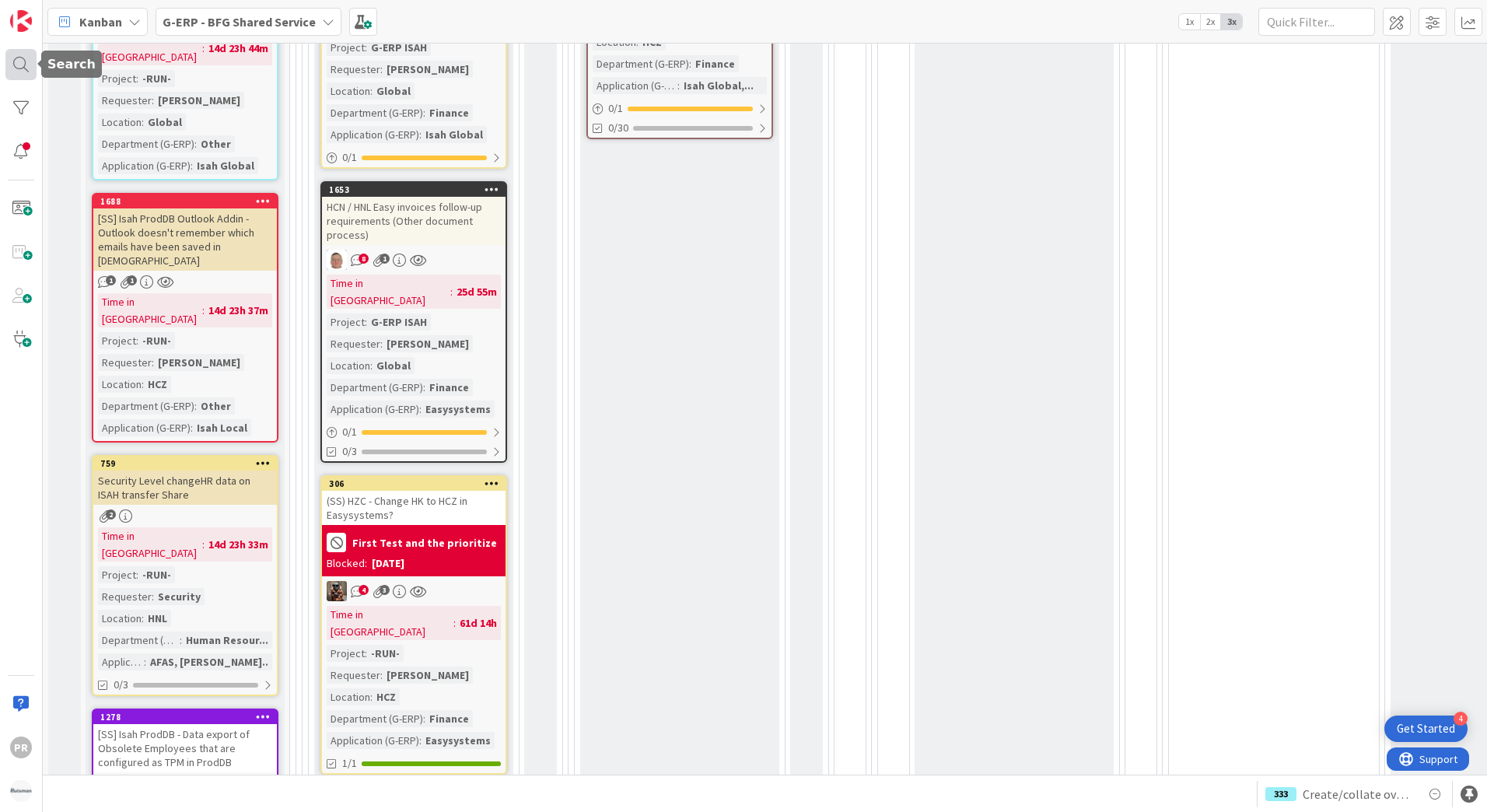
click at [11, 57] on div at bounding box center [21, 64] width 31 height 31
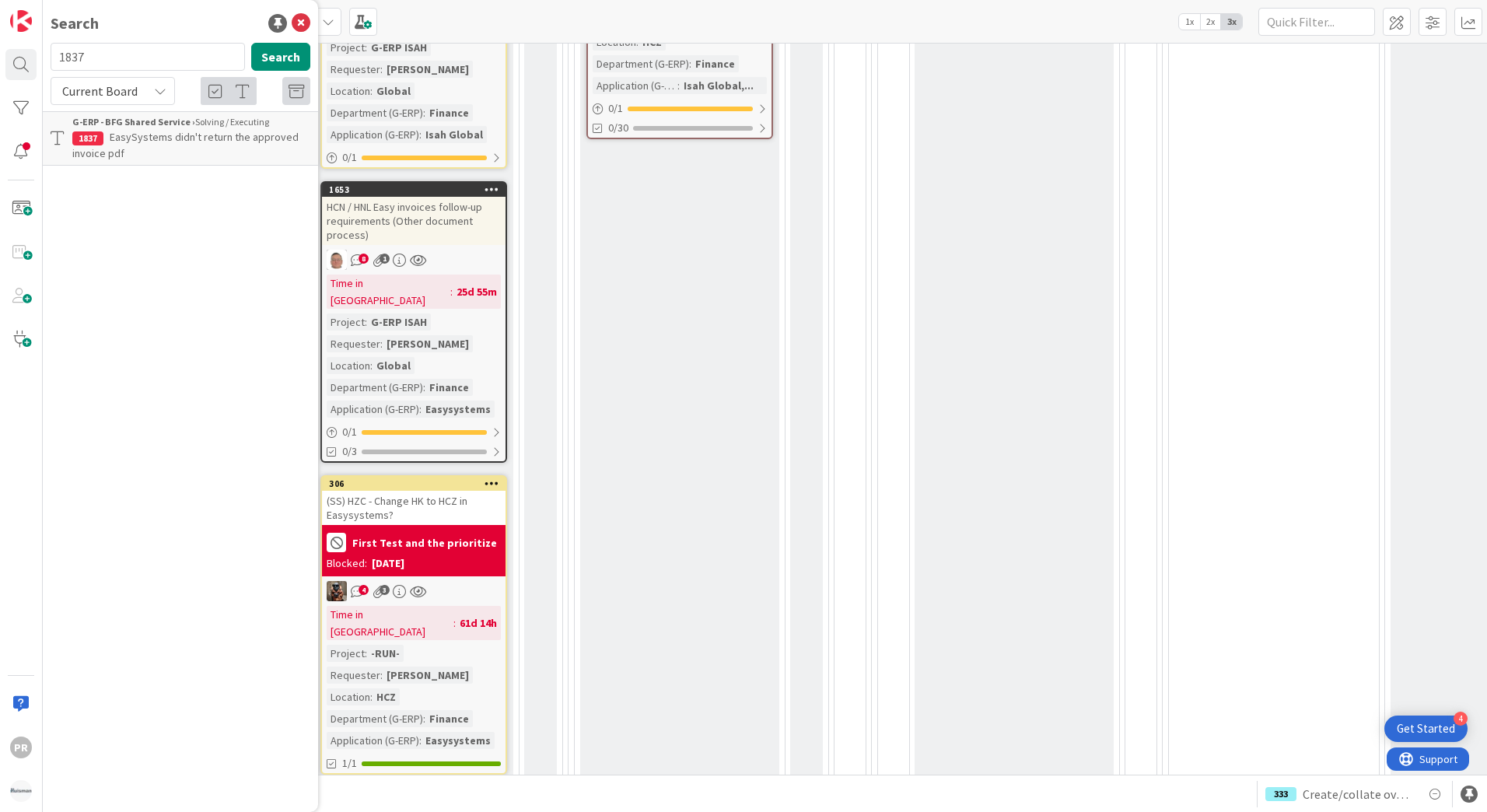
click at [107, 93] on span "Current Board" at bounding box center [100, 90] width 76 height 15
click at [111, 152] on span "All Boards" at bounding box center [140, 155] width 162 height 23
click at [108, 52] on input "1837" at bounding box center [148, 57] width 195 height 28
click at [107, 93] on span "All Boards" at bounding box center [89, 90] width 54 height 15
click at [103, 123] on span "Current Board" at bounding box center [140, 127] width 162 height 23
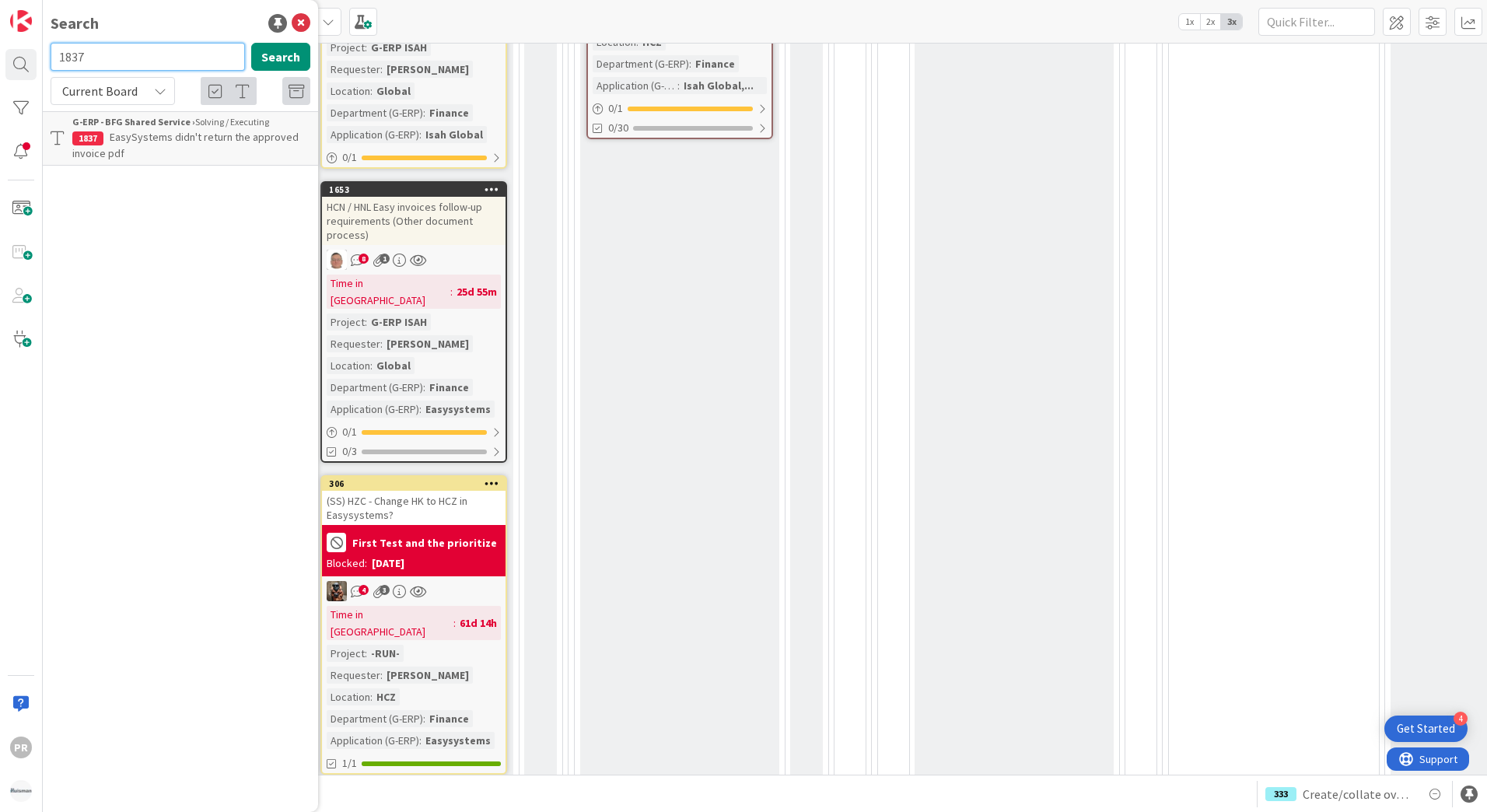
drag, startPoint x: 98, startPoint y: 55, endPoint x: 48, endPoint y: 51, distance: 50.2
click at [48, 51] on div "1837 Search" at bounding box center [180, 60] width 278 height 34
type input "purchase"
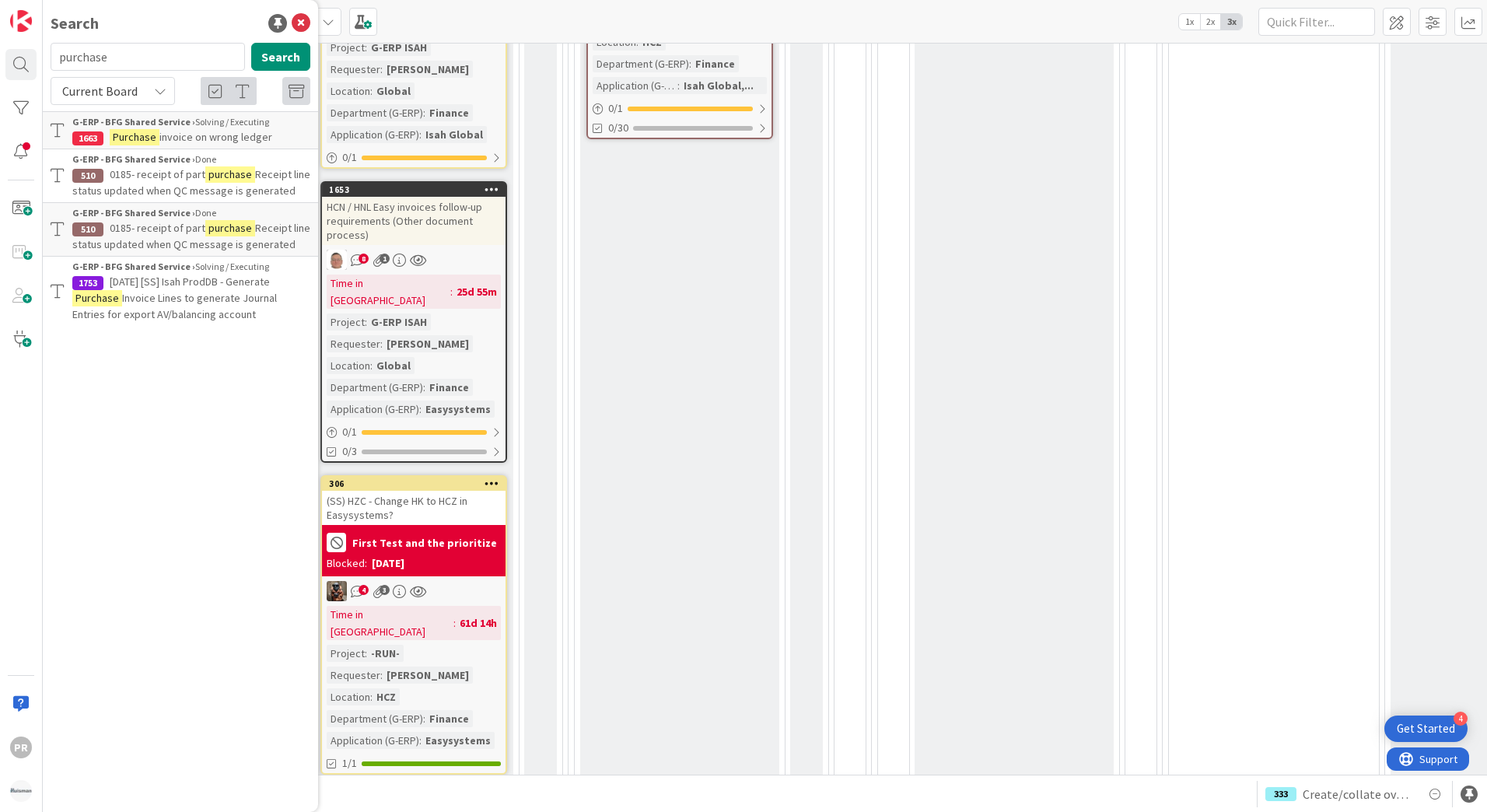
click at [195, 290] on p "[DATE] [SS] Isah ProdDB - Generate Purchase Invoice Lines to generate Journal E…" at bounding box center [191, 298] width 238 height 49
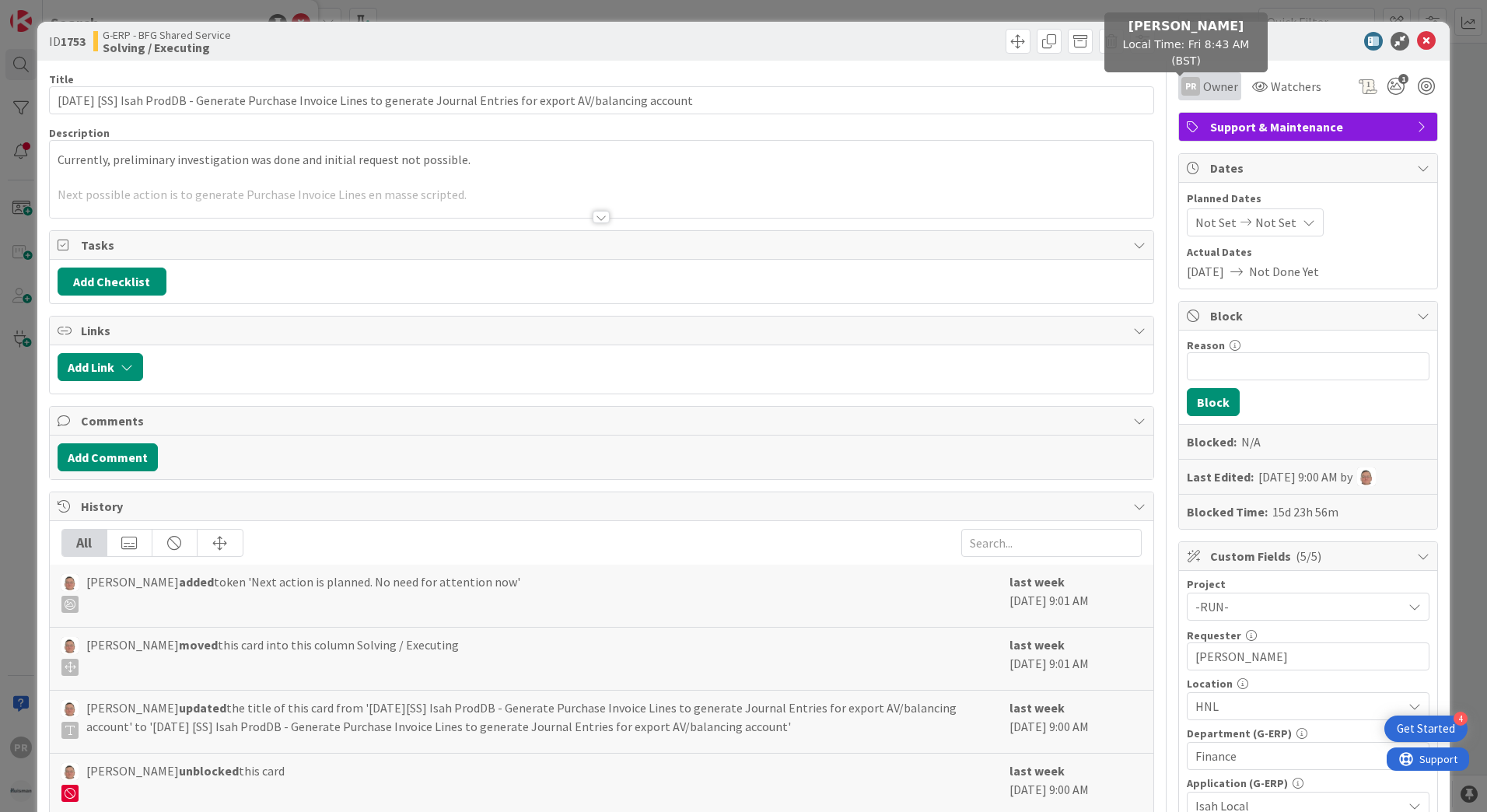
click at [1181, 82] on div "PR" at bounding box center [1190, 85] width 18 height 18
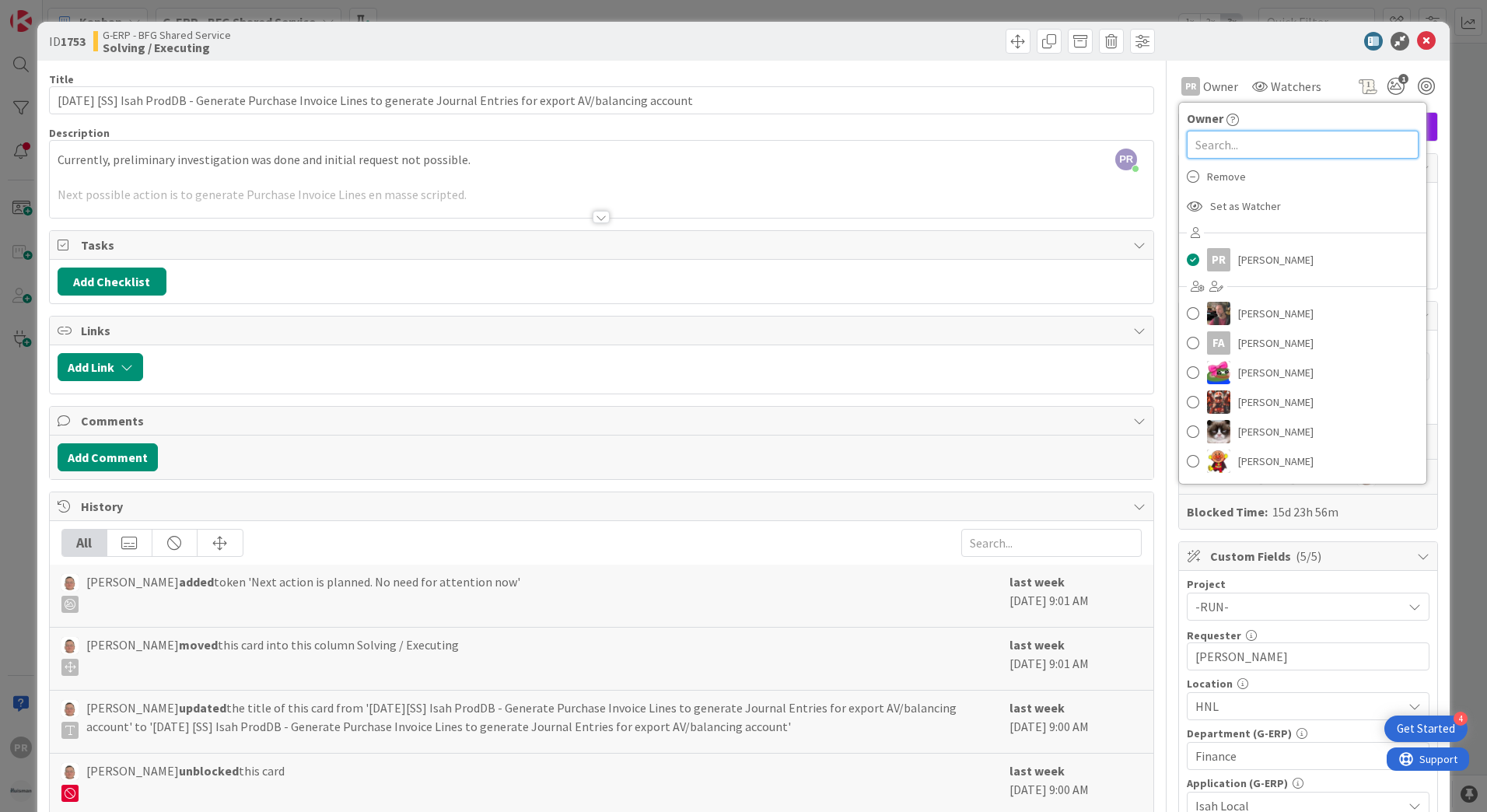
click at [1223, 146] on input "text" at bounding box center [1302, 144] width 231 height 28
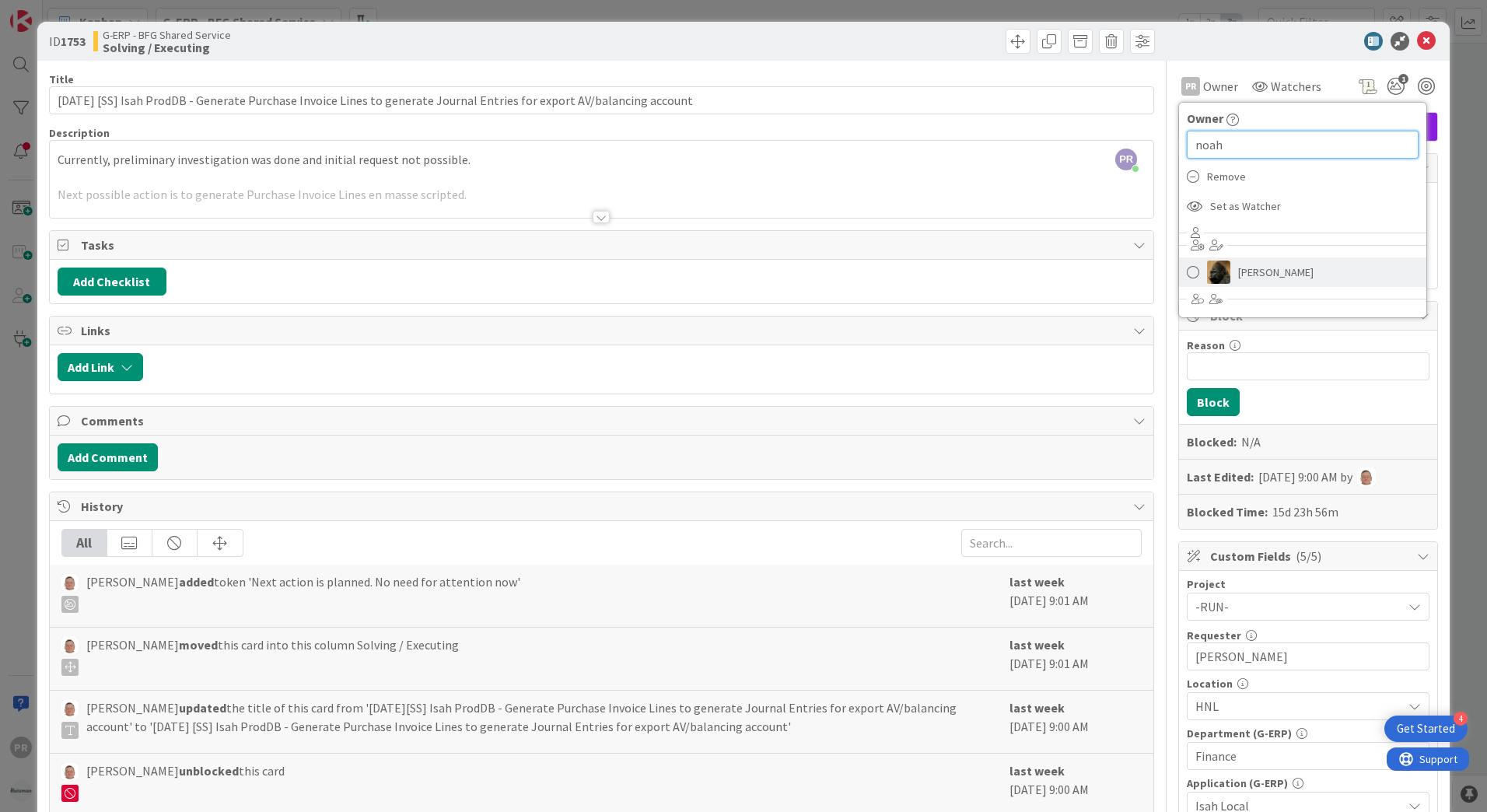
type input "noah"
click at [1217, 266] on img at bounding box center [1218, 272] width 23 height 23
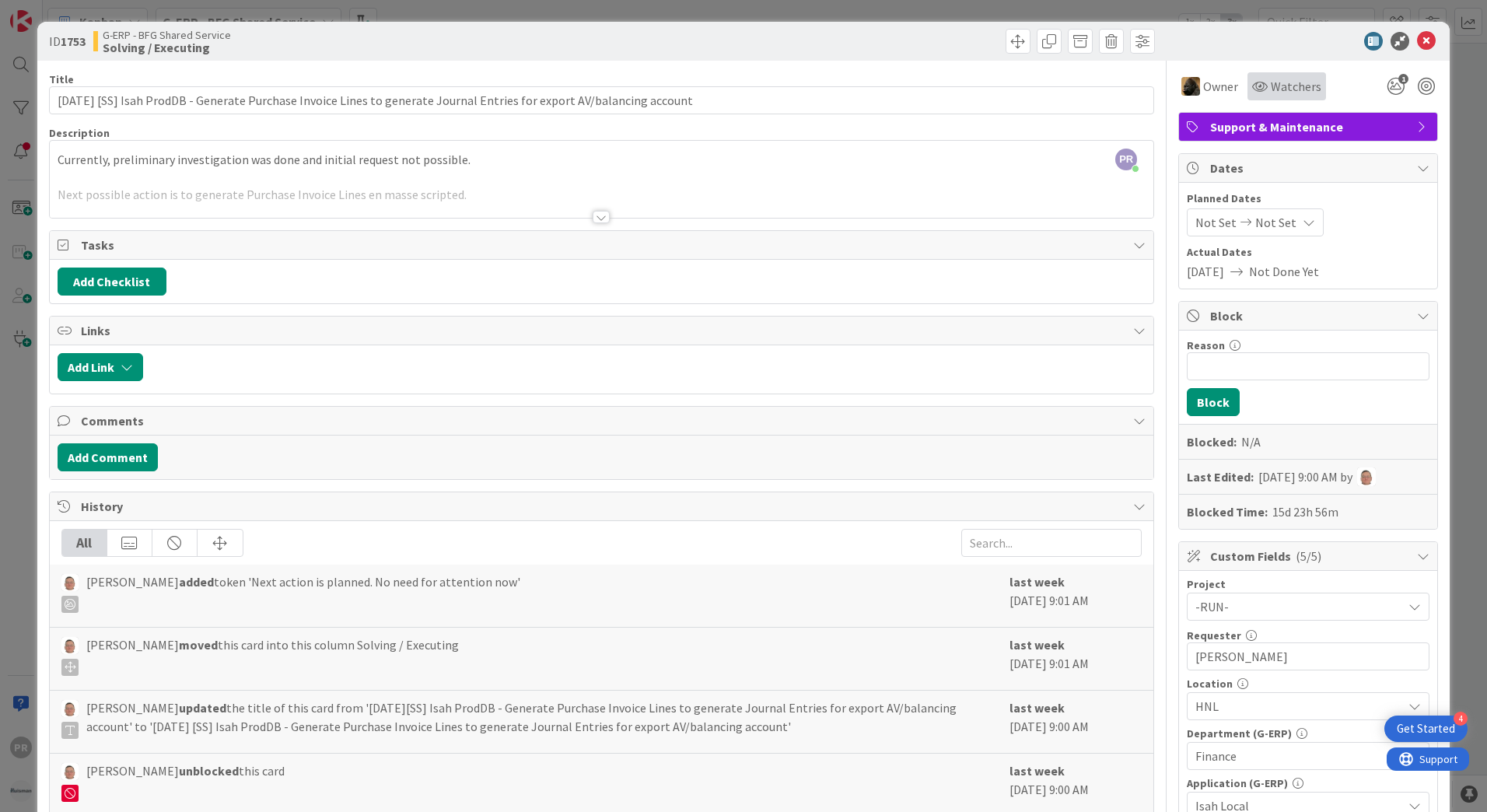
click at [1271, 85] on span "Watchers" at bounding box center [1296, 85] width 50 height 18
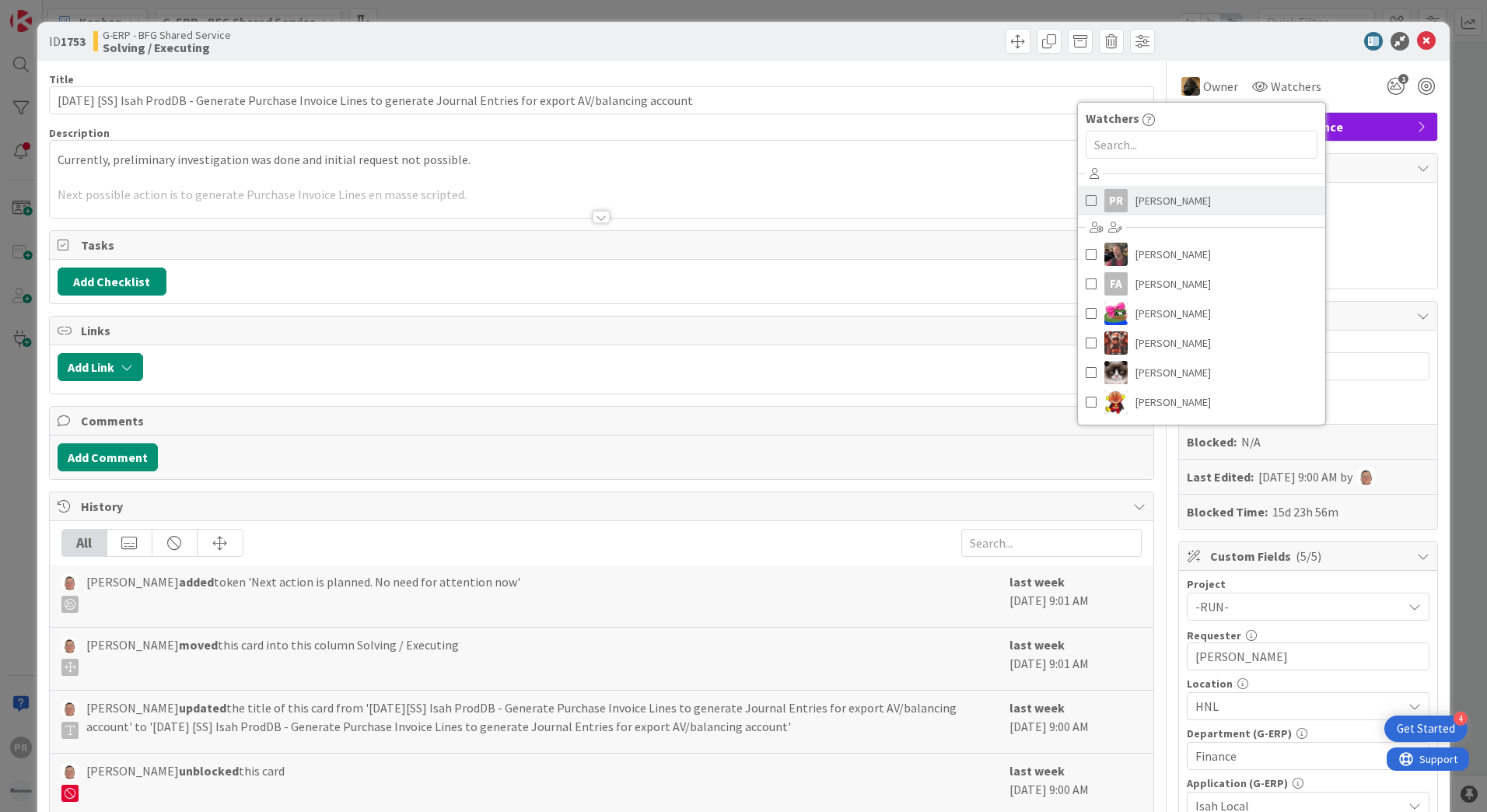
click at [1180, 199] on span "[PERSON_NAME]" at bounding box center [1173, 200] width 76 height 23
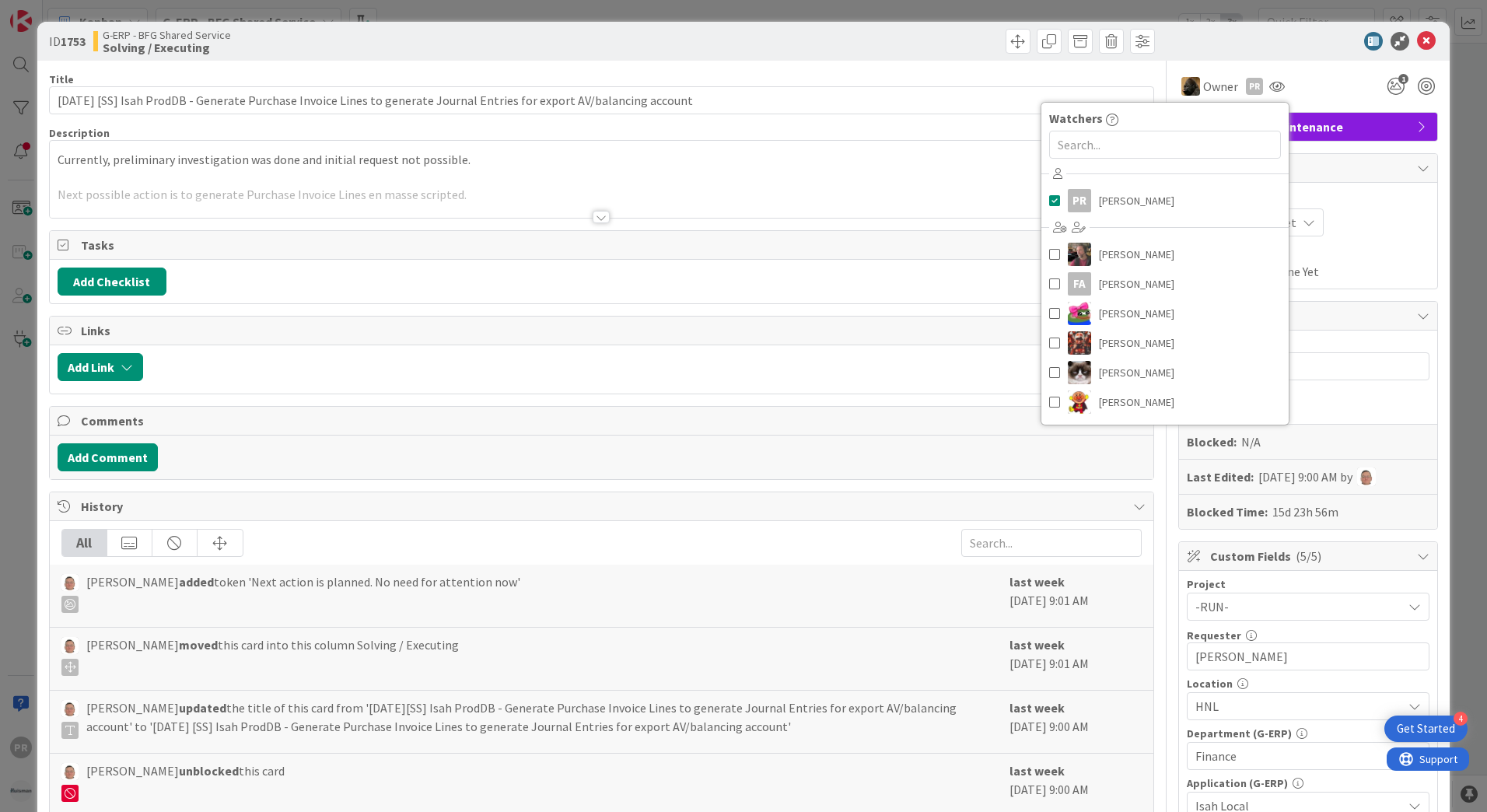
click at [1229, 28] on div "ID 1753 G-ERP - BFG Shared Service Solving / Executing" at bounding box center [744, 41] width 1412 height 39
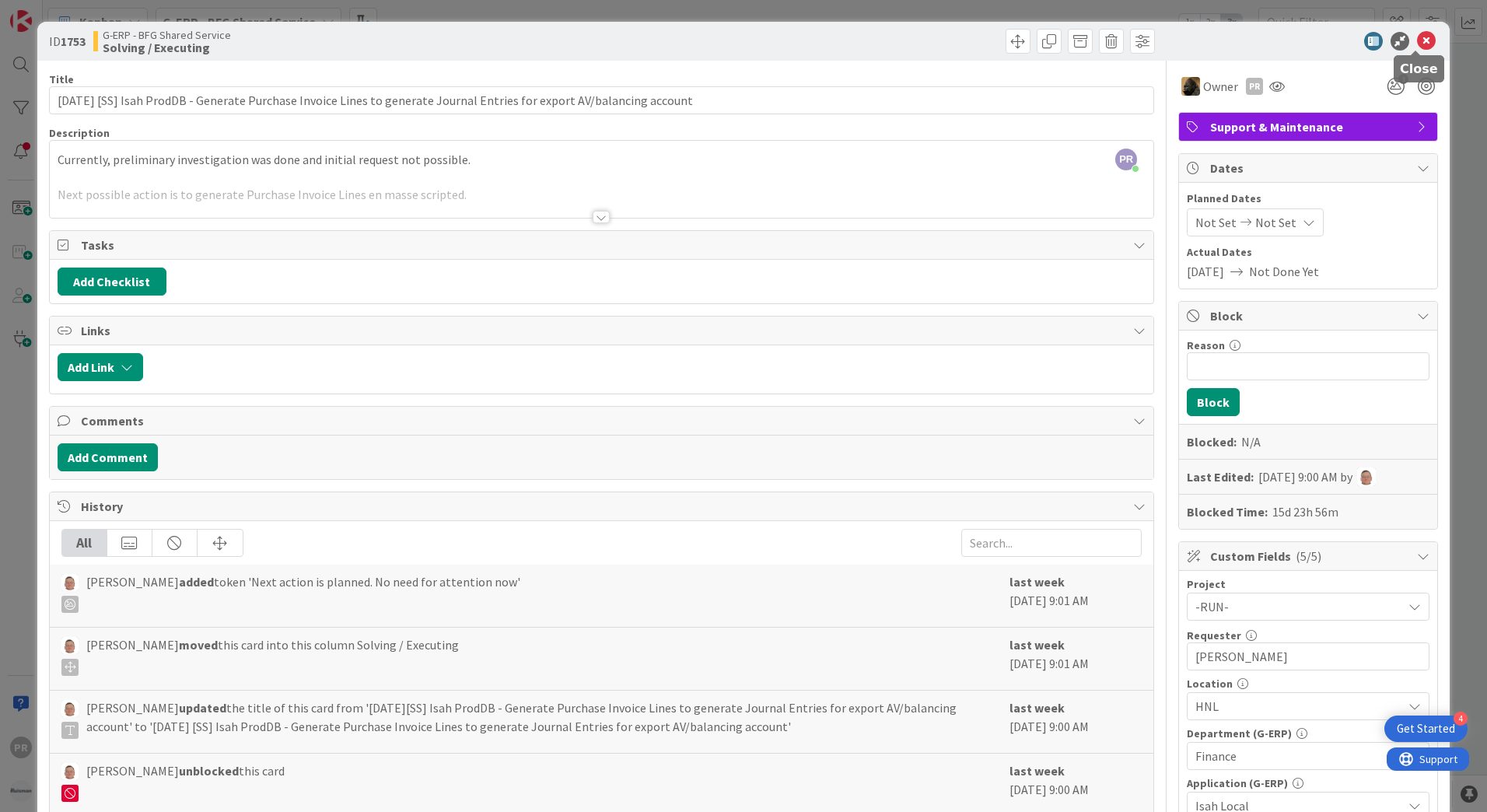
click at [1417, 37] on icon at bounding box center [1426, 41] width 18 height 18
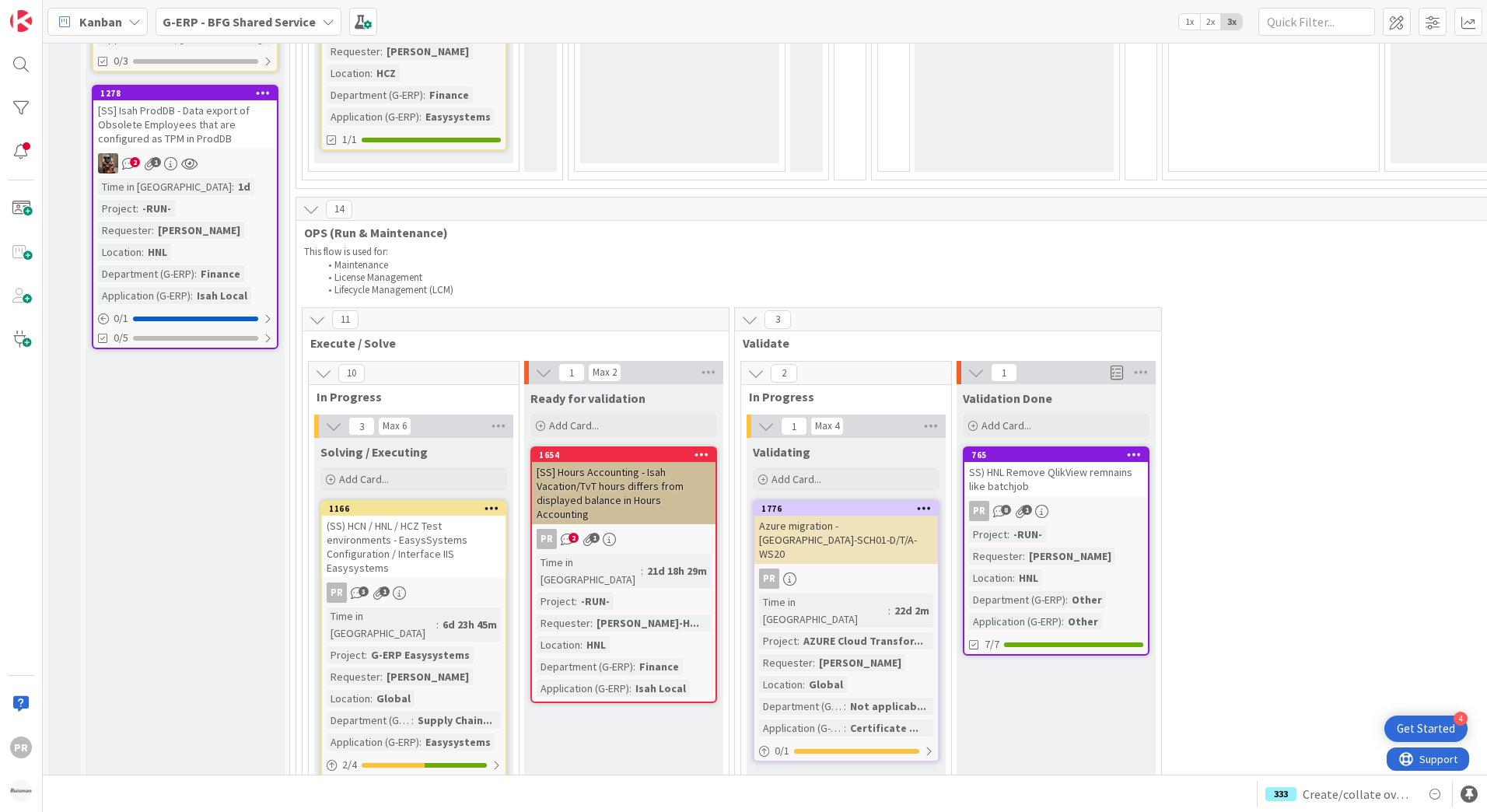
scroll to position [1399, 0]
